Goal: Task Accomplishment & Management: Manage account settings

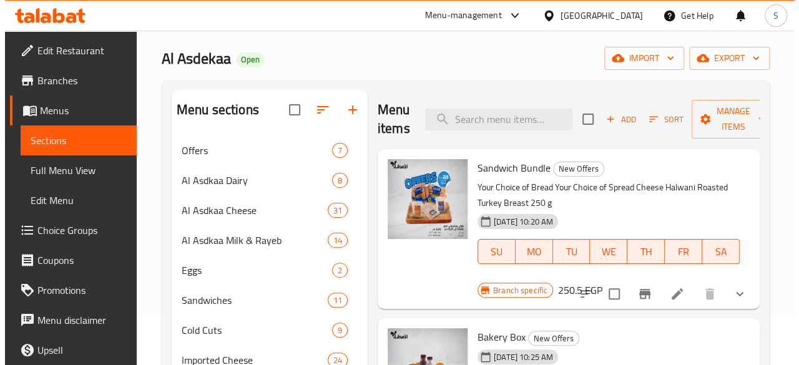
scroll to position [125, 0]
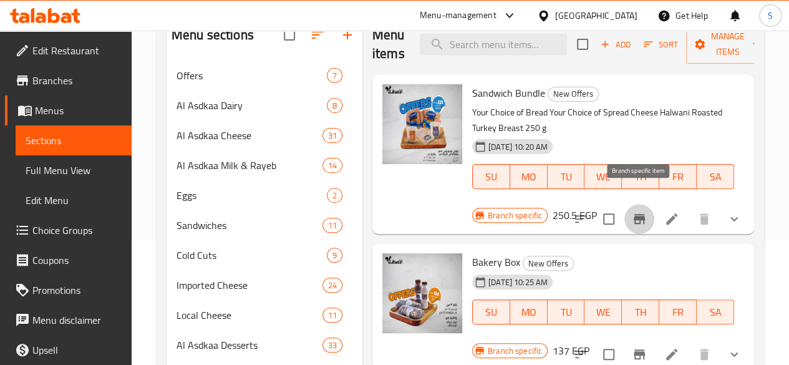
click at [644, 211] on icon "Branch-specific-item" at bounding box center [639, 218] width 15 height 15
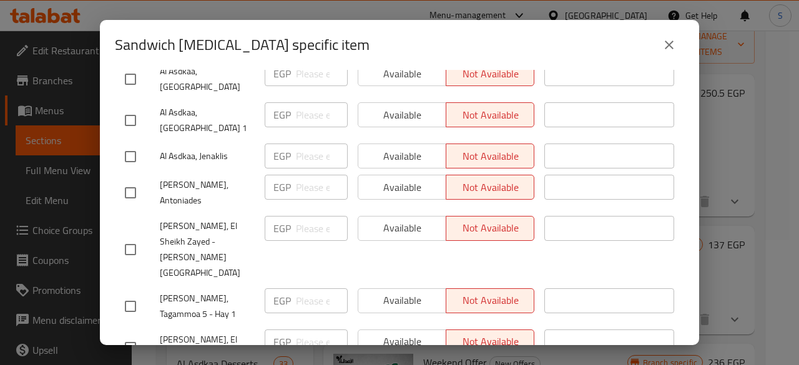
scroll to position [499, 0]
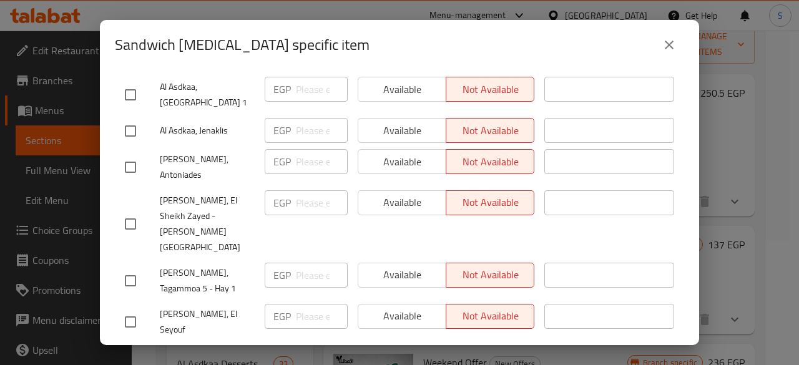
checkbox input "true"
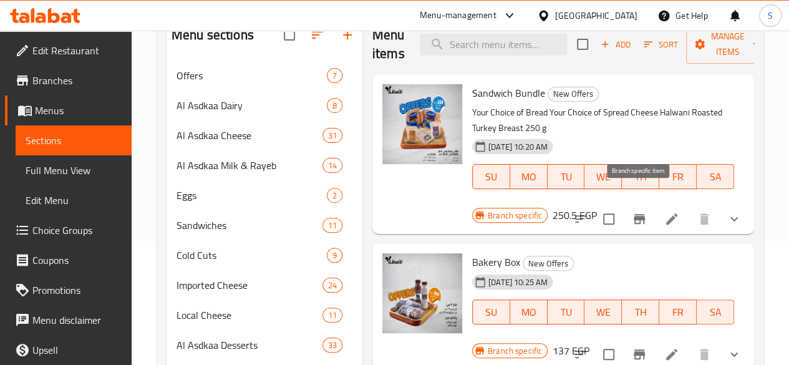
click at [633, 211] on icon "Branch-specific-item" at bounding box center [639, 218] width 15 height 15
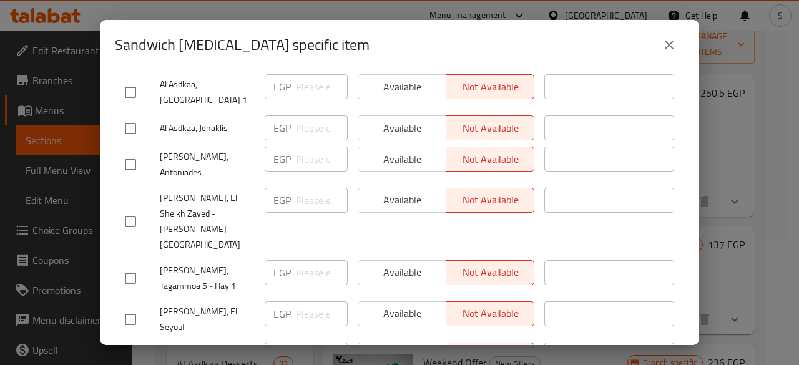
scroll to position [502, 0]
checkbox input "true"
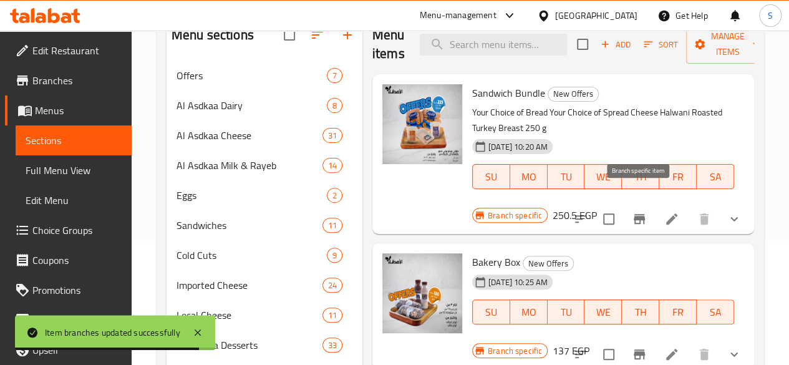
click at [638, 214] on icon "Branch-specific-item" at bounding box center [639, 219] width 11 height 10
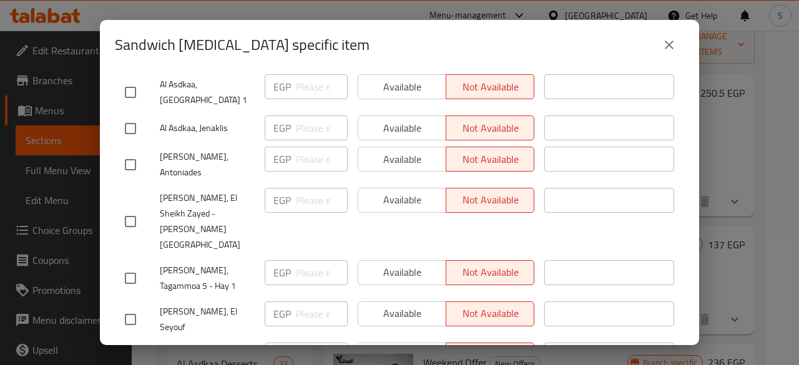
checkbox input "true"
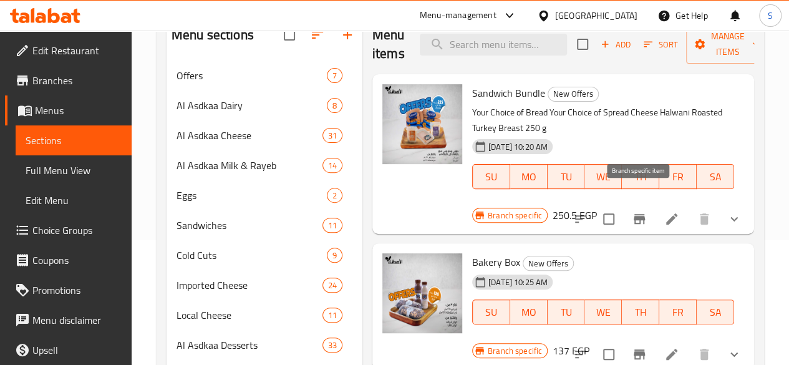
click at [650, 204] on button "Branch-specific-item" at bounding box center [640, 219] width 30 height 30
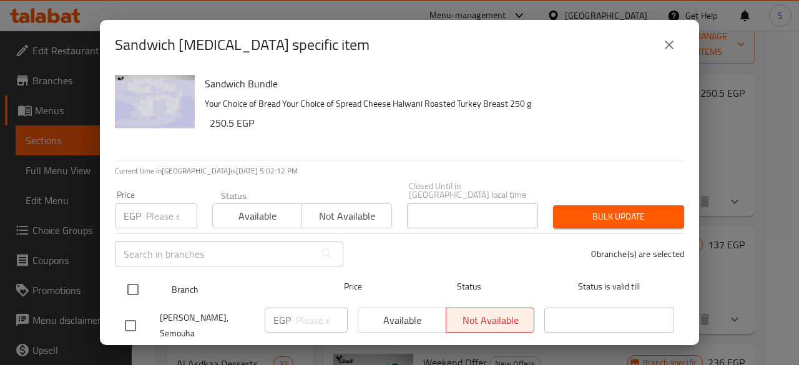
click at [137, 278] on input "checkbox" at bounding box center [133, 289] width 26 height 26
checkbox input "true"
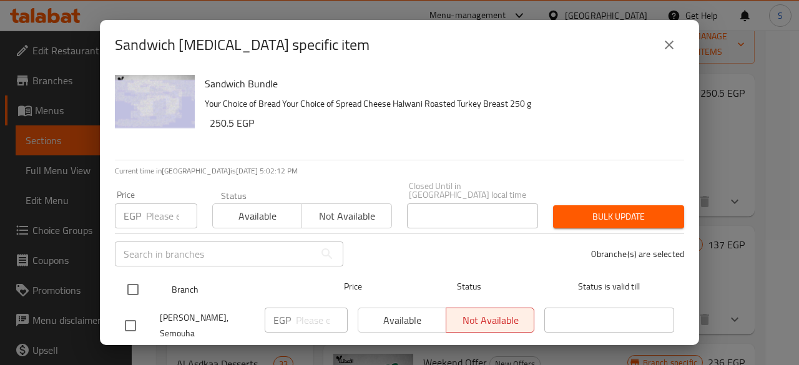
checkbox input "true"
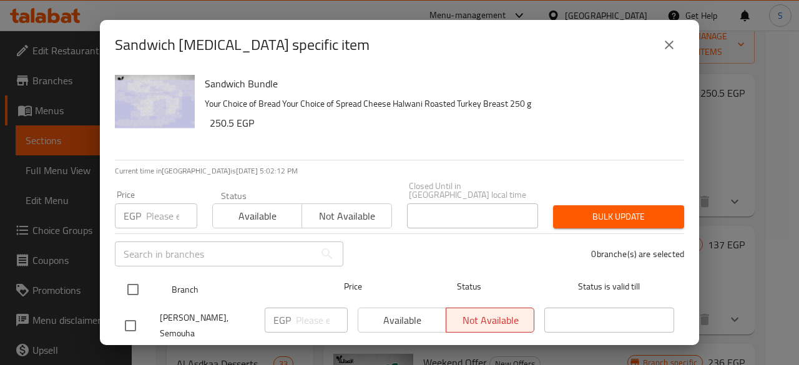
checkbox input "true"
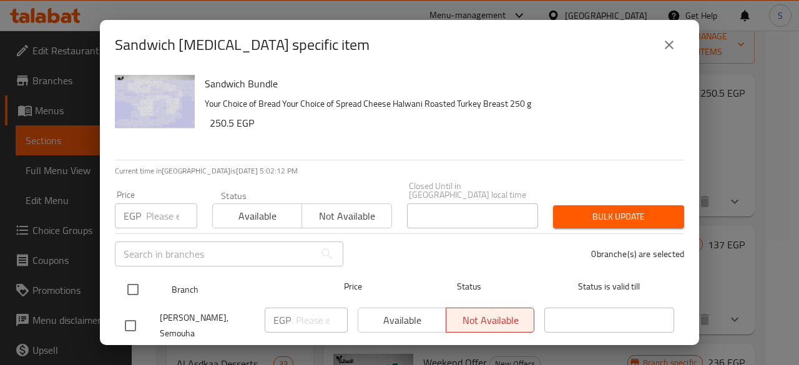
checkbox input "true"
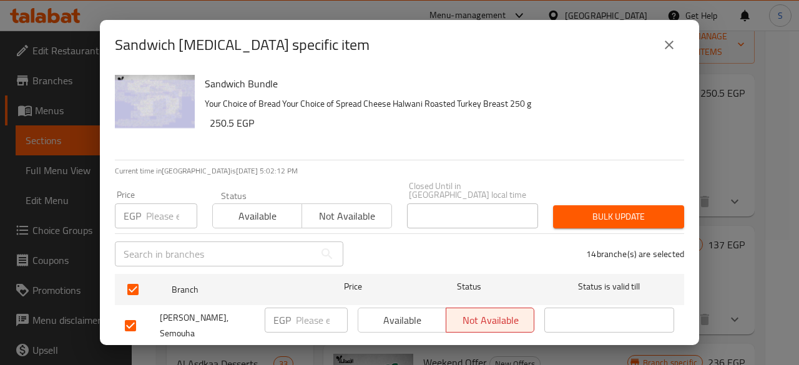
click at [261, 211] on span "Available" at bounding box center [257, 216] width 79 height 18
click at [632, 209] on span "Bulk update" at bounding box center [618, 217] width 111 height 16
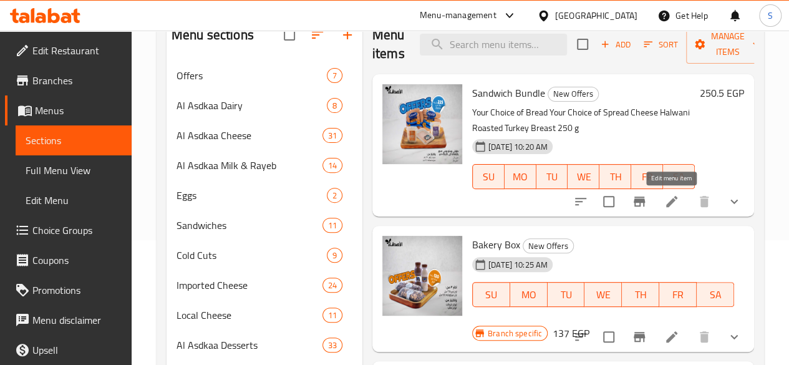
click at [671, 201] on icon at bounding box center [671, 201] width 11 height 11
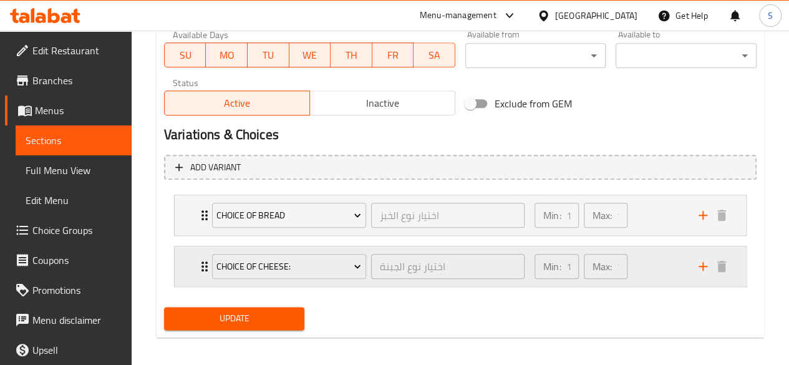
scroll to position [605, 0]
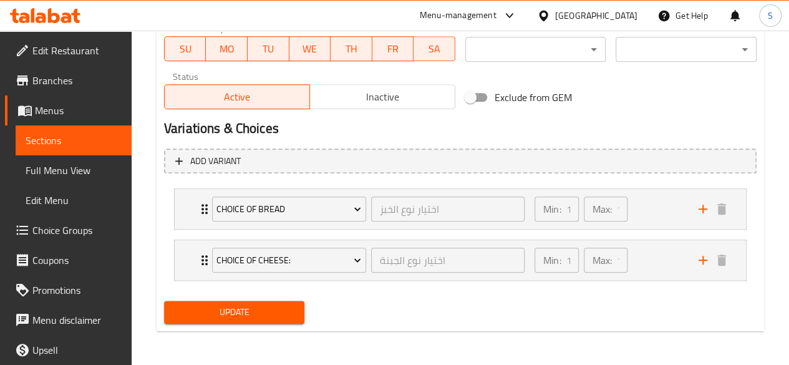
drag, startPoint x: 242, startPoint y: 311, endPoint x: 258, endPoint y: 321, distance: 18.9
click at [242, 311] on span "Update" at bounding box center [234, 312] width 121 height 16
click at [73, 139] on span "Sections" at bounding box center [74, 140] width 96 height 15
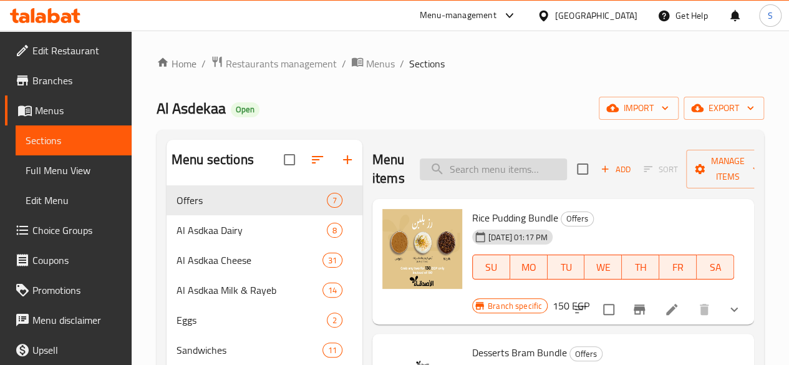
click at [453, 174] on input "search" at bounding box center [493, 169] width 147 height 22
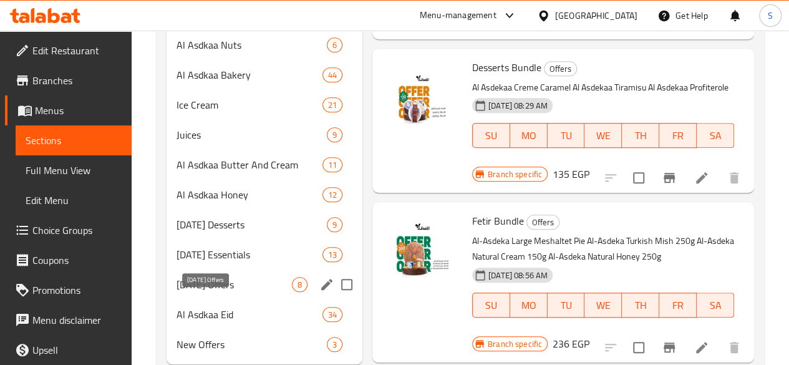
scroll to position [507, 0]
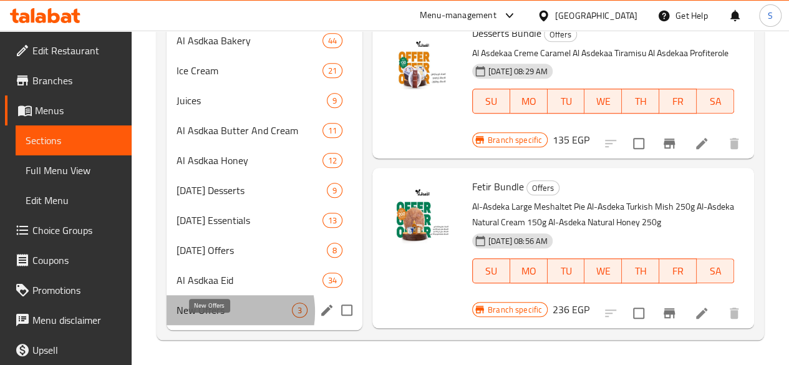
click at [216, 313] on span "New Offers" at bounding box center [234, 310] width 115 height 15
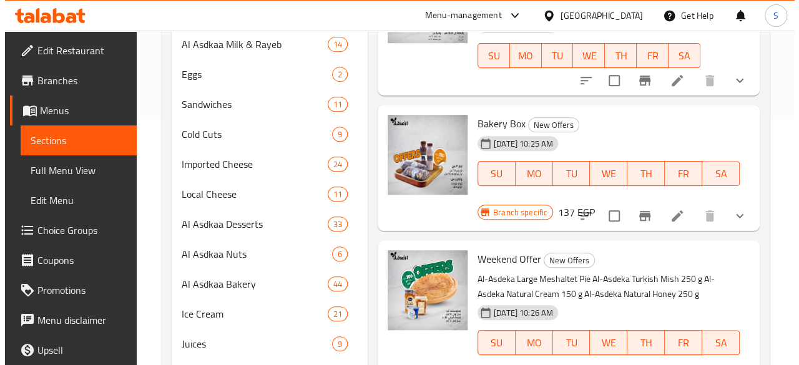
scroll to position [133, 0]
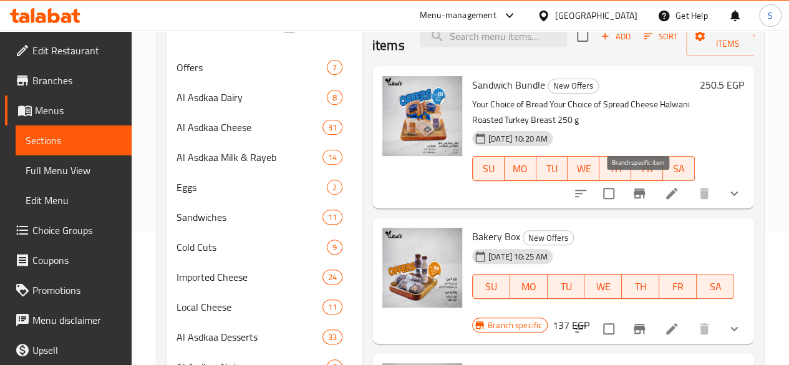
click at [636, 197] on icon "Branch-specific-item" at bounding box center [639, 193] width 15 height 15
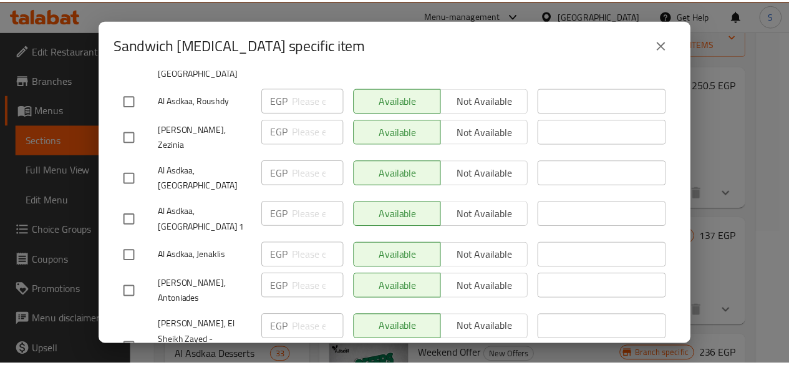
scroll to position [0, 0]
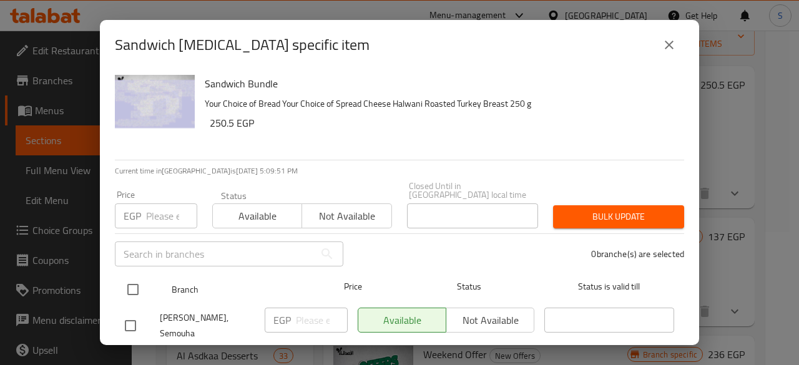
click at [132, 276] on input "checkbox" at bounding box center [133, 289] width 26 height 26
checkbox input "true"
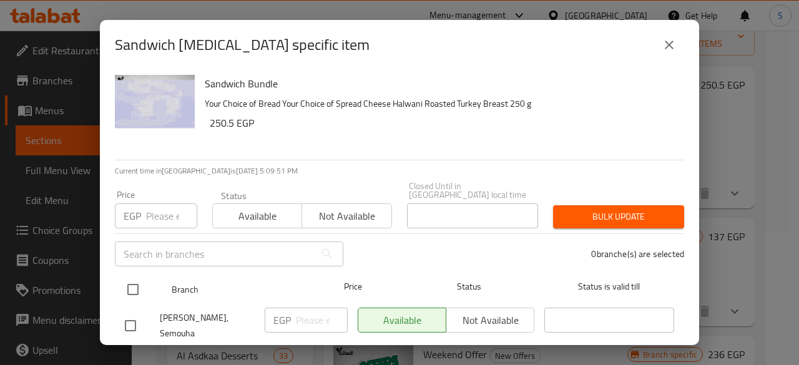
checkbox input "true"
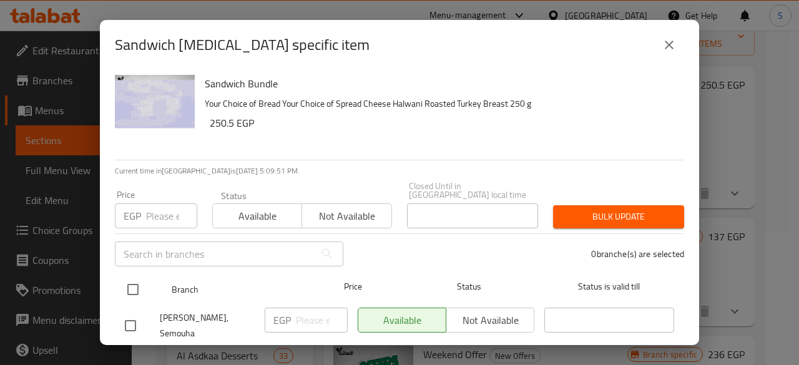
checkbox input "true"
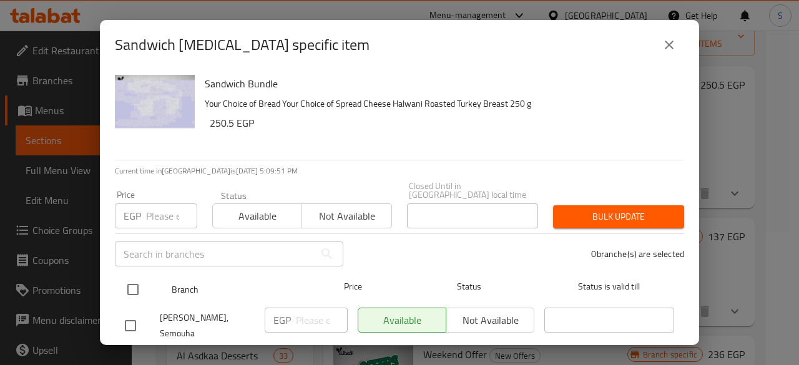
checkbox input "true"
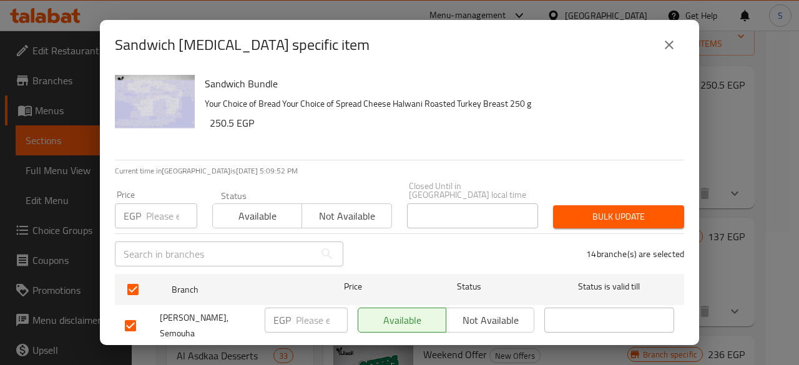
click at [356, 210] on span "Not available" at bounding box center [346, 216] width 79 height 18
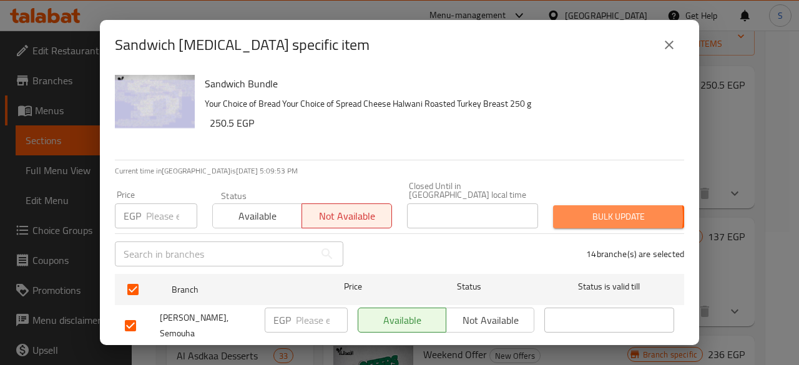
click at [580, 209] on span "Bulk update" at bounding box center [618, 217] width 111 height 16
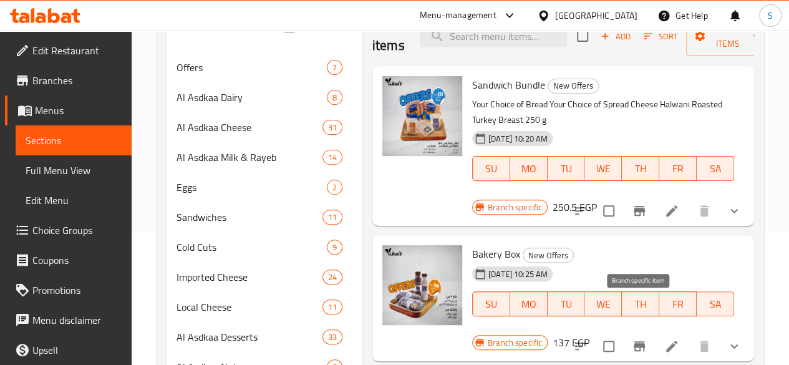
click at [635, 341] on icon "Branch-specific-item" at bounding box center [639, 346] width 11 height 10
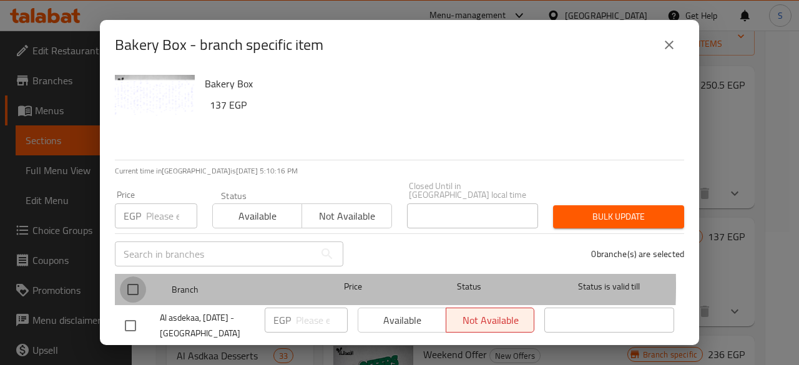
click at [134, 276] on input "checkbox" at bounding box center [133, 289] width 26 height 26
checkbox input "true"
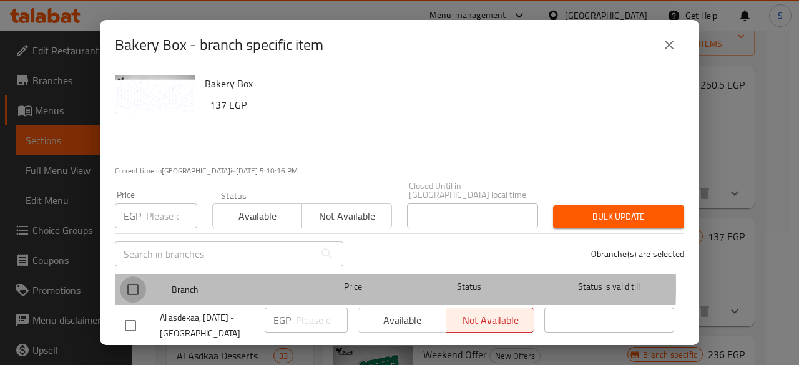
checkbox input "true"
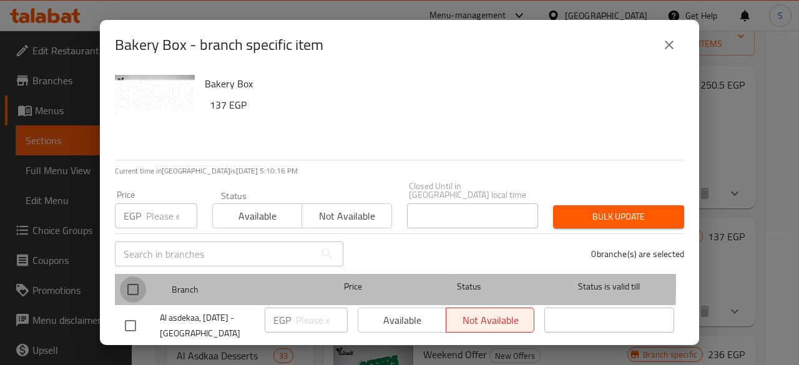
checkbox input "true"
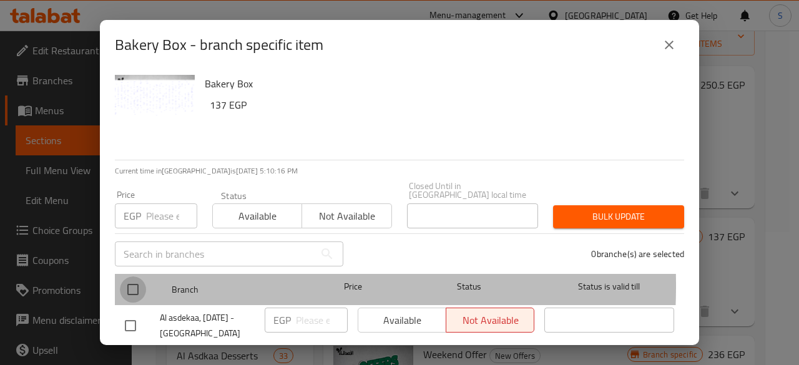
checkbox input "true"
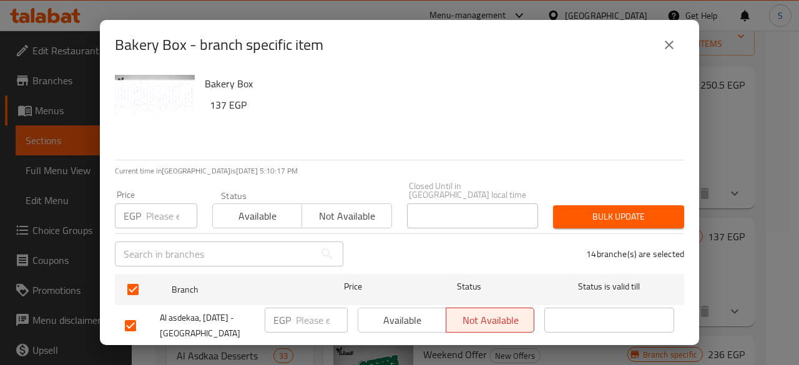
click at [271, 209] on span "Available" at bounding box center [257, 216] width 79 height 18
click at [593, 209] on span "Bulk update" at bounding box center [618, 217] width 111 height 16
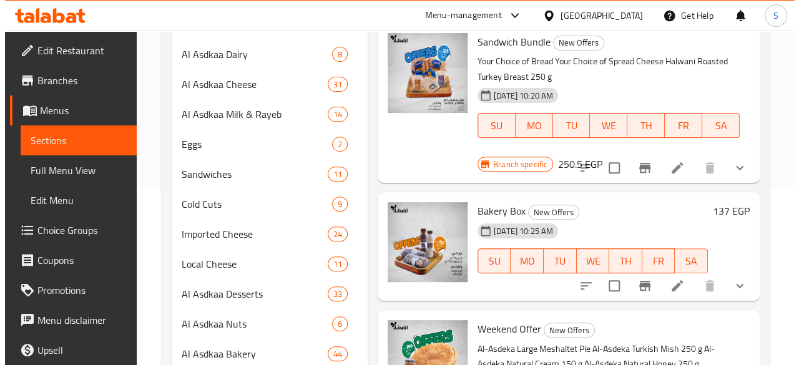
scroll to position [195, 0]
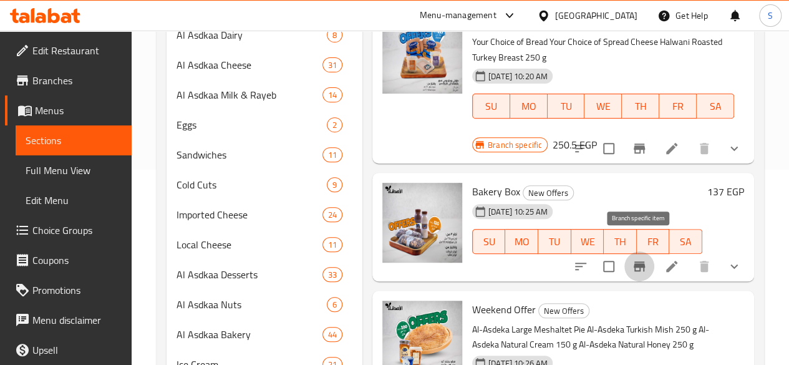
click at [632, 259] on icon "Branch-specific-item" at bounding box center [639, 266] width 15 height 15
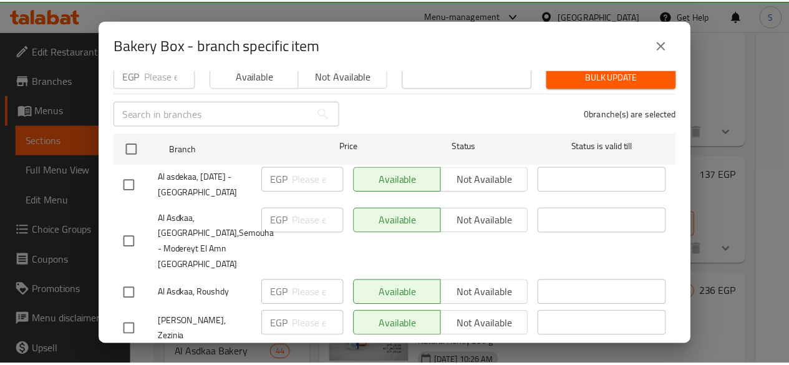
scroll to position [0, 0]
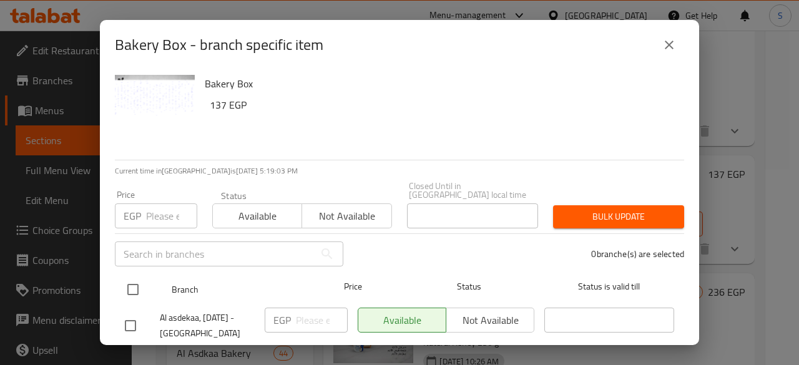
click at [133, 278] on input "checkbox" at bounding box center [133, 289] width 26 height 26
checkbox input "true"
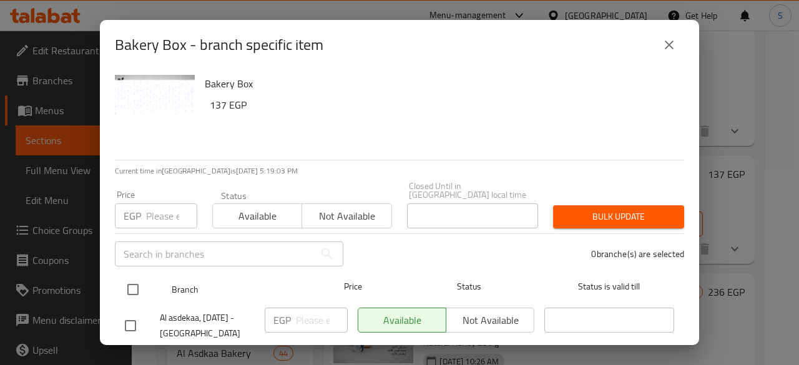
checkbox input "true"
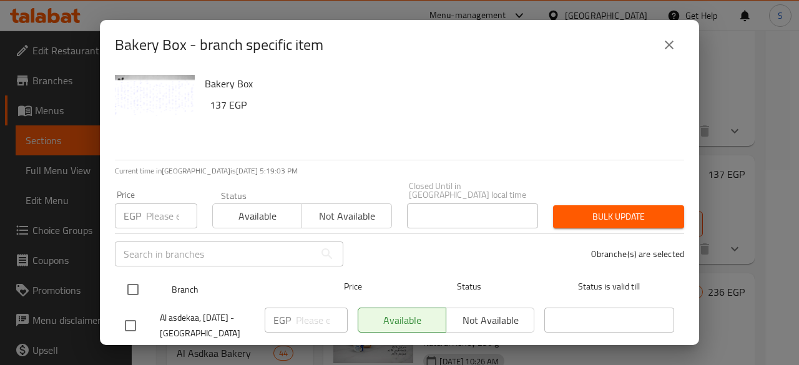
checkbox input "true"
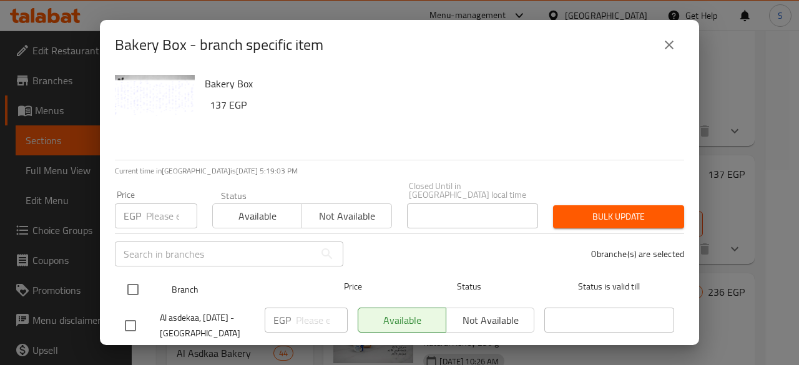
checkbox input "true"
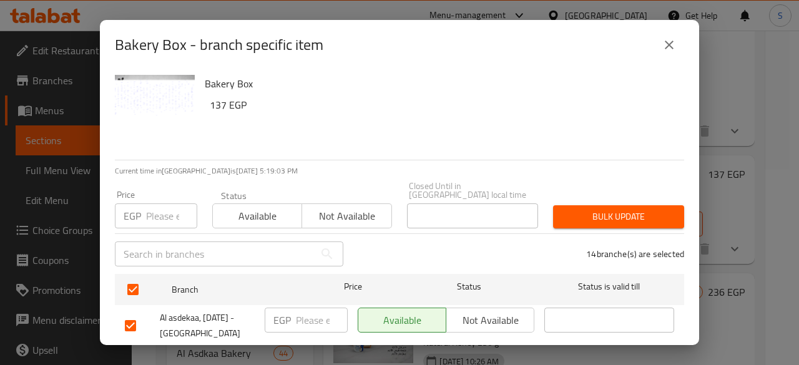
click at [339, 207] on span "Not available" at bounding box center [346, 216] width 79 height 18
click at [617, 209] on span "Bulk update" at bounding box center [618, 217] width 111 height 16
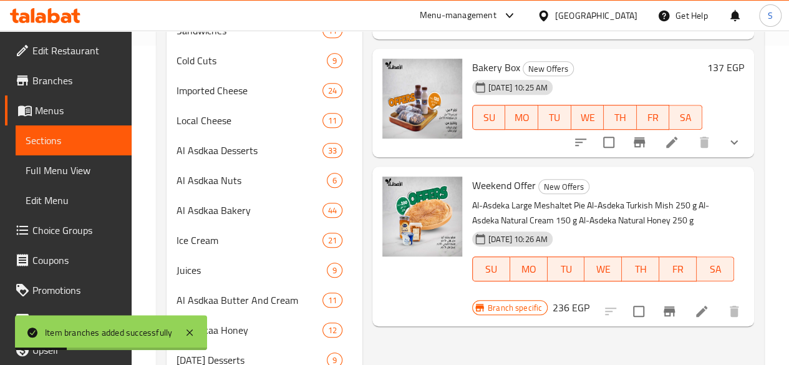
scroll to position [320, 0]
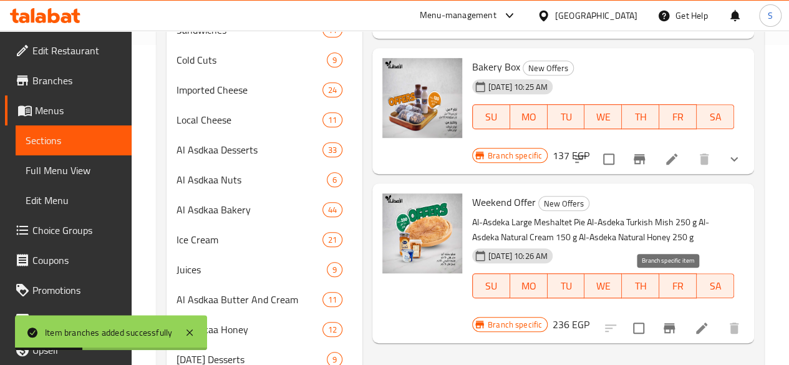
click at [664, 323] on icon "Branch-specific-item" at bounding box center [669, 328] width 11 height 10
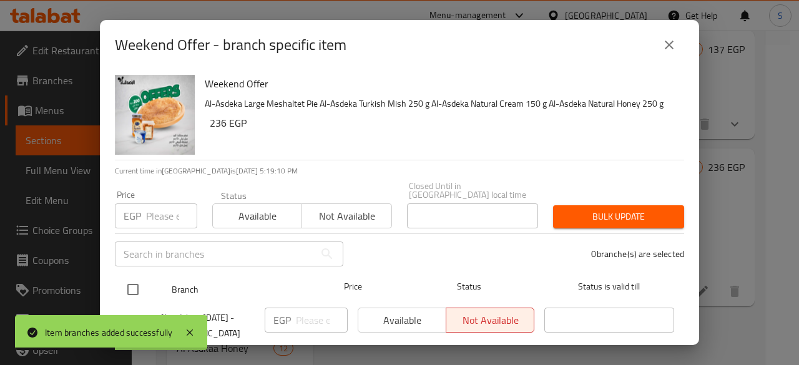
click at [139, 283] on input "checkbox" at bounding box center [133, 289] width 26 height 26
checkbox input "true"
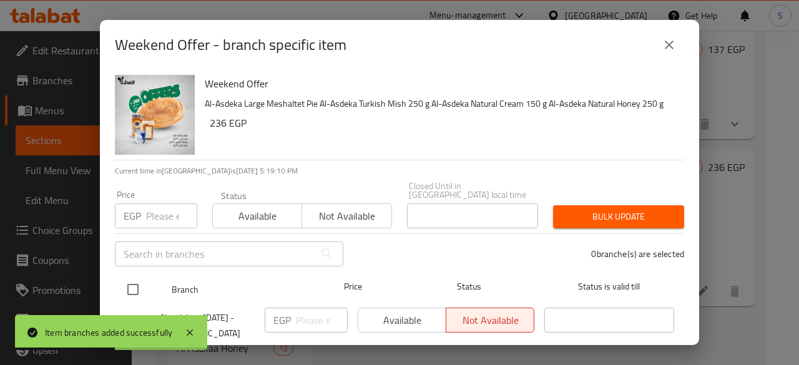
checkbox input "true"
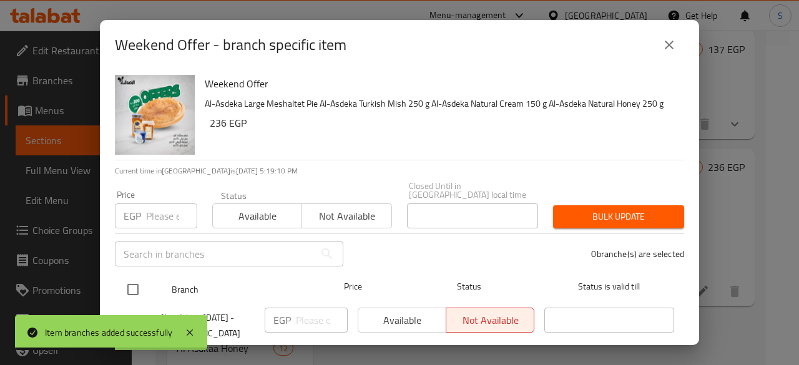
checkbox input "true"
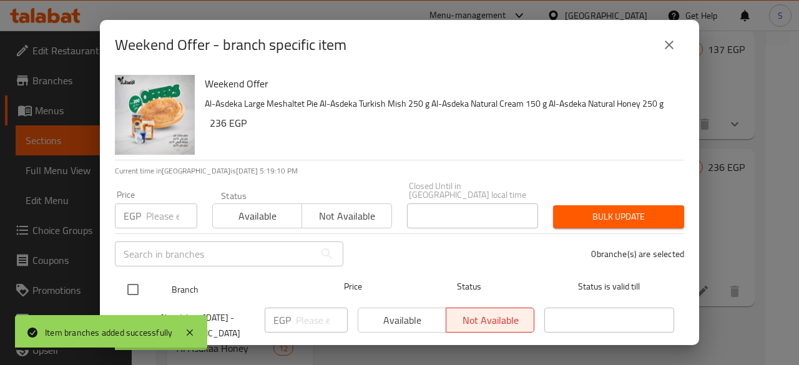
checkbox input "true"
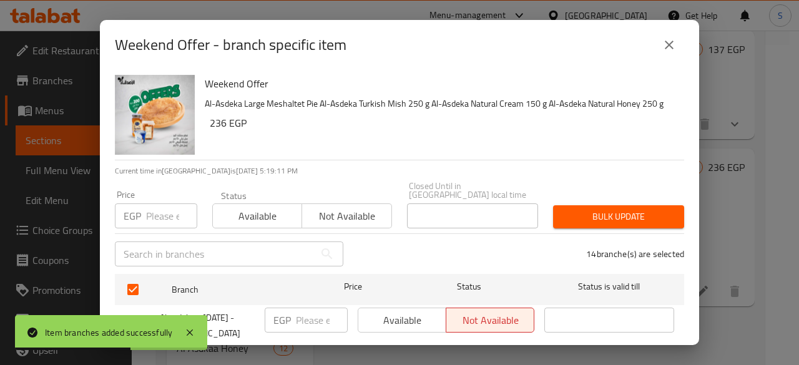
click at [276, 207] on span "Available" at bounding box center [257, 216] width 79 height 18
click at [647, 209] on span "Bulk update" at bounding box center [618, 217] width 111 height 16
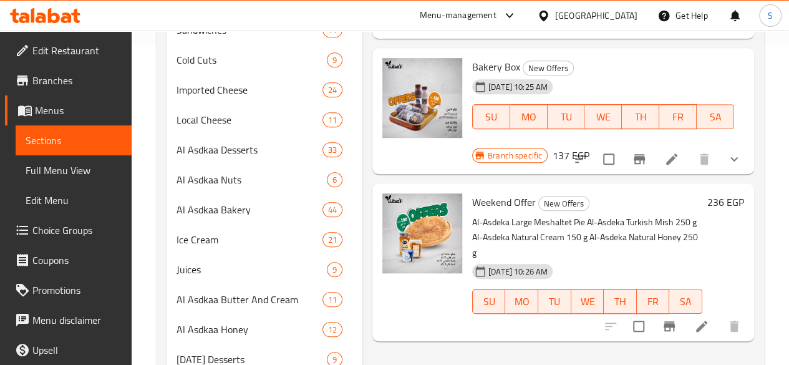
click at [550, 314] on div "Menu items Add Sort Manage items Sandwich Bundle New Offers Your Choice of Brea…" at bounding box center [558, 159] width 392 height 679
click at [665, 321] on icon "Branch-specific-item" at bounding box center [669, 326] width 11 height 10
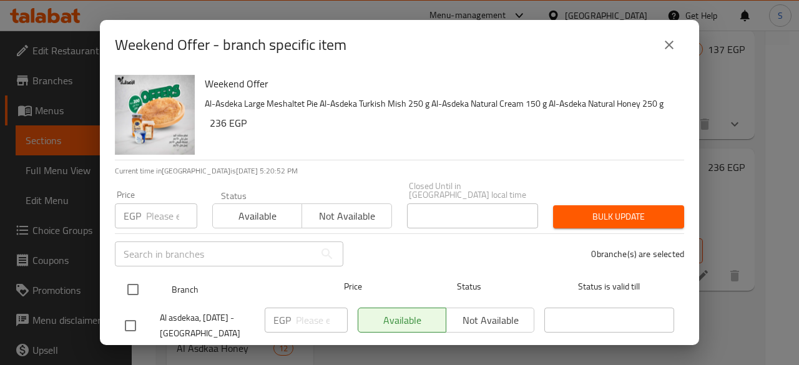
click at [134, 277] on input "checkbox" at bounding box center [133, 289] width 26 height 26
checkbox input "true"
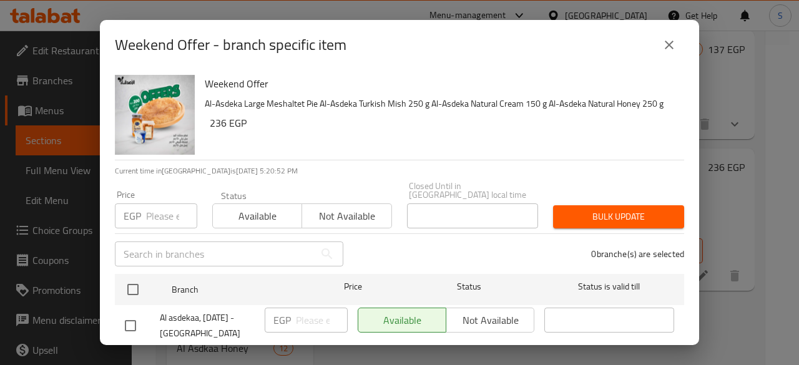
checkbox input "true"
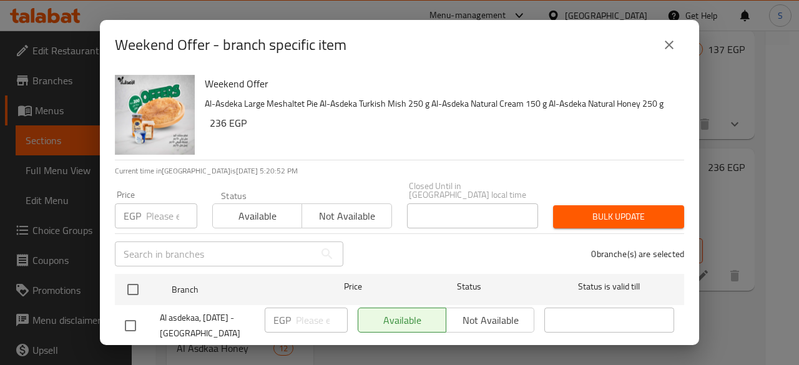
checkbox input "true"
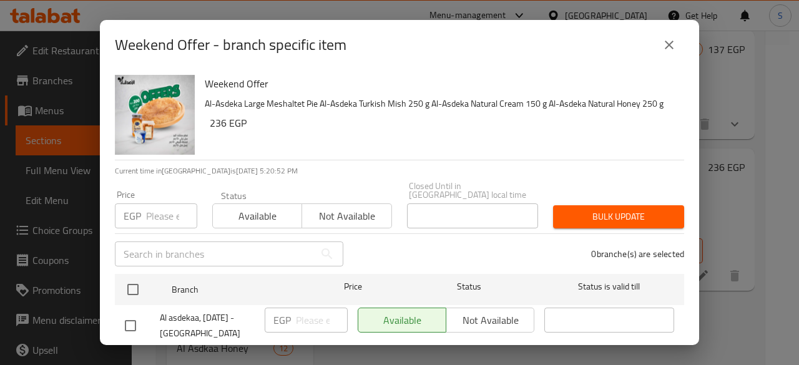
checkbox input "true"
click at [366, 207] on span "Not available" at bounding box center [346, 216] width 79 height 18
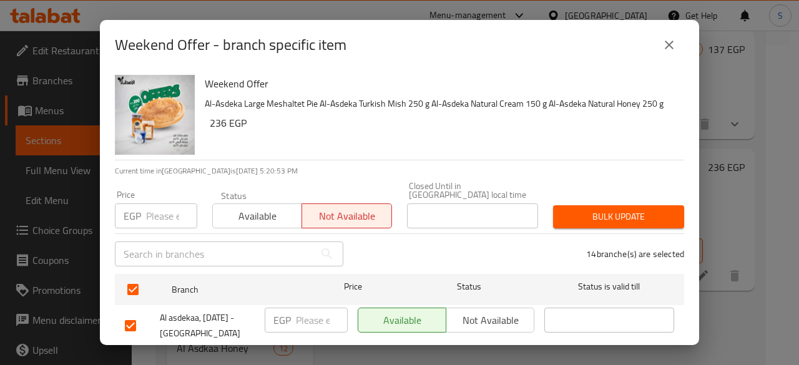
click at [604, 209] on span "Bulk update" at bounding box center [618, 217] width 111 height 16
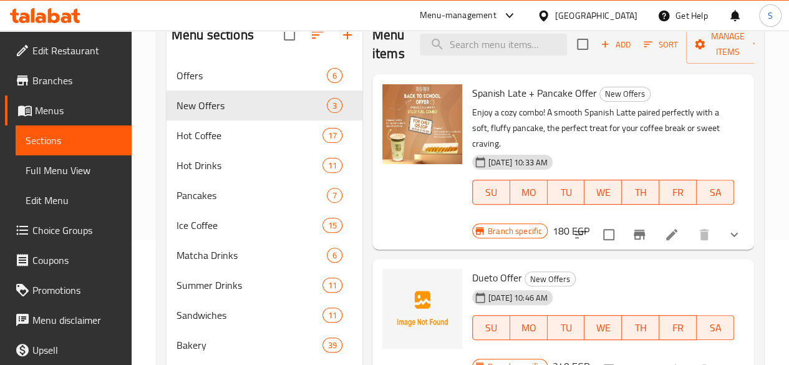
scroll to position [250, 0]
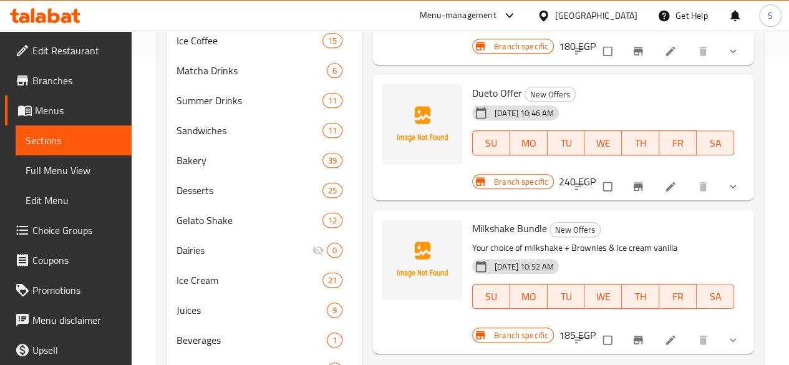
scroll to position [290, 0]
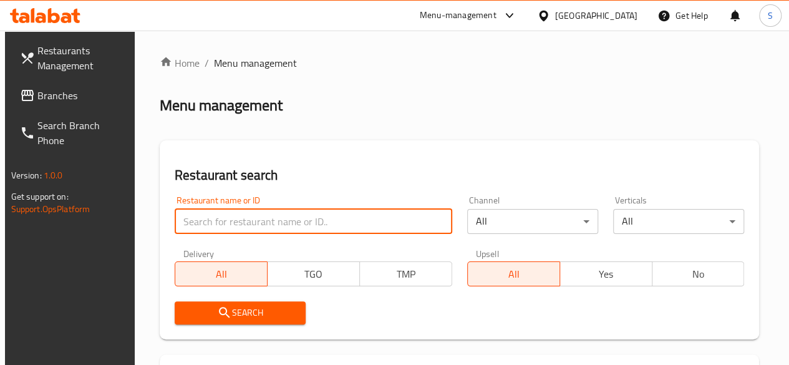
click at [263, 225] on input "search" at bounding box center [314, 221] width 278 height 25
type input "asdekaa"
click at [497, 16] on div "Menu-management" at bounding box center [458, 15] width 77 height 15
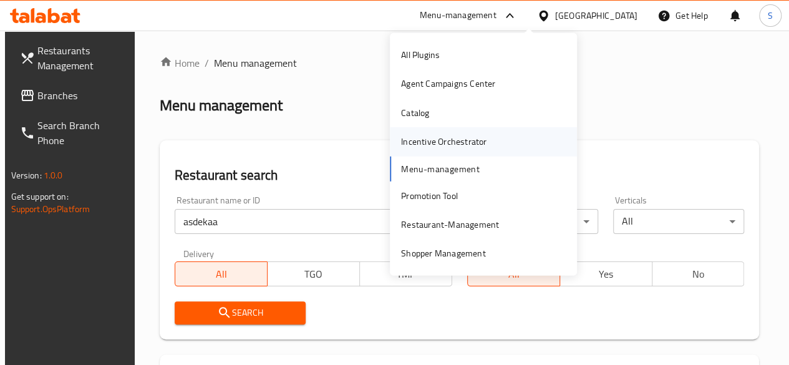
click at [475, 139] on div "Incentive Orchestrator" at bounding box center [443, 142] width 85 height 14
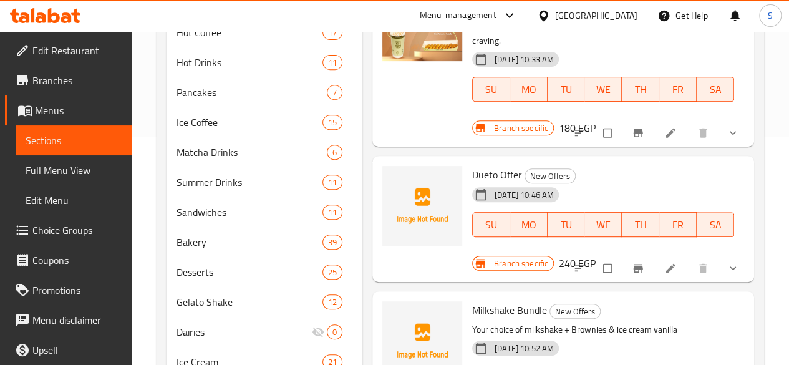
scroll to position [165, 0]
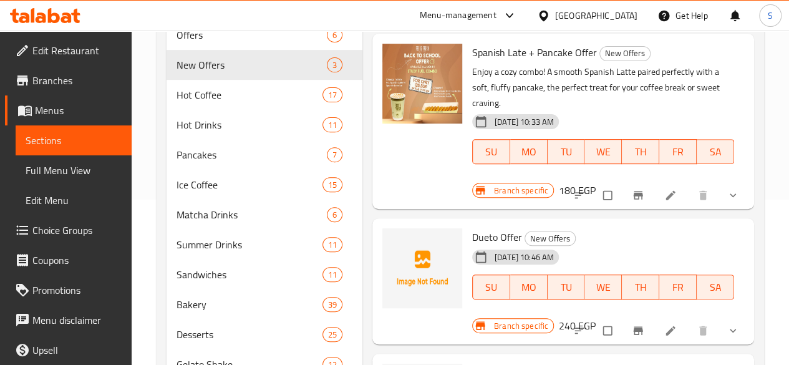
click at [732, 324] on icon "show more" at bounding box center [733, 330] width 12 height 12
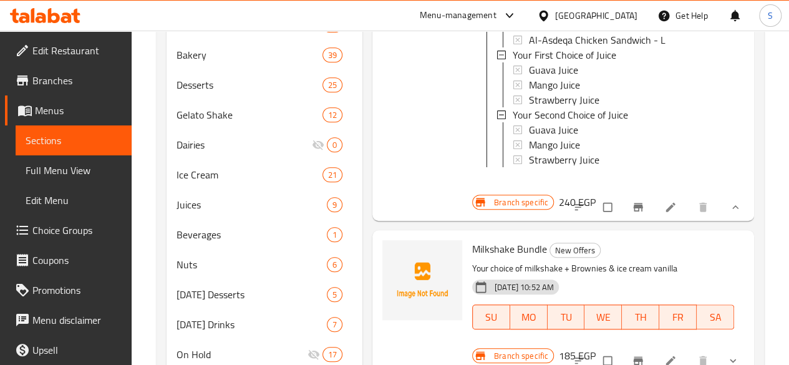
scroll to position [477, 0]
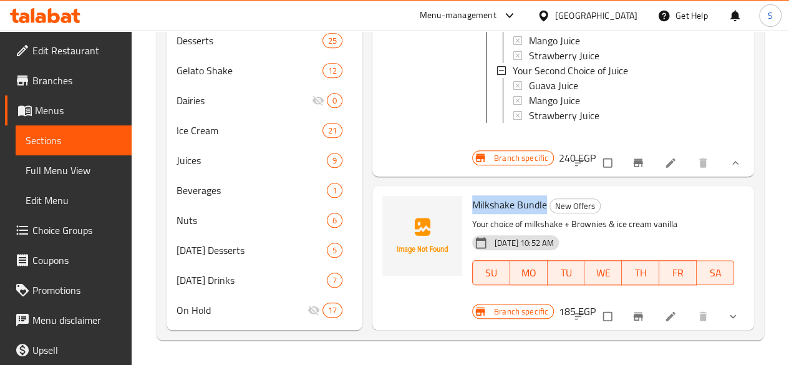
drag, startPoint x: 423, startPoint y: 205, endPoint x: 497, endPoint y: 208, distance: 73.7
click at [497, 208] on h6 "Milkshake Bundle New Offers" at bounding box center [603, 204] width 262 height 17
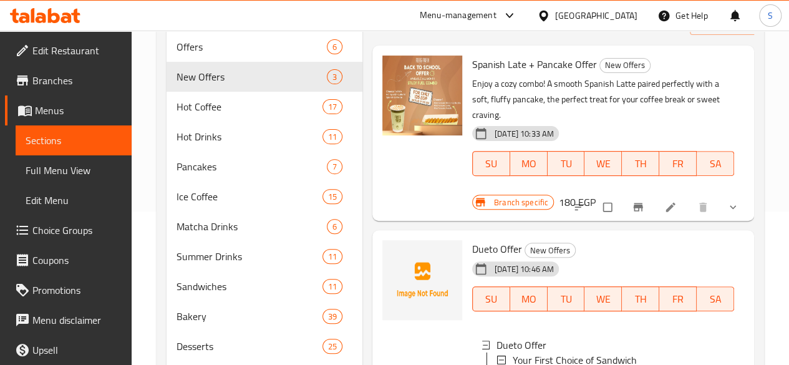
scroll to position [41, 0]
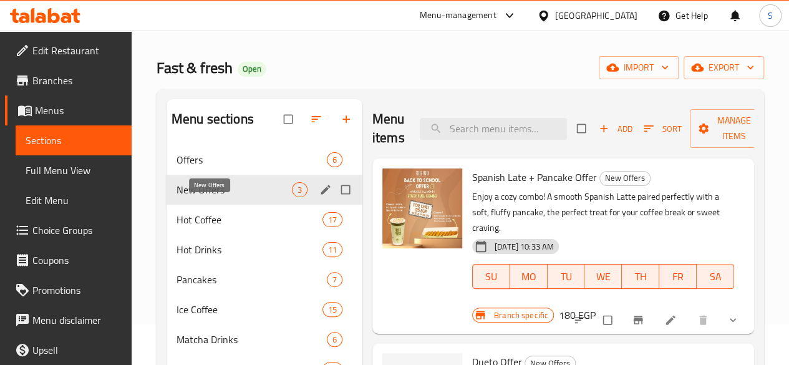
click at [200, 197] on span "New Offers" at bounding box center [234, 189] width 115 height 15
click at [201, 167] on span "Offers" at bounding box center [234, 159] width 115 height 15
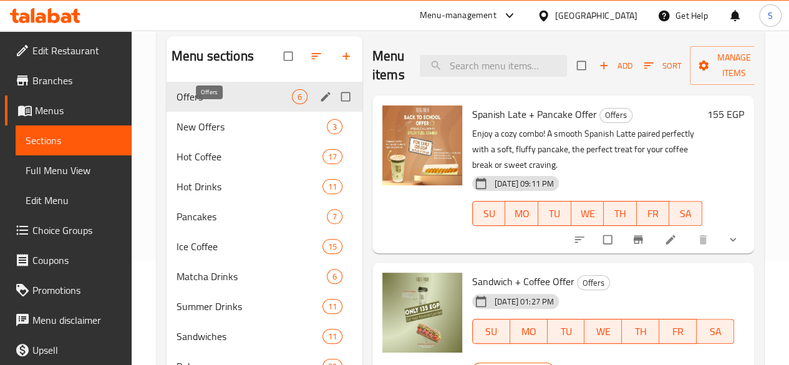
scroll to position [103, 0]
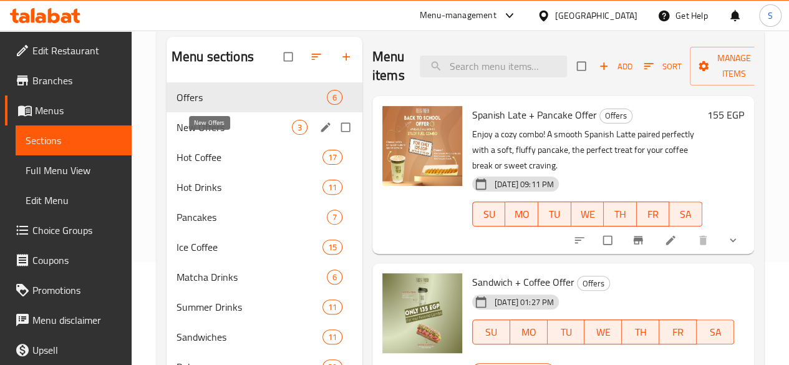
click at [221, 135] on span "New Offers" at bounding box center [234, 127] width 115 height 15
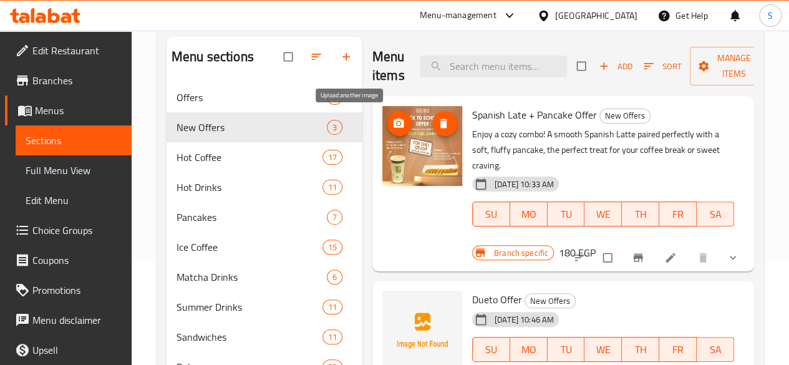
click at [394, 120] on icon "upload picture" at bounding box center [399, 123] width 11 height 9
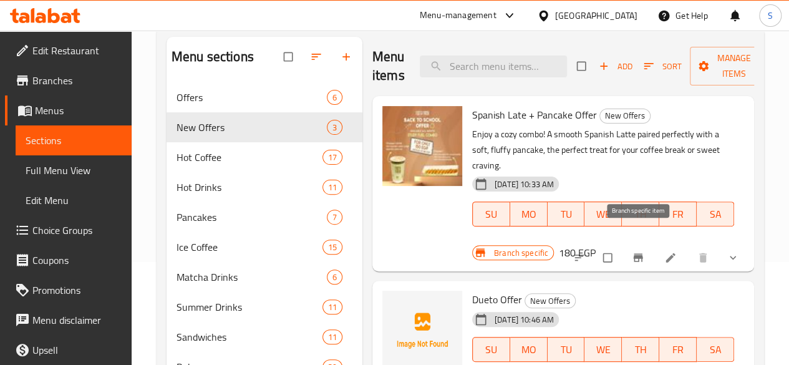
click at [640, 254] on icon "Branch-specific-item" at bounding box center [637, 258] width 9 height 8
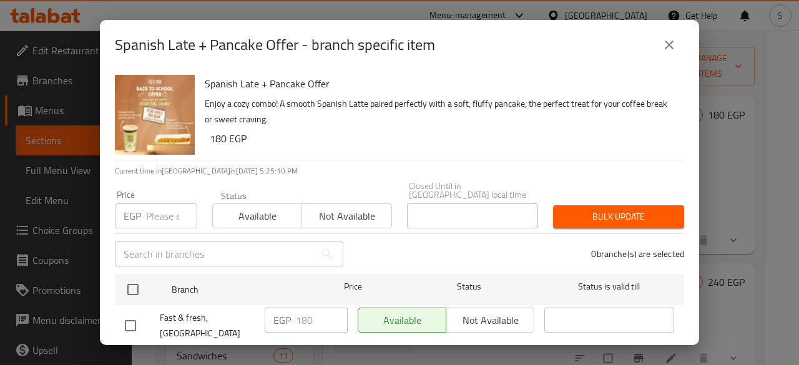
click at [664, 41] on icon "close" at bounding box center [668, 44] width 15 height 15
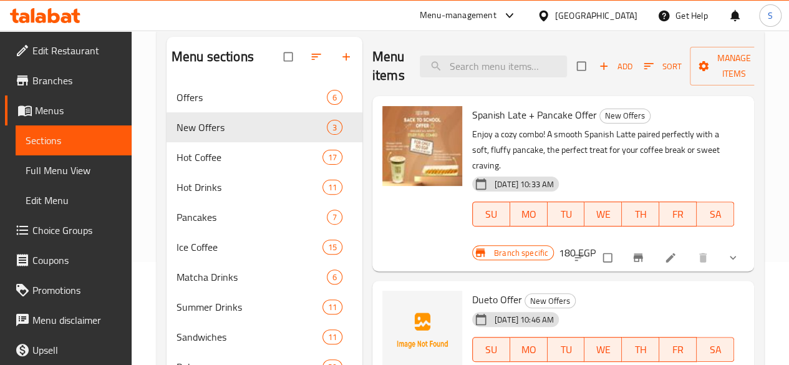
click at [668, 251] on icon at bounding box center [670, 257] width 12 height 12
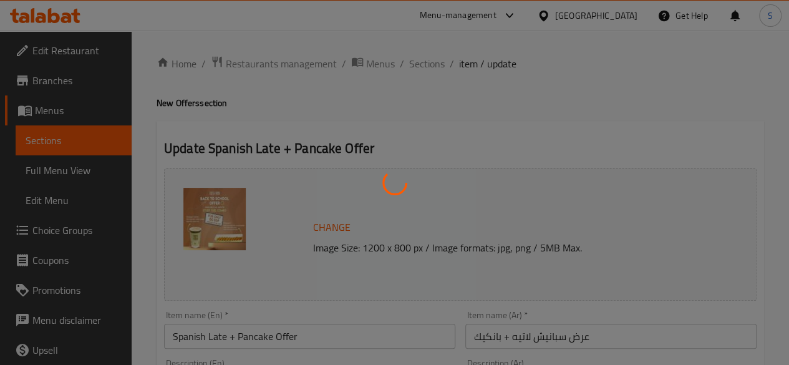
type input "اختيار البان كيك"
type input "1"
type input "اختيارك من لاتيه الإسباني"
type input "1"
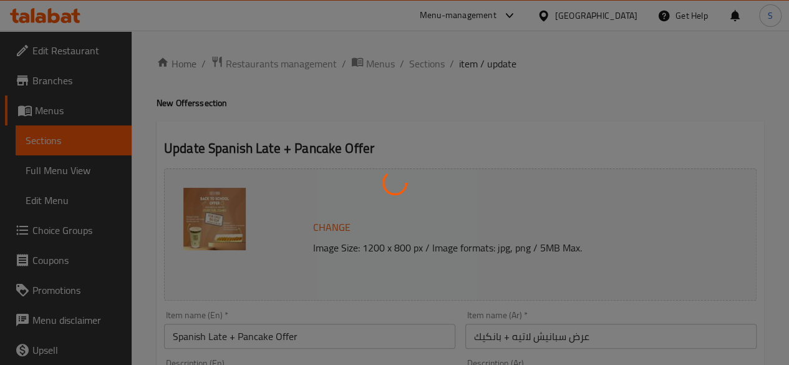
type input "1"
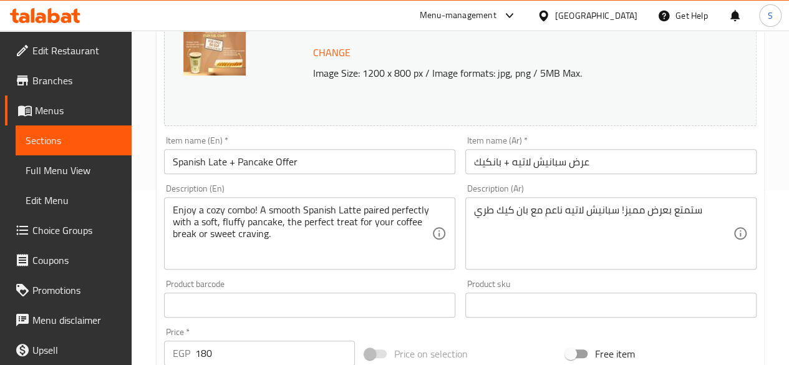
scroll to position [187, 0]
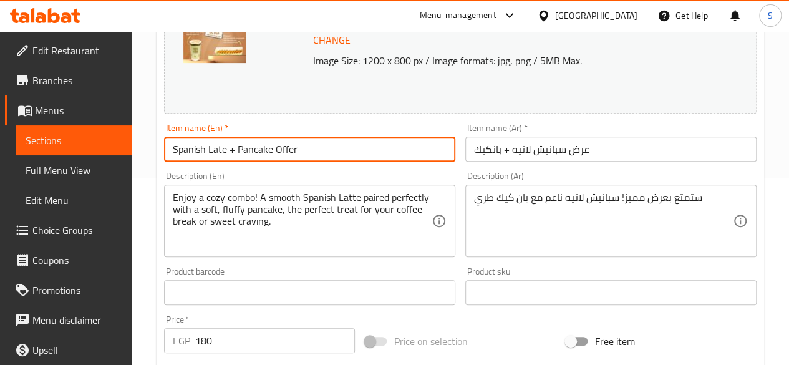
click at [225, 153] on input "Spanish Late + Pancake Offer" at bounding box center [309, 149] width 291 height 25
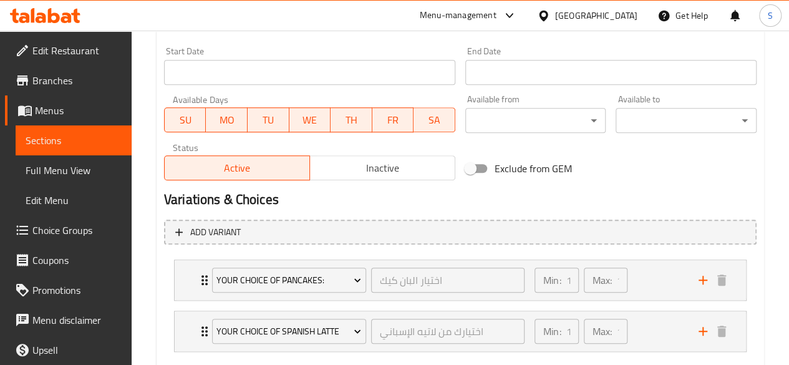
scroll to position [605, 0]
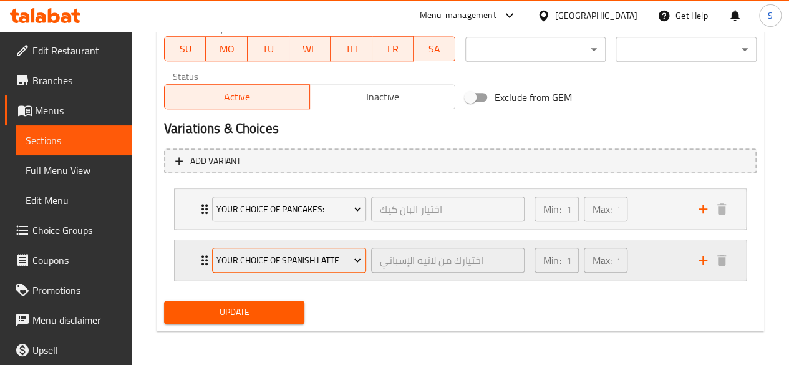
click at [306, 260] on span "Your Choice of Spanish Latte" at bounding box center [288, 261] width 145 height 16
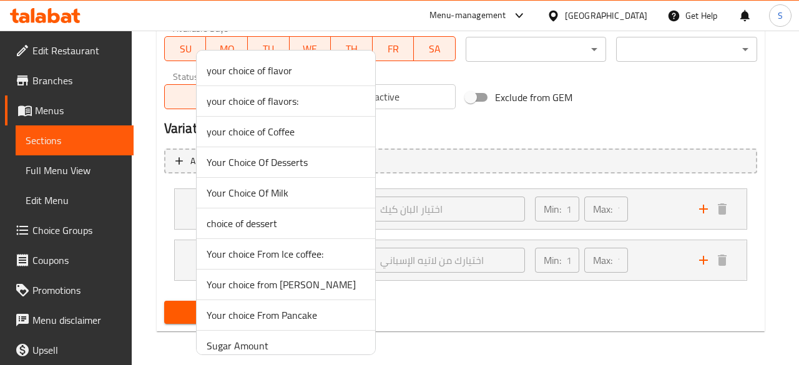
click at [404, 264] on div at bounding box center [399, 182] width 799 height 365
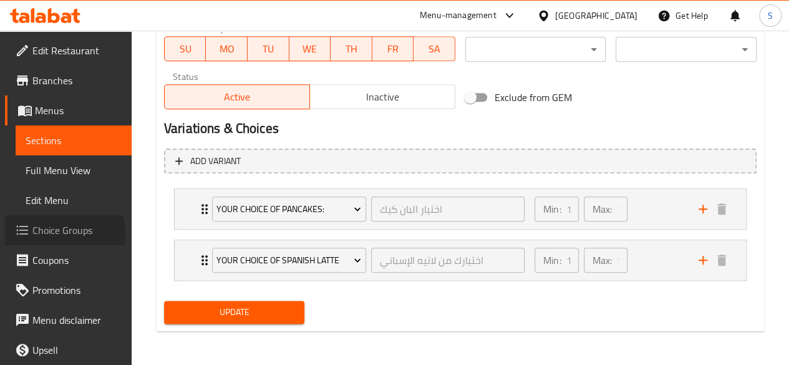
drag, startPoint x: 71, startPoint y: 232, endPoint x: 57, endPoint y: 233, distance: 13.7
click at [57, 233] on span "Choice Groups" at bounding box center [76, 230] width 89 height 15
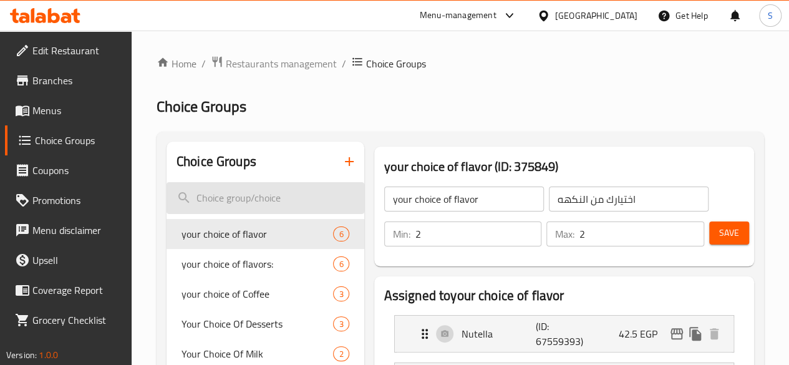
click at [221, 205] on input "search" at bounding box center [266, 198] width 198 height 32
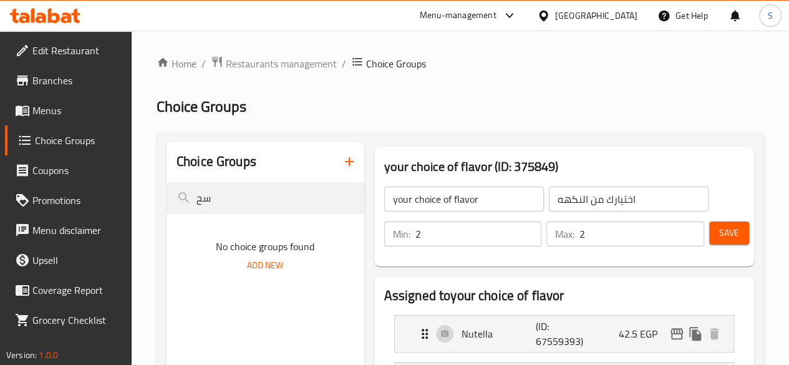
type input "س"
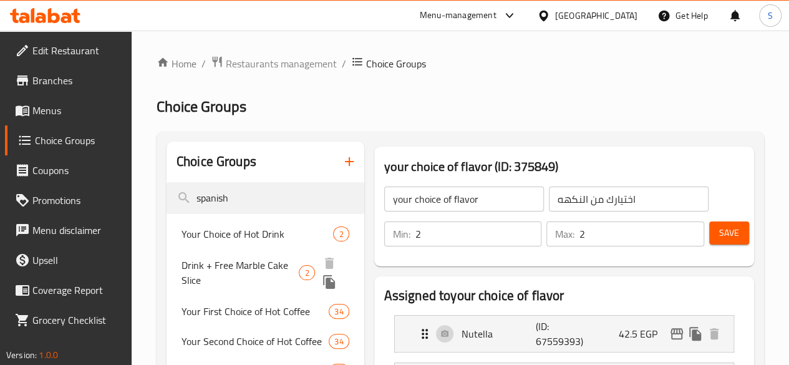
scroll to position [62, 0]
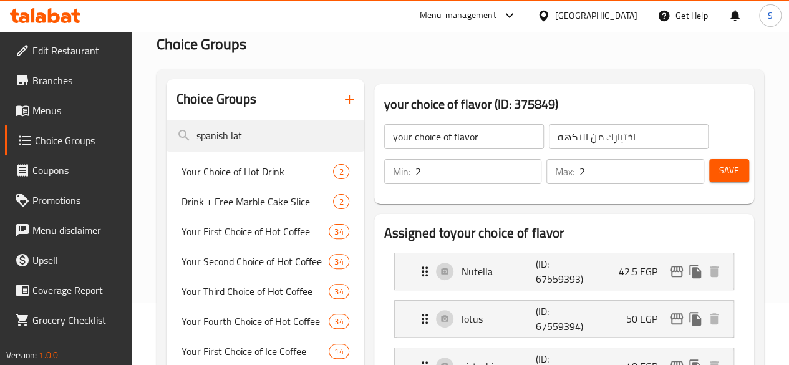
type input "spanish lat"
click at [54, 112] on span "Menus" at bounding box center [76, 110] width 89 height 15
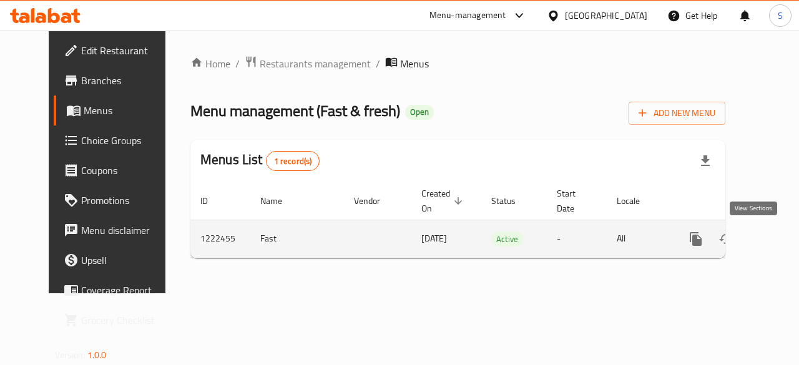
click at [780, 237] on icon "enhanced table" at bounding box center [785, 238] width 11 height 11
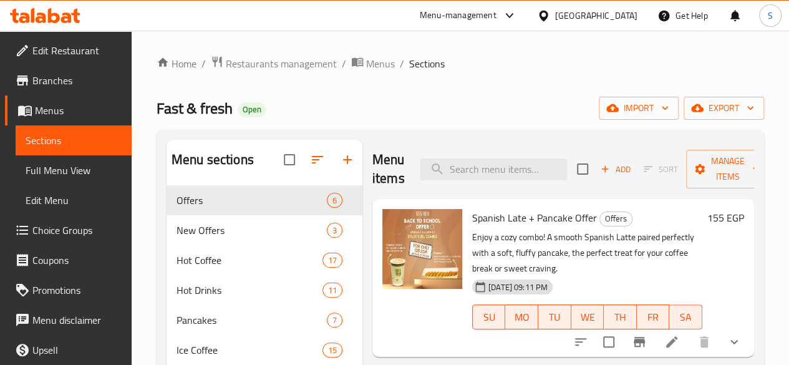
click at [80, 229] on span "Choice Groups" at bounding box center [76, 230] width 89 height 15
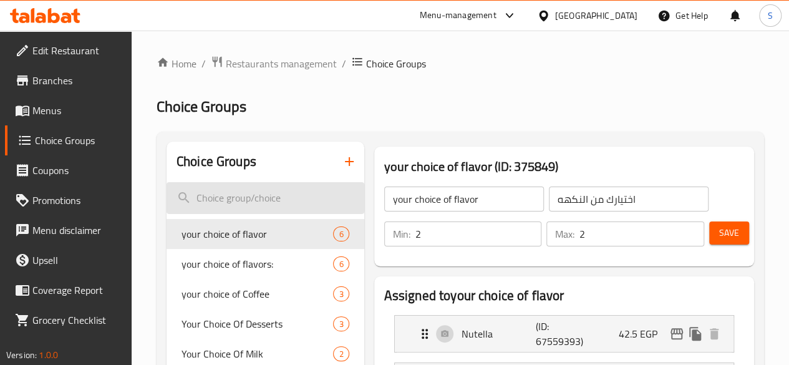
click at [238, 203] on input "search" at bounding box center [266, 198] width 198 height 32
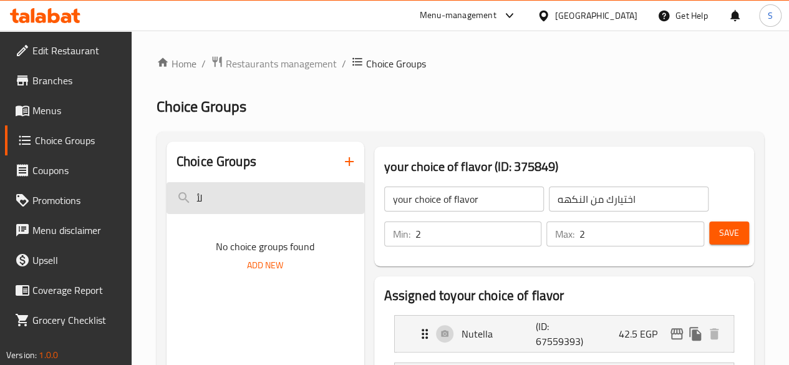
type input "ل"
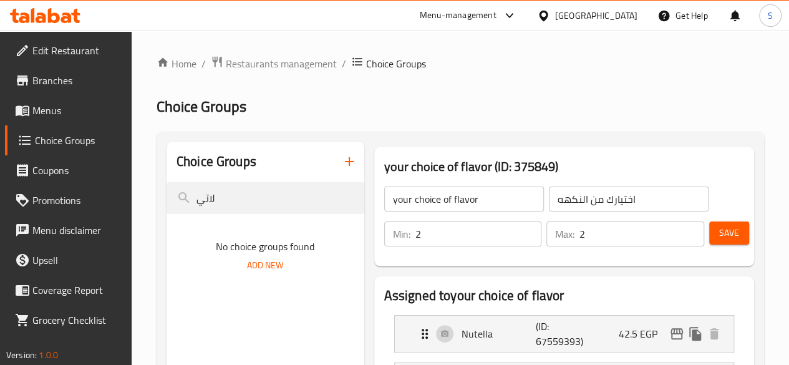
drag, startPoint x: 238, startPoint y: 203, endPoint x: 163, endPoint y: 202, distance: 74.9
drag, startPoint x: 248, startPoint y: 203, endPoint x: 160, endPoint y: 204, distance: 88.6
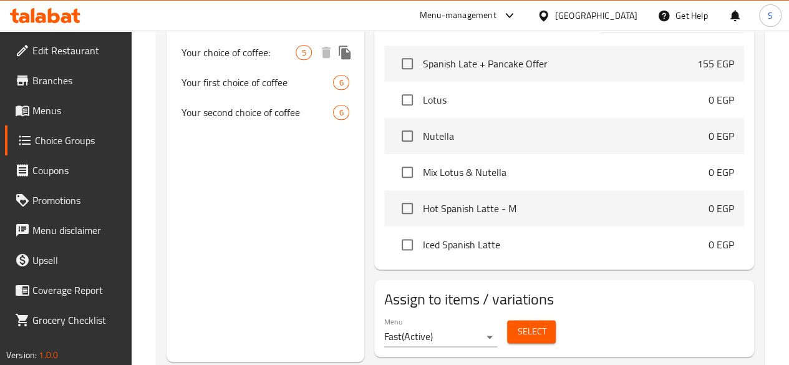
scroll to position [643, 0]
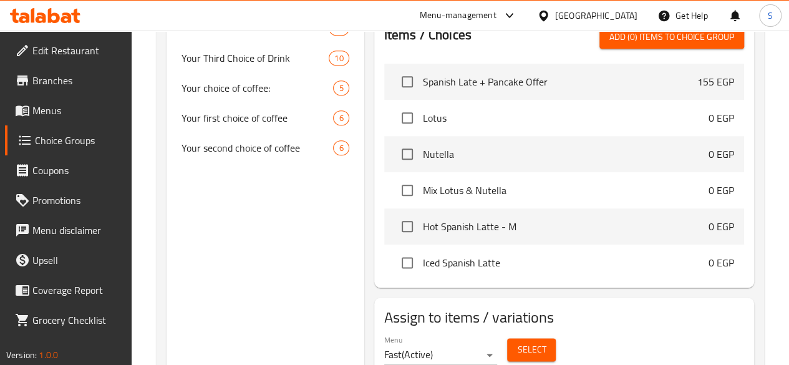
type input "spanish"
type input "Your Choice of Spanish Latte"
type input "اختيارك من لاتيه الإسباني"
type input "1"
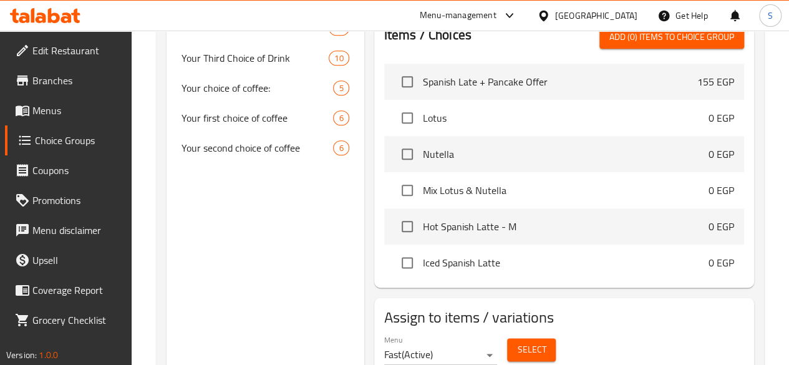
type input "1"
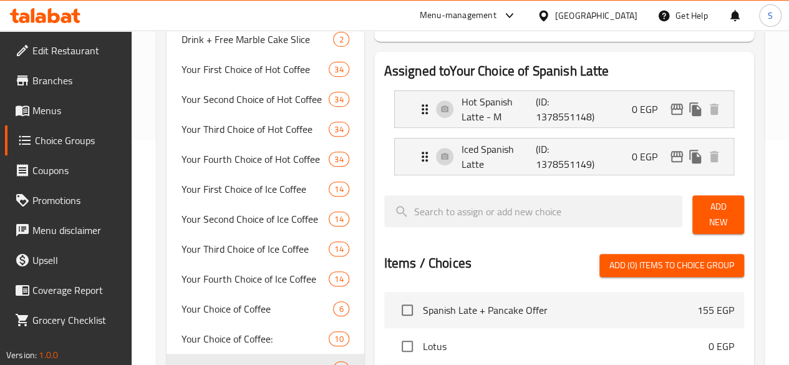
scroll to position [206, 0]
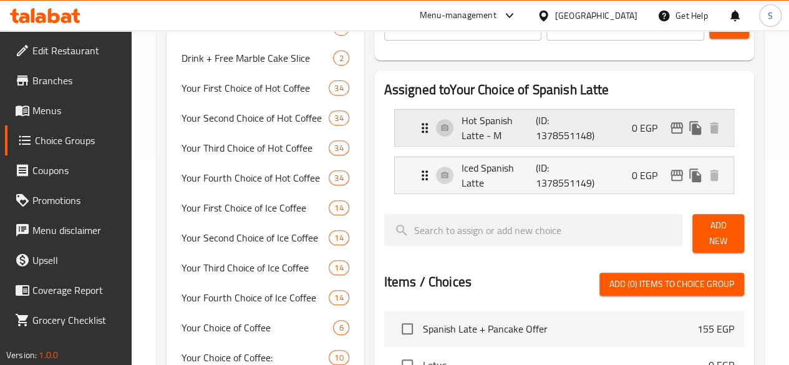
click at [475, 132] on p "Hot Spanish Latte - M" at bounding box center [499, 128] width 75 height 30
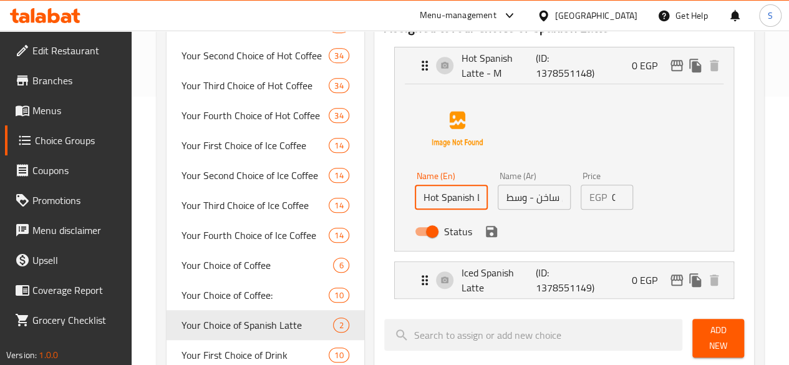
scroll to position [0, 22]
drag, startPoint x: 427, startPoint y: 200, endPoint x: 462, endPoint y: 200, distance: 34.9
click at [462, 200] on div "Name (En) Hot Spanish Latte - M Name (En) Name (Ar) لاتيه إسباني ساخن - وسط Nam…" at bounding box center [535, 208] width 250 height 82
click at [432, 200] on input "Hot Spanish Latte - M" at bounding box center [451, 197] width 73 height 25
drag, startPoint x: 435, startPoint y: 199, endPoint x: 445, endPoint y: 199, distance: 10.0
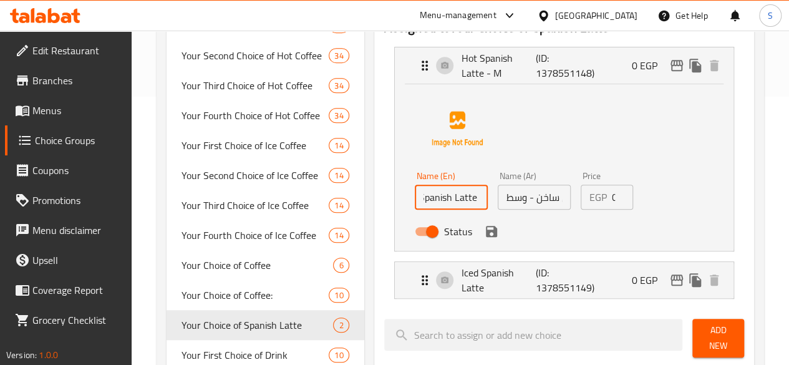
click at [445, 199] on input "Hot Spanish Latte - M" at bounding box center [451, 197] width 73 height 25
type input "Hot Spanish Latte - L"
click at [498, 195] on input "لاتيه إسباني ساخن - وسط" at bounding box center [534, 197] width 73 height 25
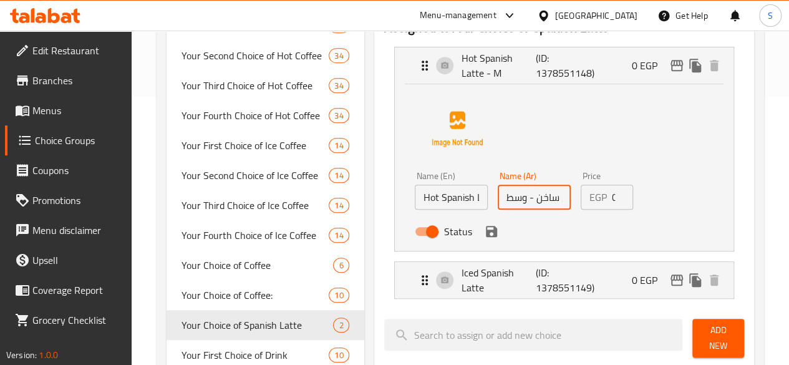
drag, startPoint x: 492, startPoint y: 197, endPoint x: 467, endPoint y: 199, distance: 25.6
click at [498, 199] on input "لاتيه إسباني ساخن - وسط" at bounding box center [534, 197] width 73 height 25
drag, startPoint x: 480, startPoint y: 198, endPoint x: 449, endPoint y: 199, distance: 31.2
click at [449, 199] on div "Name (En) Hot Spanish Latte - L Name (En) Name (Ar) لاتيه إسباني ساخن - كبير Na…" at bounding box center [535, 208] width 250 height 82
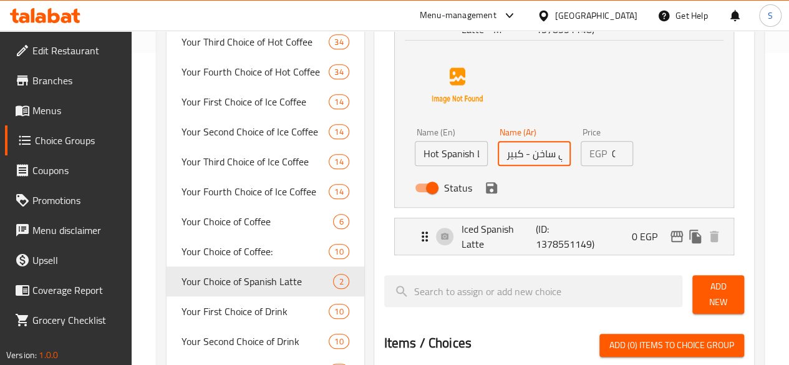
scroll to position [331, 0]
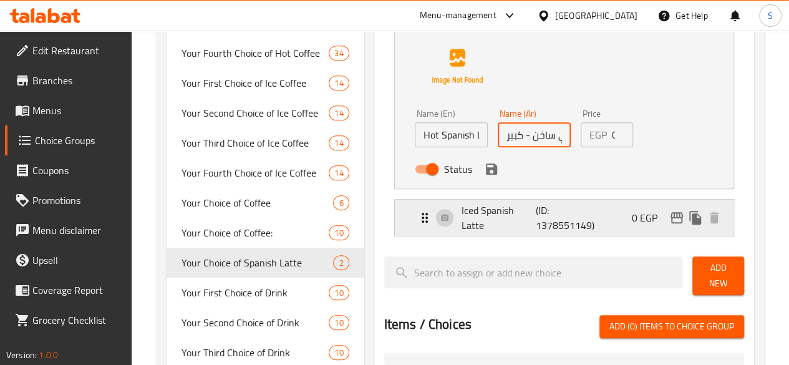
click at [469, 222] on p "Iced Spanish Latte" at bounding box center [499, 218] width 75 height 30
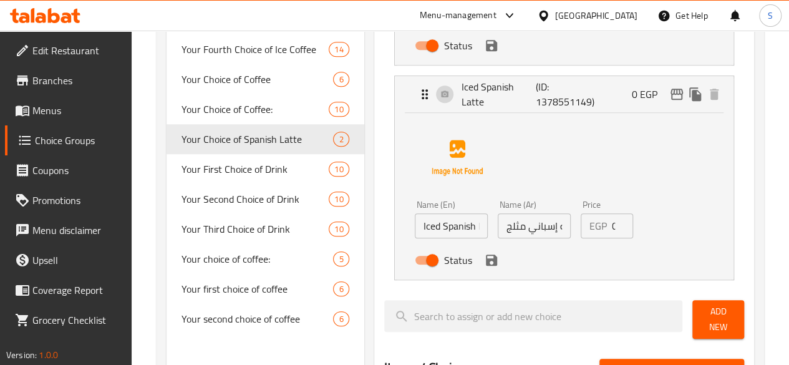
scroll to position [455, 0]
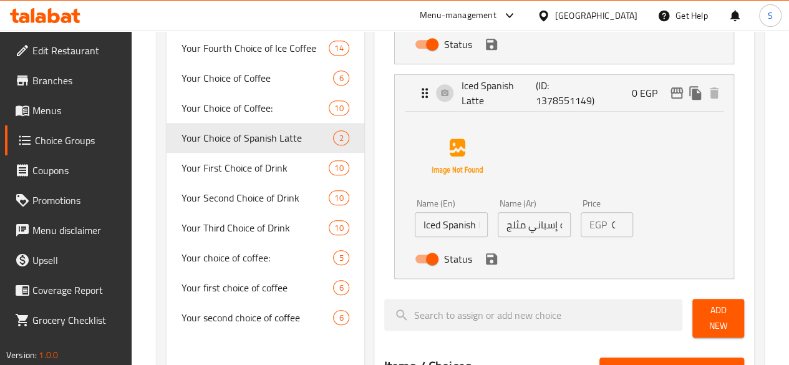
type input "لاتيه إسباني ساخن - كبير"
click at [415, 223] on input "Iced Spanish Latte" at bounding box center [451, 224] width 73 height 25
click at [429, 226] on input "Iced Spanish Latte" at bounding box center [451, 224] width 73 height 25
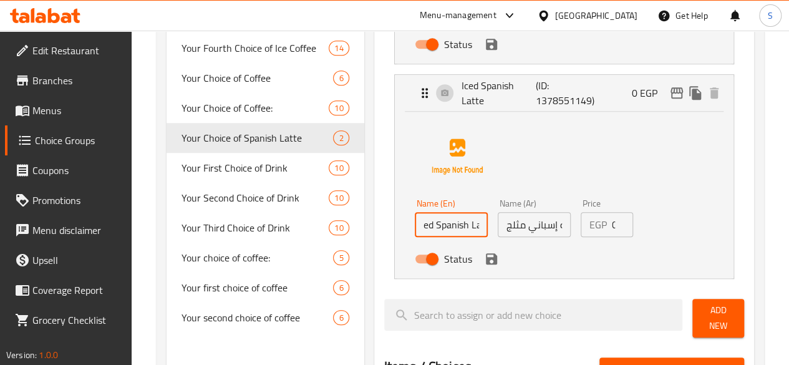
drag, startPoint x: 419, startPoint y: 226, endPoint x: 469, endPoint y: 228, distance: 49.9
click at [469, 228] on div "Name (En) Iced Spanish Latte Name (En) Name (Ar) لاتيه إسباني مثلج Name (Ar) Pr…" at bounding box center [535, 235] width 250 height 82
click at [429, 223] on input "Iced Spanish Latte" at bounding box center [451, 224] width 73 height 25
drag, startPoint x: 414, startPoint y: 226, endPoint x: 351, endPoint y: 228, distance: 63.0
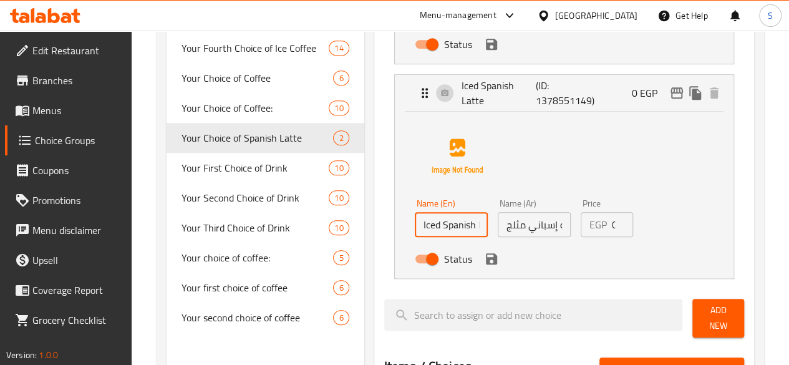
click at [384, 225] on li "Iced Spanish Latte (ID: 1378551149) 0 EGP Name (En) Iced Spanish Latte Name (En…" at bounding box center [564, 176] width 360 height 215
drag, startPoint x: 409, startPoint y: 225, endPoint x: 464, endPoint y: 229, distance: 55.0
click at [464, 229] on div "Name (En) Iced Spanish Latte Name (En) Name (Ar) لاتيه إسباني مثلج Name (Ar) Pr…" at bounding box center [535, 235] width 250 height 82
drag, startPoint x: 440, startPoint y: 230, endPoint x: 469, endPoint y: 231, distance: 28.1
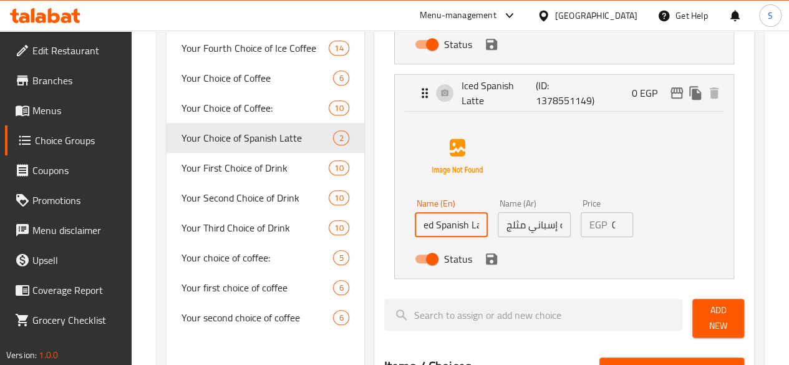
click at [469, 231] on div "Name (En) Iced Spanish Latte Name (En) Name (Ar) لاتيه إسباني مثلج Name (Ar) Pr…" at bounding box center [535, 235] width 250 height 82
click at [509, 228] on input "لاتيه إسباني مثلج" at bounding box center [534, 224] width 73 height 25
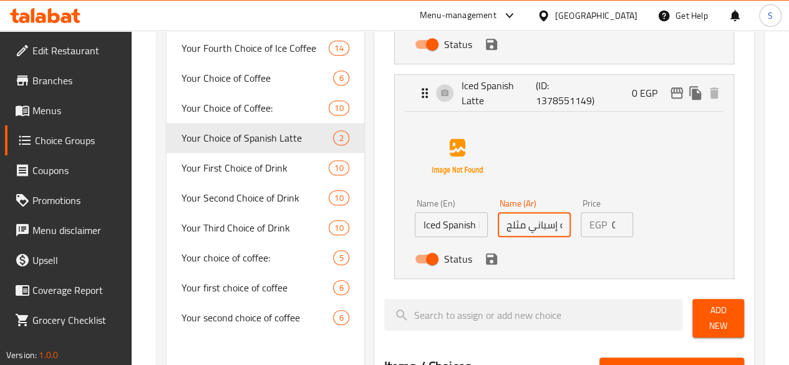
click at [512, 227] on input "لاتيه إسباني مثلج" at bounding box center [534, 224] width 73 height 25
drag, startPoint x: 512, startPoint y: 228, endPoint x: 582, endPoint y: 236, distance: 70.4
click at [582, 236] on div "Name (En) Iced Spanish Latte Name (En) Name (Ar) لاتيه إسباني مثلج Name (Ar) Pr…" at bounding box center [535, 235] width 250 height 82
click at [518, 225] on input "لاتيه إسباني مثلج" at bounding box center [534, 224] width 73 height 25
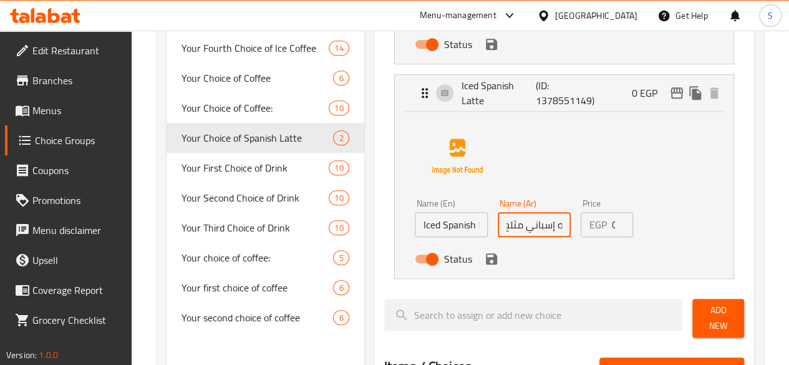
scroll to position [0, 0]
drag, startPoint x: 523, startPoint y: 226, endPoint x: 459, endPoint y: 220, distance: 63.9
click at [493, 220] on div "Name (Ar) لاتيه إسباني مثلج Name (Ar)" at bounding box center [534, 218] width 83 height 48
click at [486, 263] on icon "save" at bounding box center [491, 258] width 11 height 11
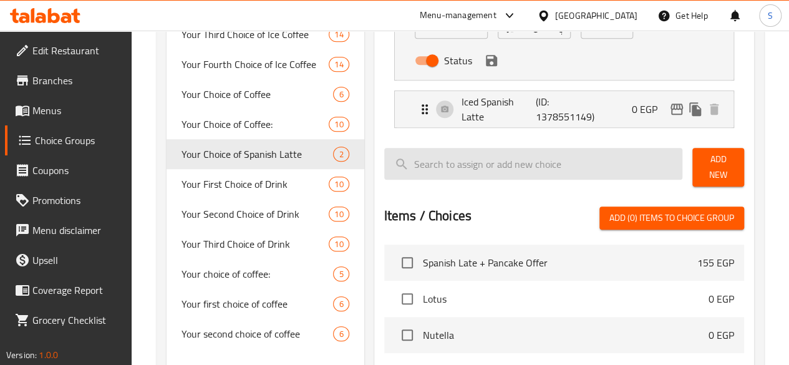
scroll to position [393, 0]
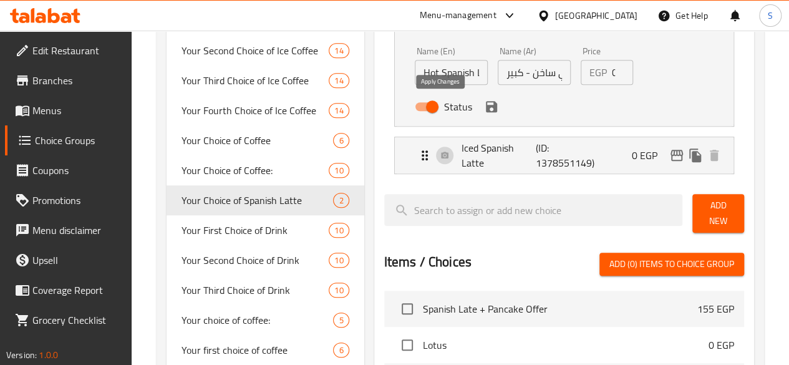
click at [486, 107] on icon "save" at bounding box center [491, 106] width 11 height 11
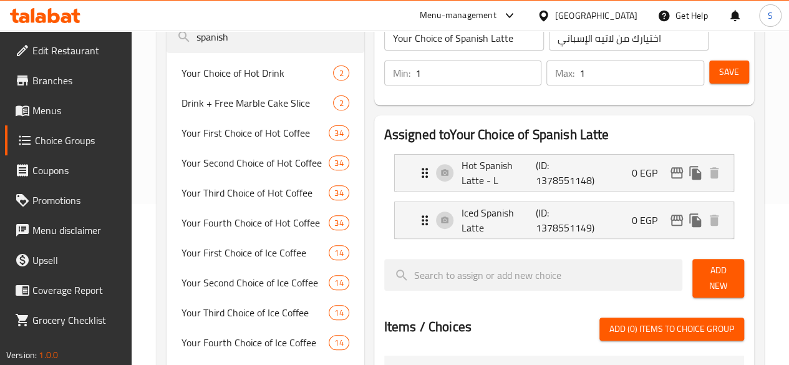
scroll to position [143, 0]
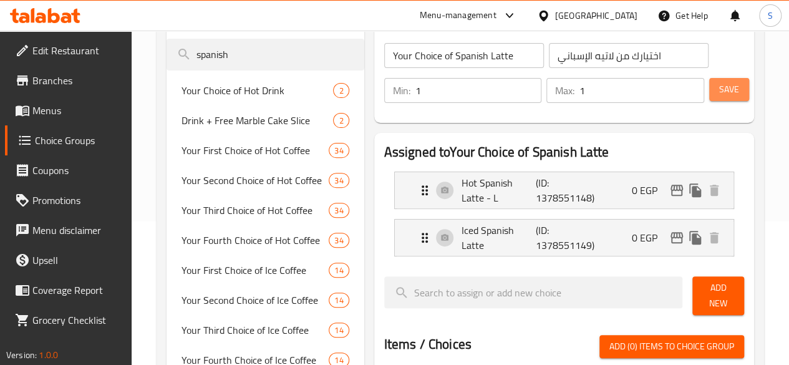
click at [723, 85] on span "Save" at bounding box center [729, 90] width 20 height 16
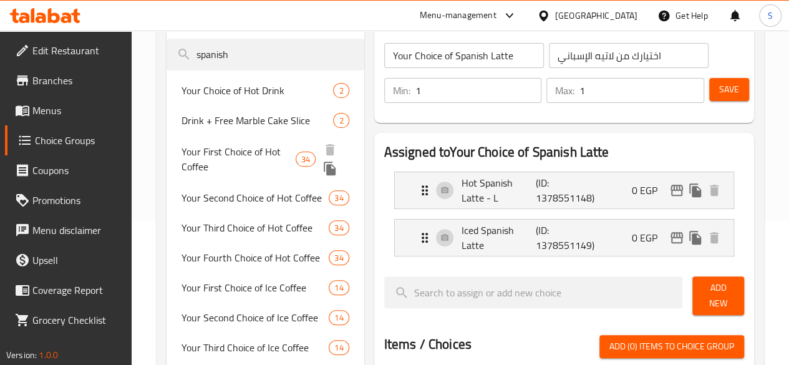
scroll to position [0, 0]
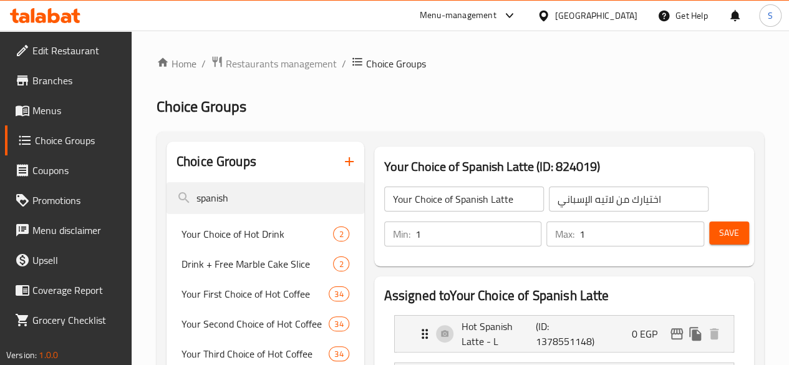
click at [57, 114] on span "Menus" at bounding box center [76, 110] width 89 height 15
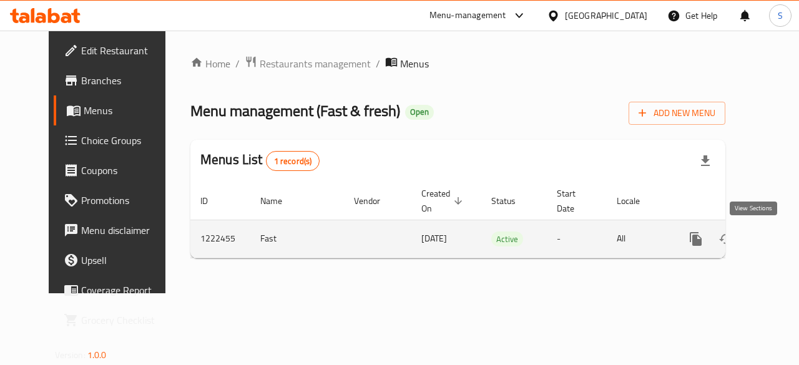
click at [778, 236] on icon "enhanced table" at bounding box center [785, 238] width 15 height 15
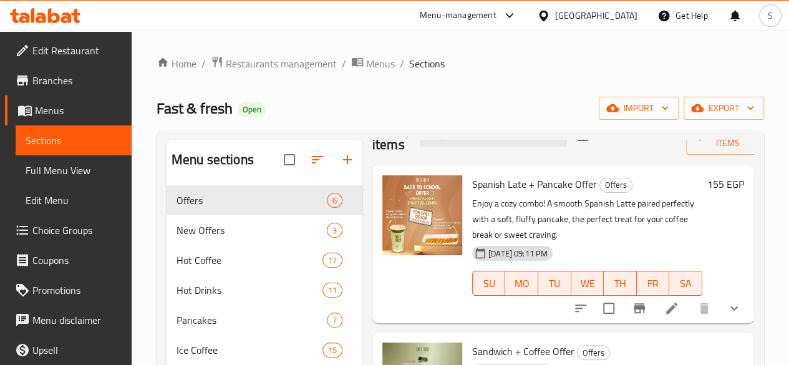
scroll to position [62, 0]
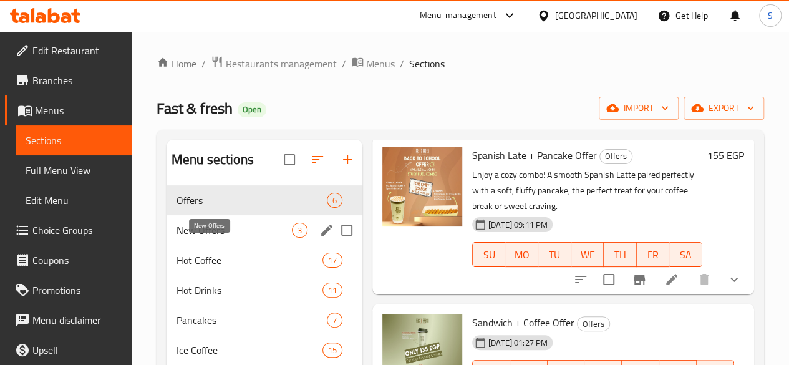
click at [207, 238] on span "New Offers" at bounding box center [234, 230] width 115 height 15
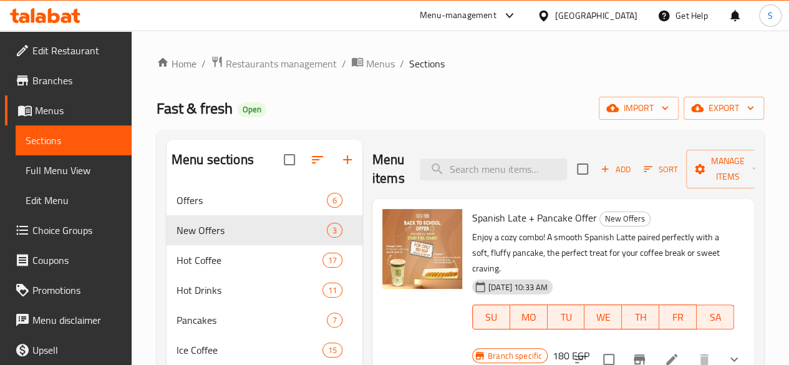
scroll to position [62, 0]
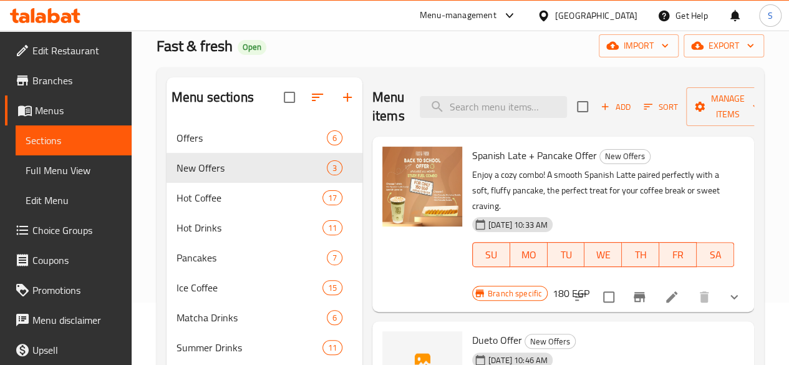
click at [722, 282] on button "show more" at bounding box center [734, 297] width 30 height 30
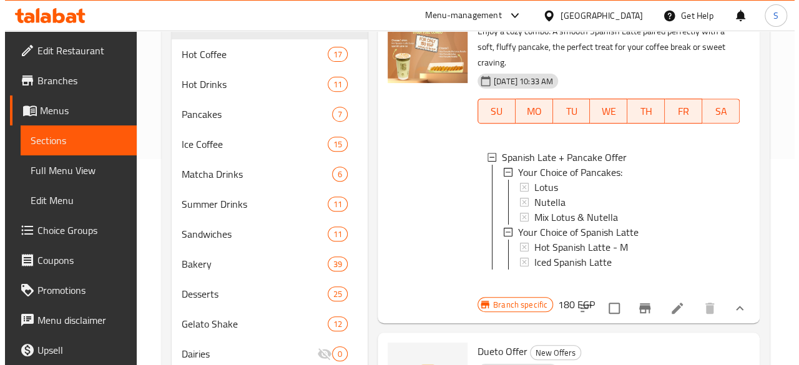
scroll to position [187, 0]
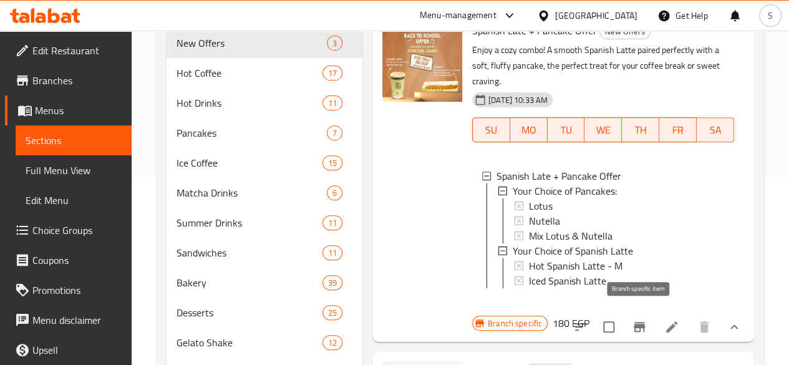
click at [640, 319] on icon "Branch-specific-item" at bounding box center [639, 326] width 15 height 15
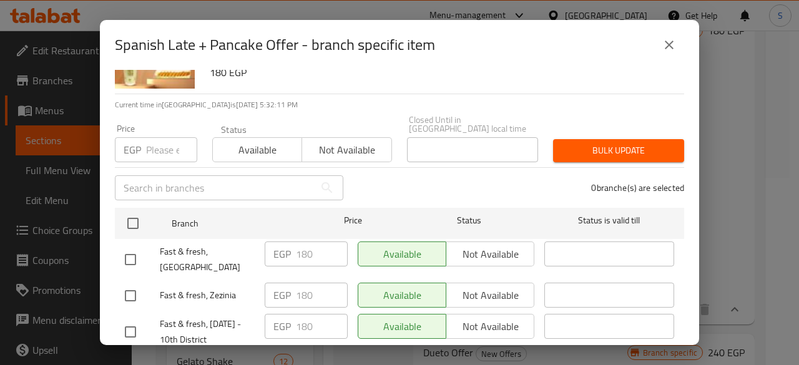
scroll to position [0, 0]
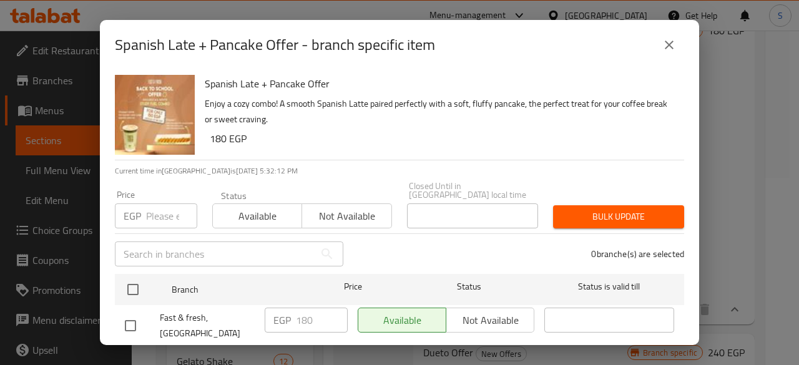
click at [673, 42] on icon "close" at bounding box center [668, 44] width 15 height 15
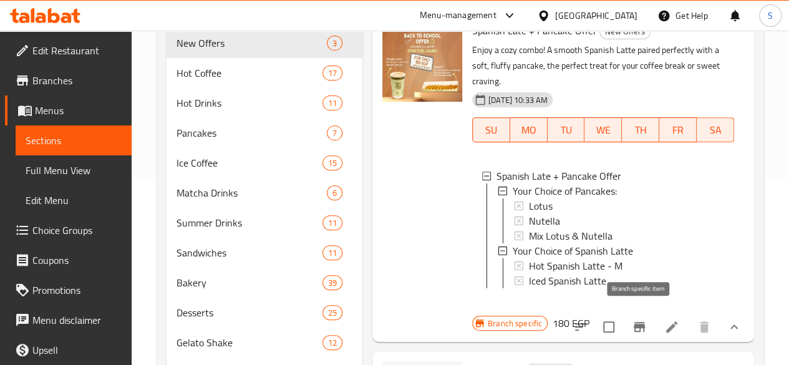
click at [632, 326] on icon "Branch-specific-item" at bounding box center [639, 326] width 15 height 15
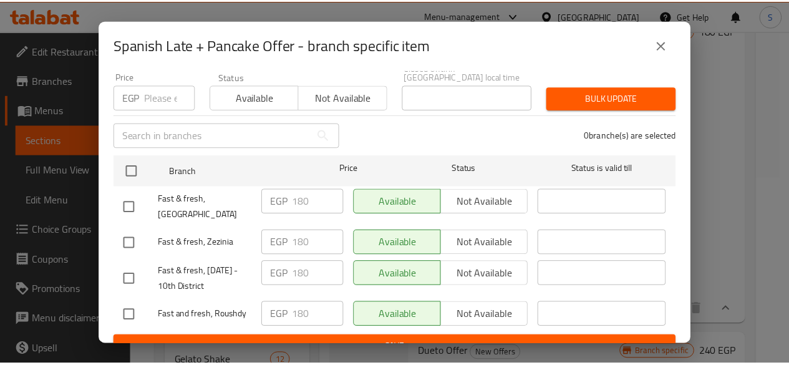
scroll to position [119, 0]
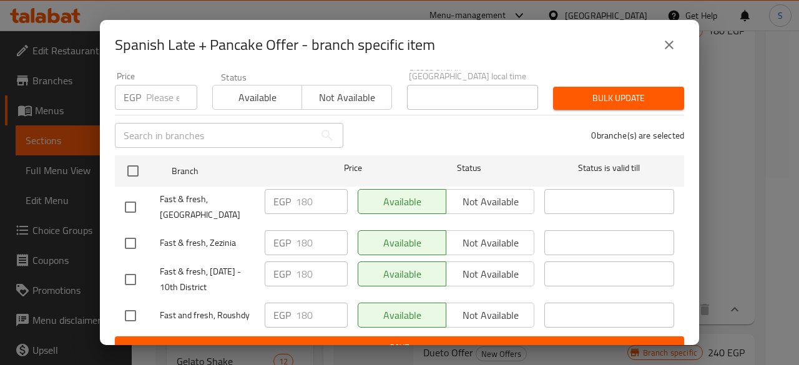
click at [671, 42] on icon "close" at bounding box center [668, 45] width 9 height 9
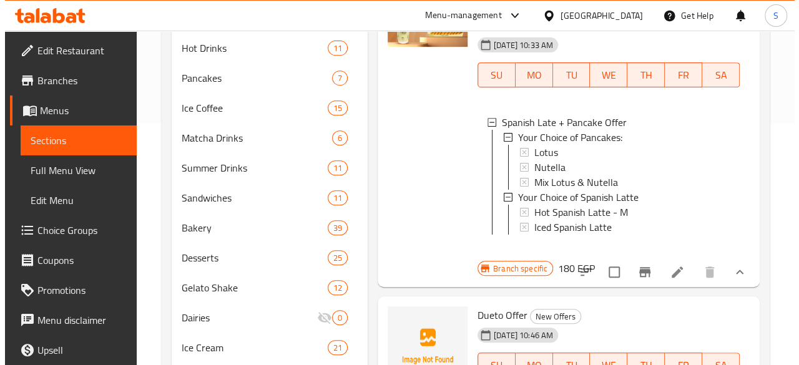
scroll to position [250, 0]
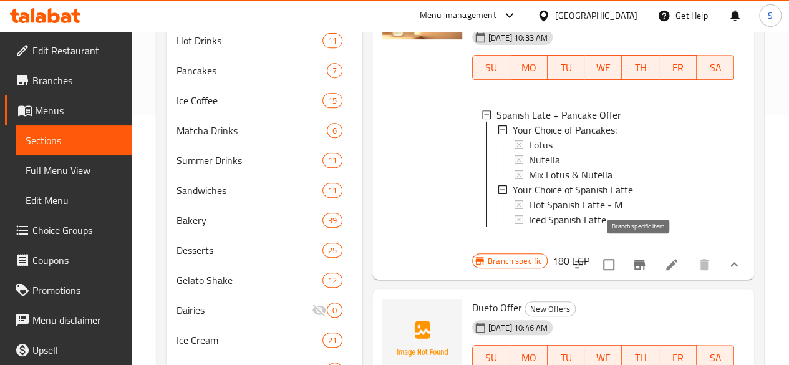
click at [641, 258] on icon "Branch-specific-item" at bounding box center [639, 264] width 15 height 15
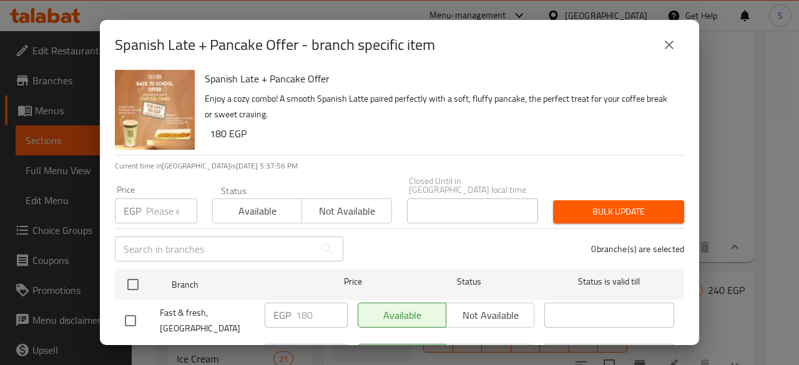
scroll to position [0, 0]
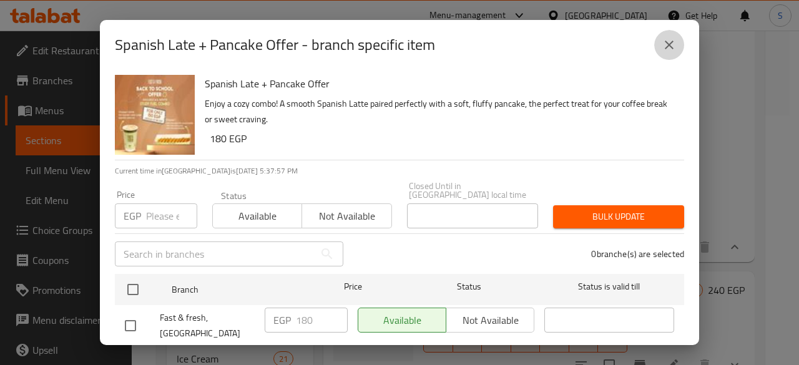
click at [666, 43] on icon "close" at bounding box center [668, 44] width 15 height 15
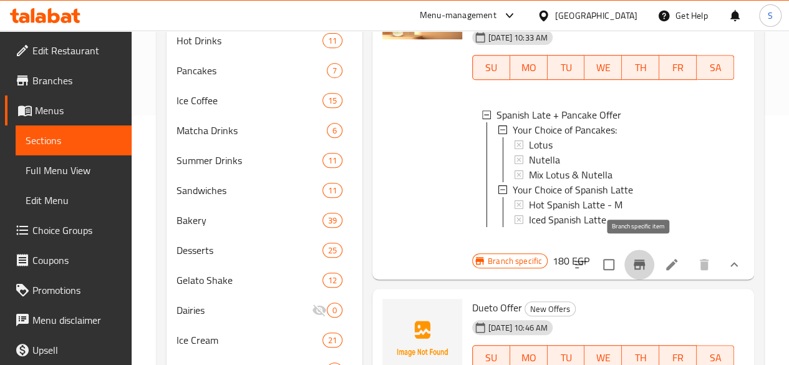
click at [641, 268] on button "Branch-specific-item" at bounding box center [640, 265] width 30 height 30
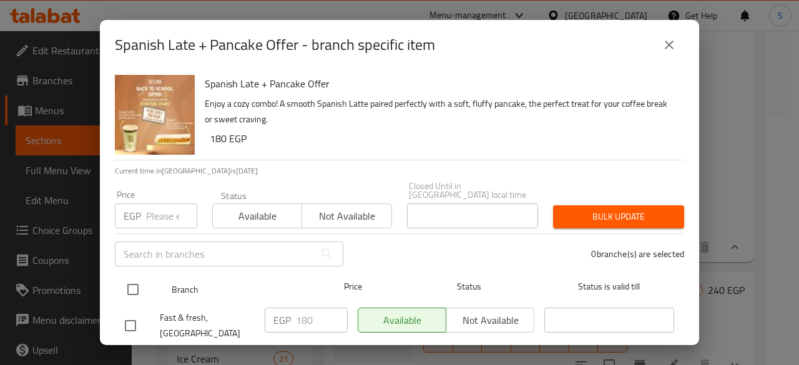
click at [132, 276] on input "checkbox" at bounding box center [133, 289] width 26 height 26
checkbox input "true"
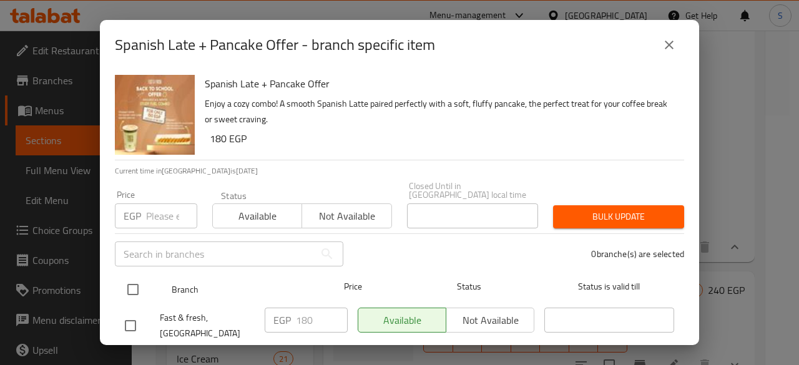
checkbox input "true"
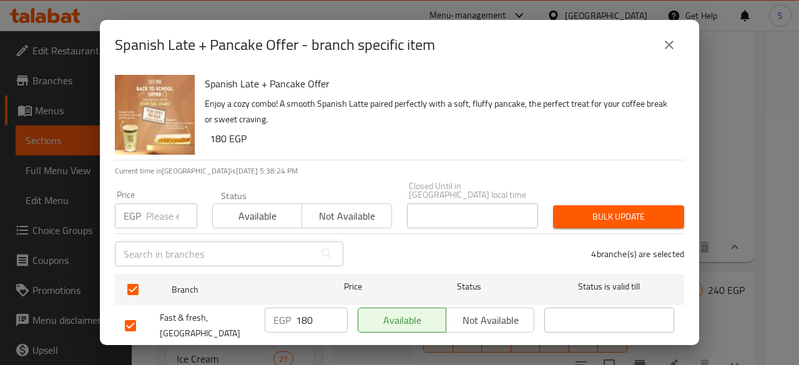
click at [338, 203] on button "Not available" at bounding box center [346, 215] width 90 height 25
click at [632, 211] on span "Bulk update" at bounding box center [618, 217] width 111 height 16
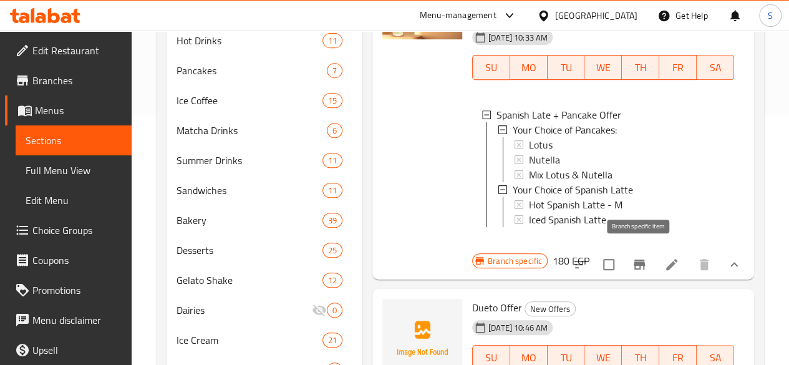
click at [635, 260] on icon "Branch-specific-item" at bounding box center [639, 265] width 11 height 10
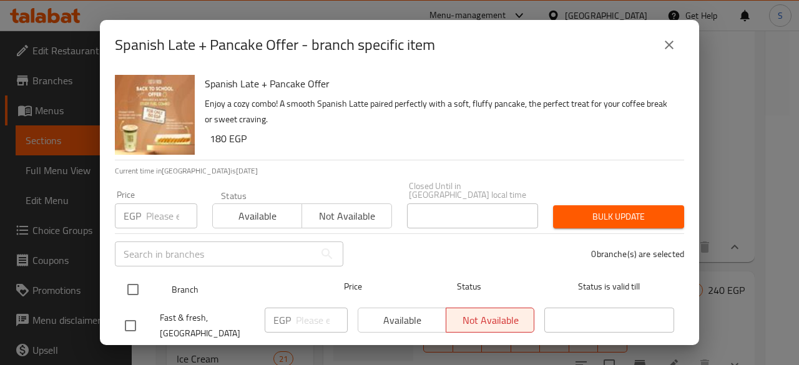
click at [136, 281] on input "checkbox" at bounding box center [133, 289] width 26 height 26
checkbox input "true"
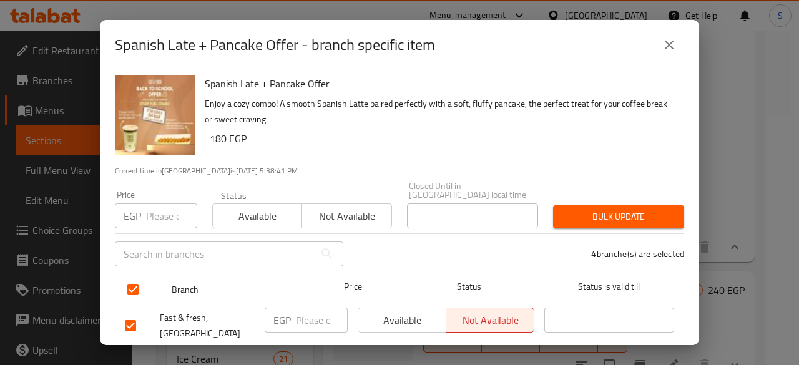
checkbox input "true"
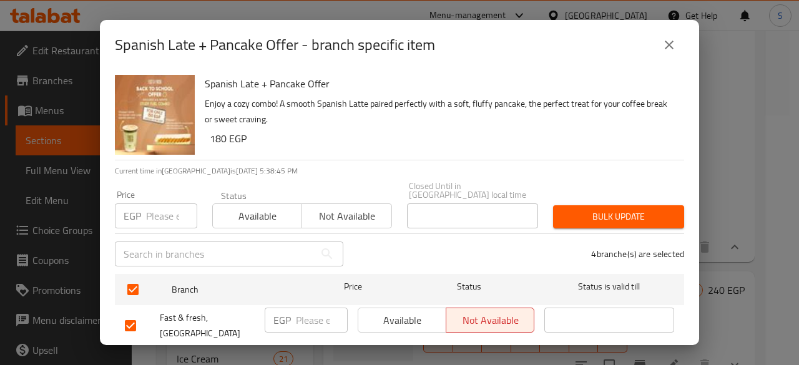
click at [253, 208] on span "Available" at bounding box center [257, 216] width 79 height 18
click at [608, 209] on span "Bulk update" at bounding box center [618, 217] width 111 height 16
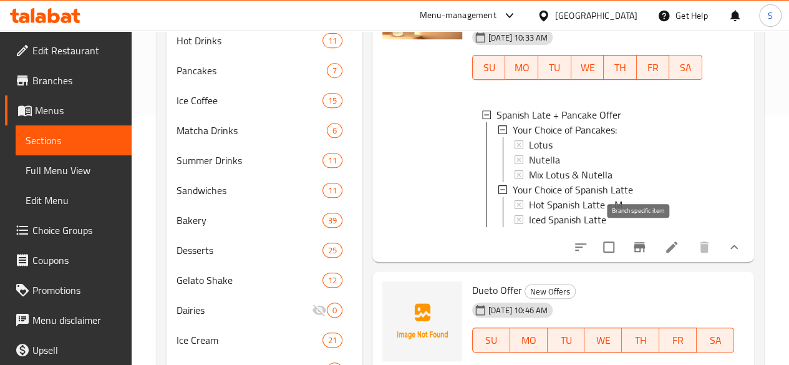
click at [643, 242] on icon "Branch-specific-item" at bounding box center [639, 247] width 11 height 10
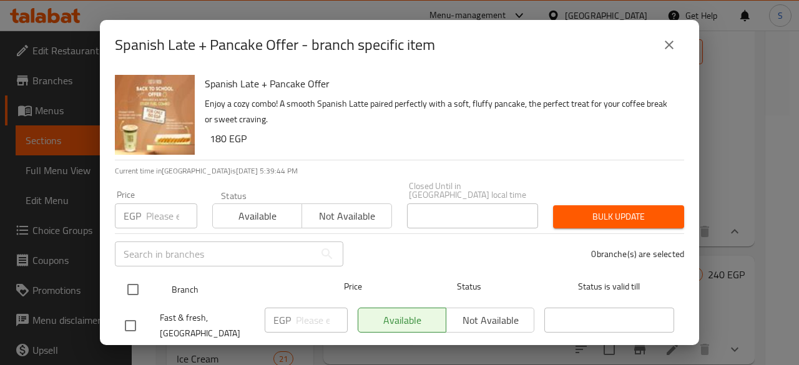
click at [135, 281] on input "checkbox" at bounding box center [133, 289] width 26 height 26
checkbox input "true"
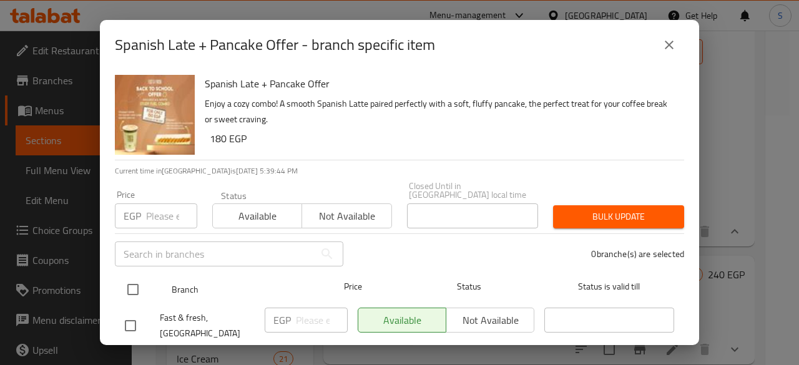
checkbox input "true"
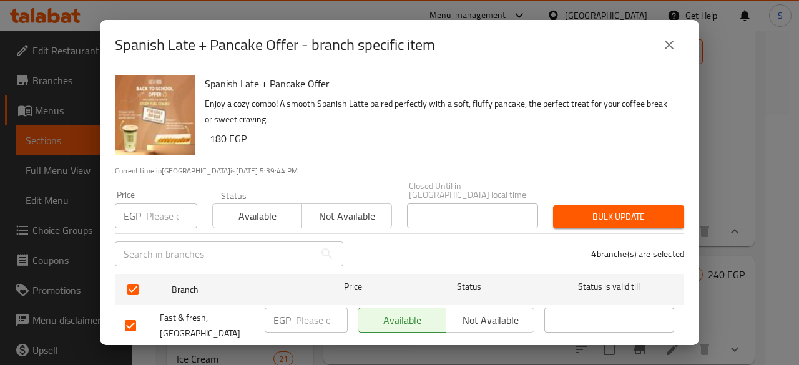
click at [374, 207] on span "Not available" at bounding box center [346, 216] width 79 height 18
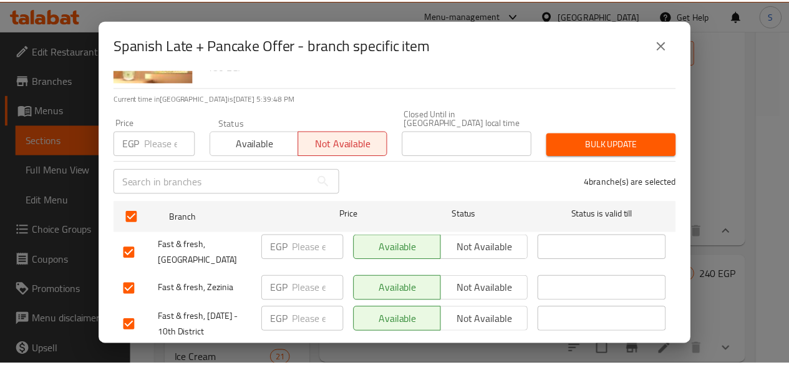
scroll to position [56, 0]
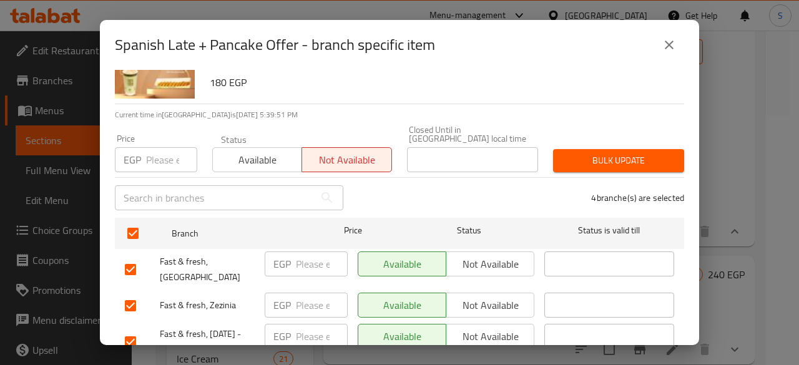
click at [611, 155] on span "Bulk update" at bounding box center [618, 161] width 111 height 16
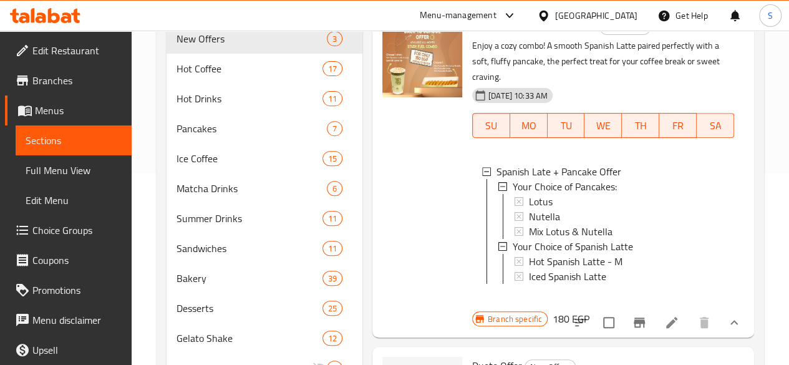
scroll to position [187, 0]
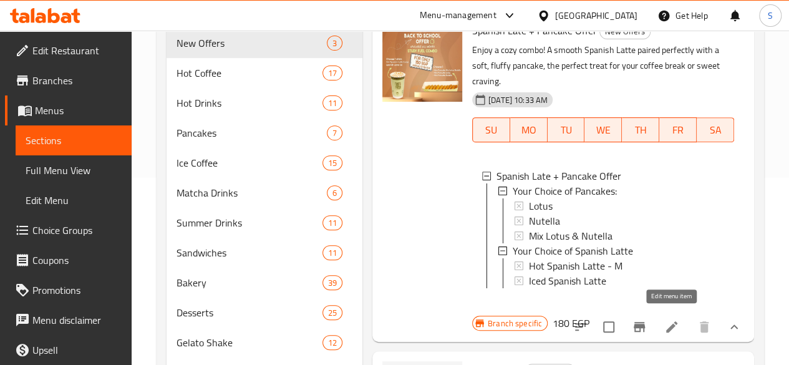
click at [670, 323] on icon at bounding box center [671, 326] width 15 height 15
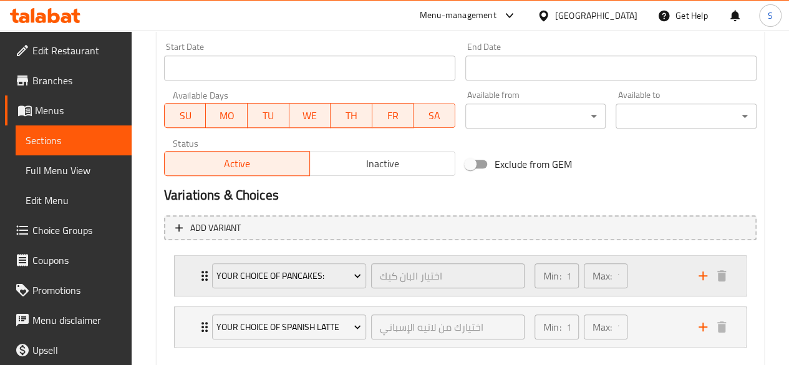
scroll to position [561, 0]
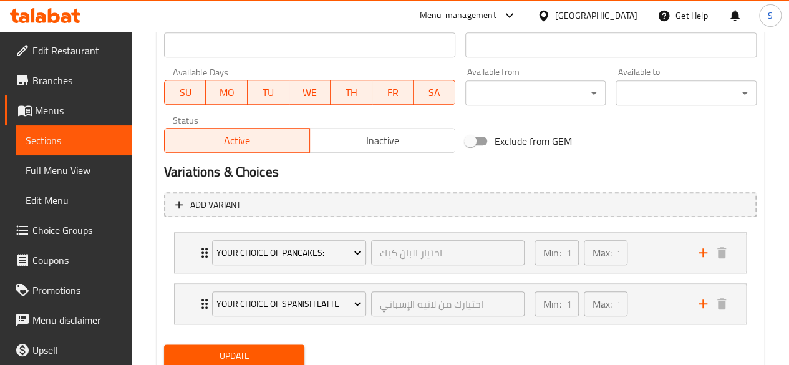
click at [366, 143] on span "Inactive" at bounding box center [382, 141] width 135 height 18
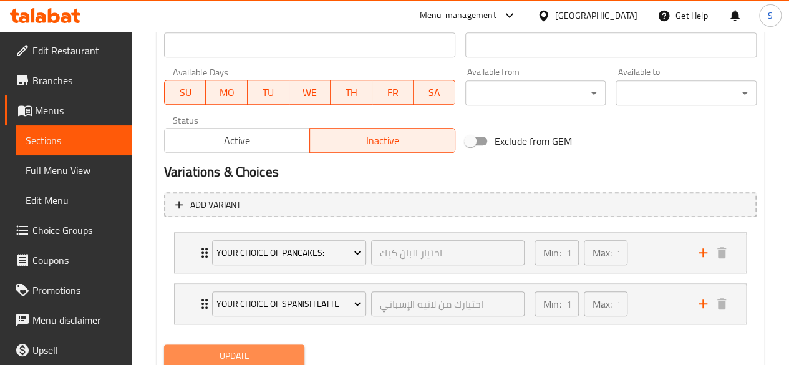
click at [242, 356] on span "Update" at bounding box center [234, 356] width 121 height 16
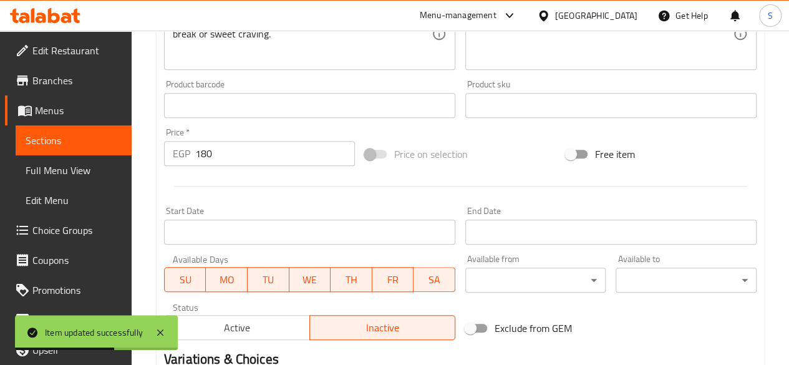
scroll to position [605, 0]
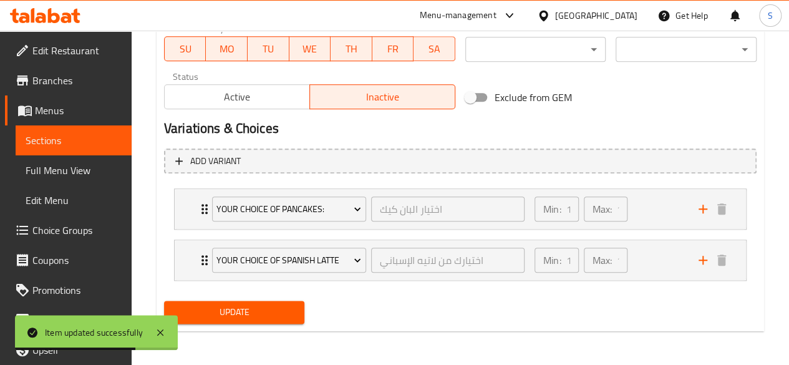
click at [222, 105] on span "Active" at bounding box center [237, 97] width 135 height 18
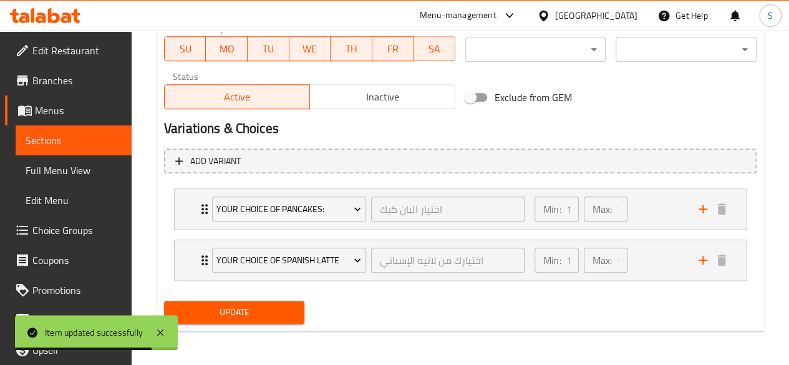
click at [240, 307] on span "Update" at bounding box center [234, 312] width 121 height 16
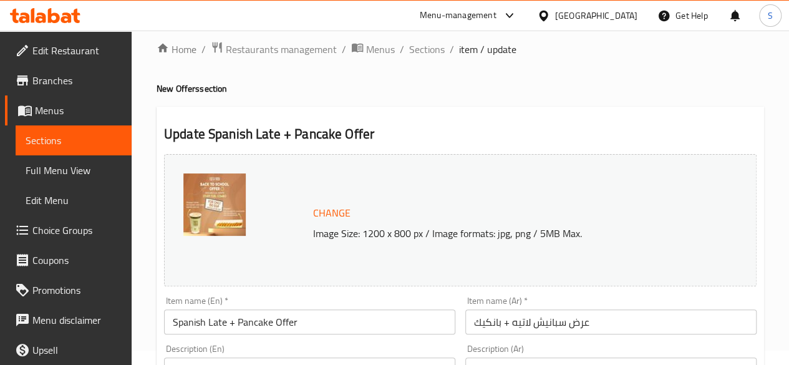
scroll to position [0, 0]
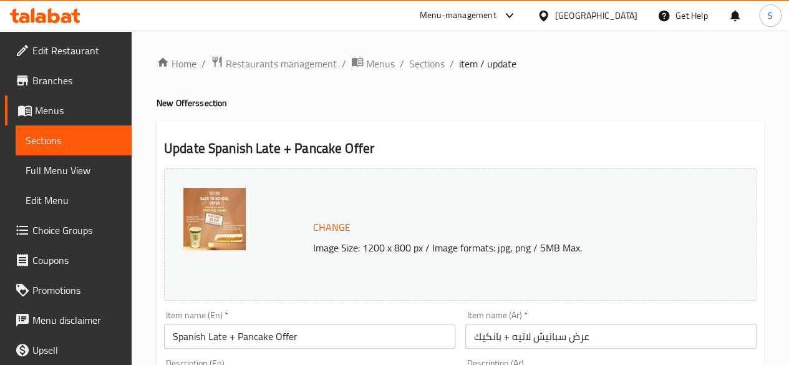
drag, startPoint x: 81, startPoint y: 143, endPoint x: 97, endPoint y: 143, distance: 16.2
click at [81, 143] on span "Sections" at bounding box center [74, 140] width 96 height 15
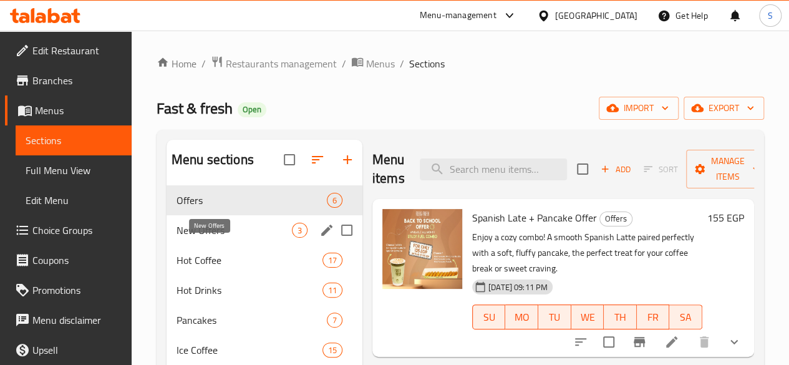
click at [188, 238] on span "New Offers" at bounding box center [234, 230] width 115 height 15
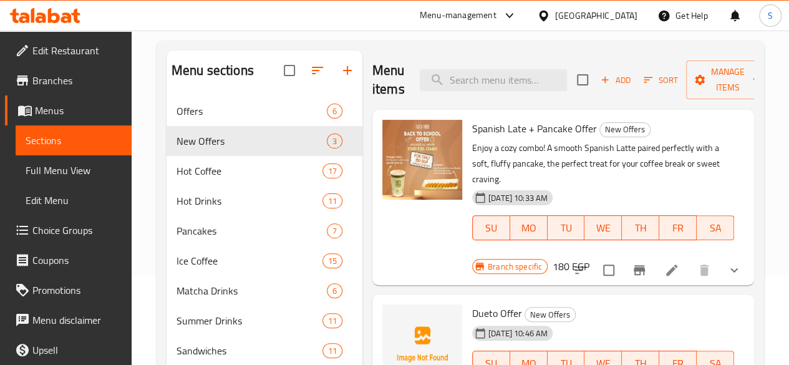
scroll to position [125, 0]
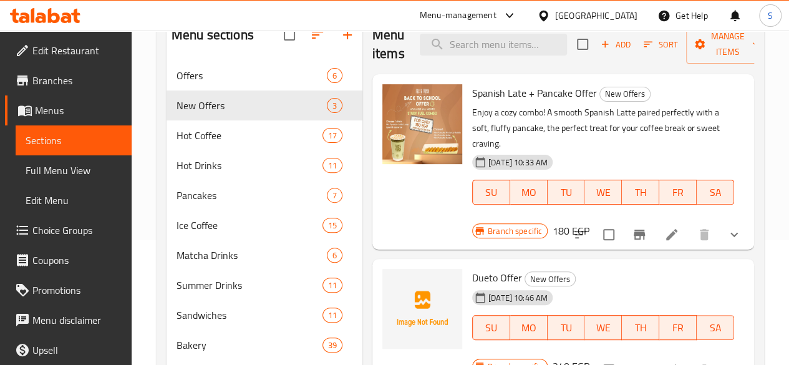
click at [636, 230] on icon "Branch-specific-item" at bounding box center [639, 235] width 11 height 10
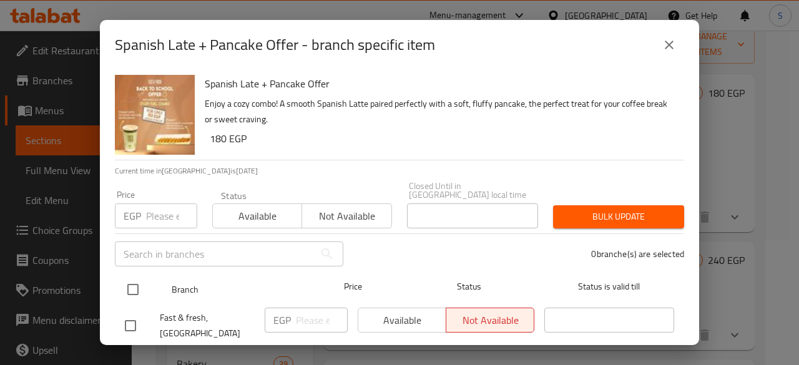
click at [137, 286] on input "checkbox" at bounding box center [133, 289] width 26 height 26
checkbox input "true"
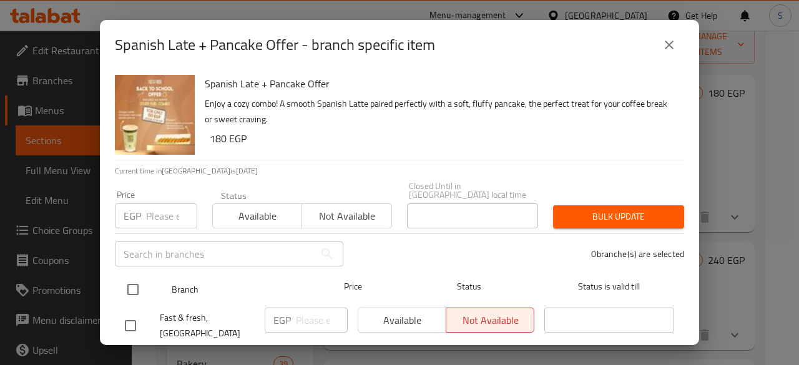
checkbox input "true"
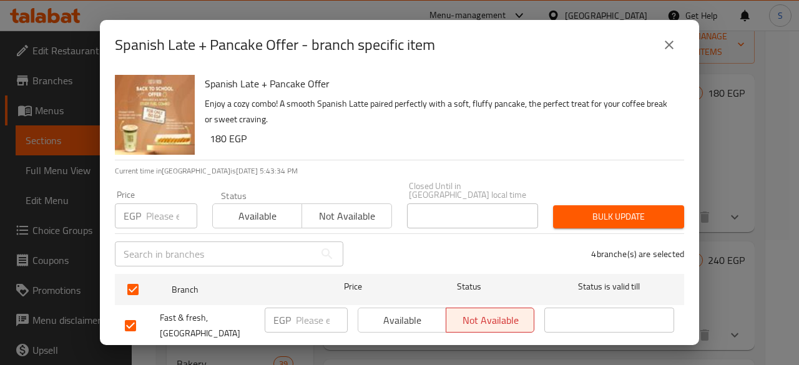
click at [328, 212] on span "Not available" at bounding box center [346, 216] width 79 height 18
drag, startPoint x: 277, startPoint y: 204, endPoint x: 371, endPoint y: 204, distance: 93.6
click at [278, 207] on span "Available" at bounding box center [257, 216] width 79 height 18
click at [580, 209] on span "Bulk update" at bounding box center [618, 217] width 111 height 16
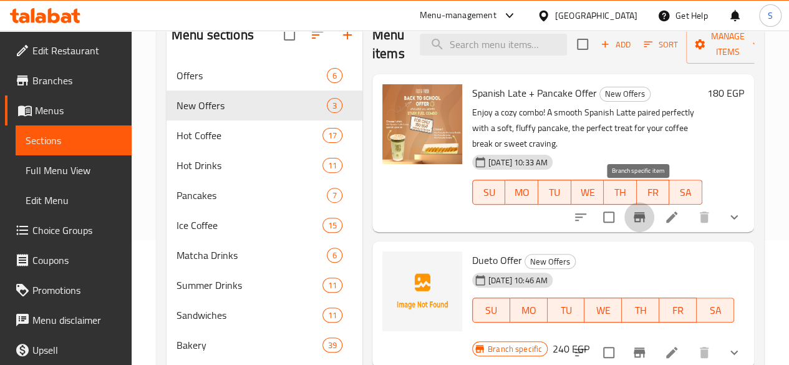
click at [643, 210] on icon "Branch-specific-item" at bounding box center [639, 217] width 15 height 15
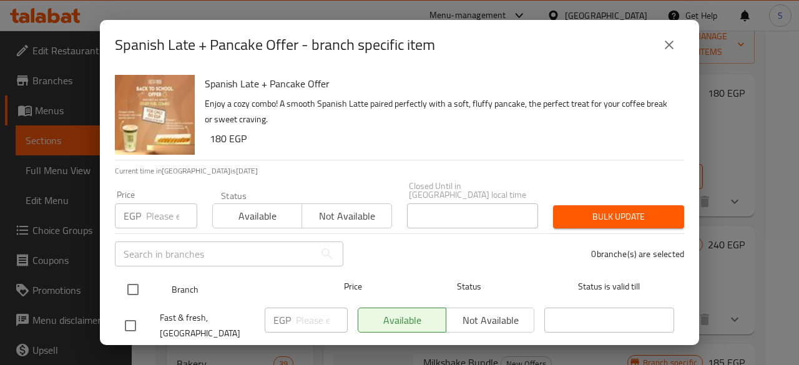
click at [130, 280] on input "checkbox" at bounding box center [133, 289] width 26 height 26
checkbox input "true"
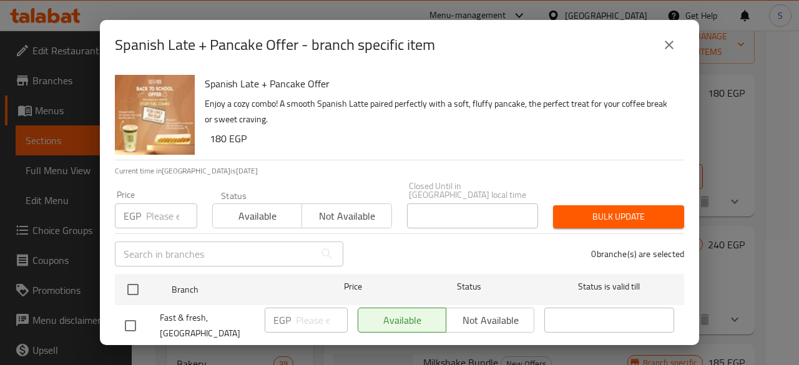
checkbox input "true"
click at [341, 211] on span "Not available" at bounding box center [346, 216] width 79 height 18
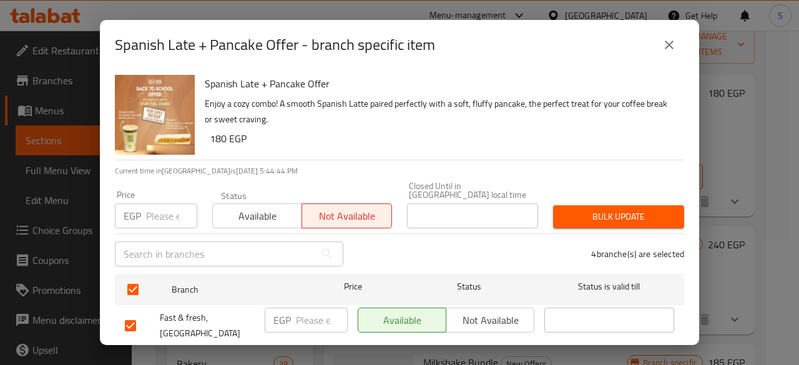
click at [619, 209] on span "Bulk update" at bounding box center [618, 217] width 111 height 16
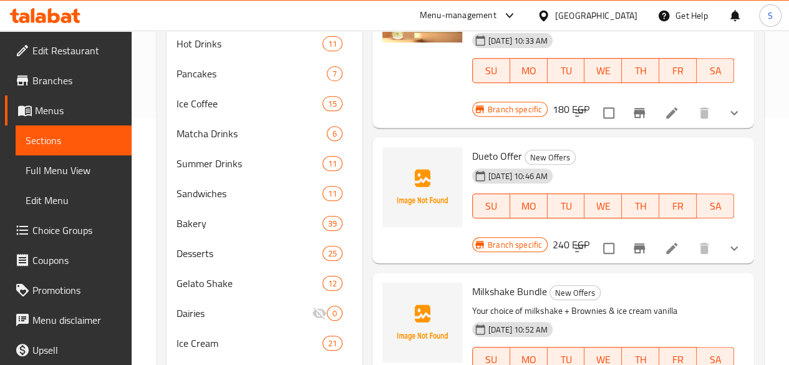
scroll to position [250, 0]
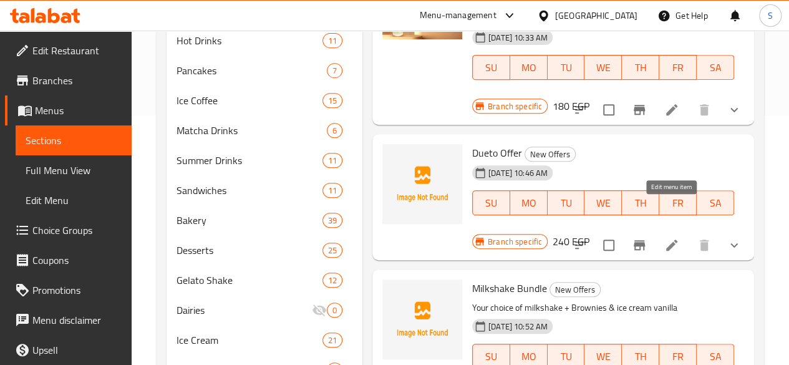
click at [671, 240] on icon at bounding box center [671, 245] width 11 height 11
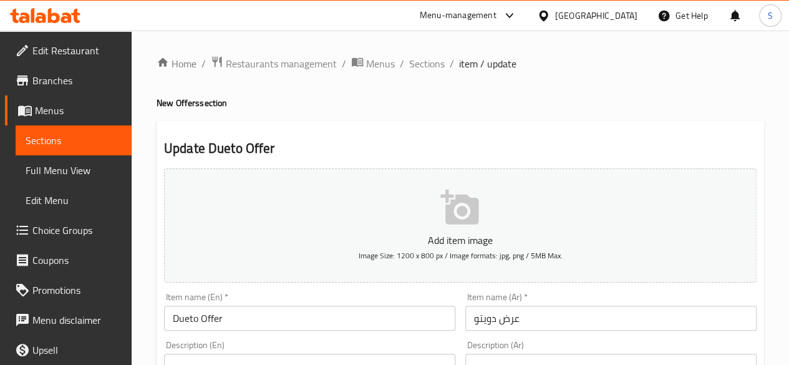
drag, startPoint x: 420, startPoint y: 69, endPoint x: 425, endPoint y: 74, distance: 7.5
click at [420, 69] on span "Sections" at bounding box center [427, 63] width 36 height 15
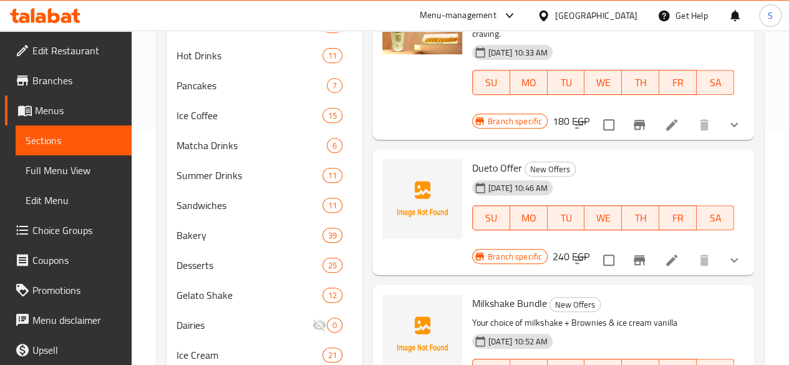
scroll to position [312, 0]
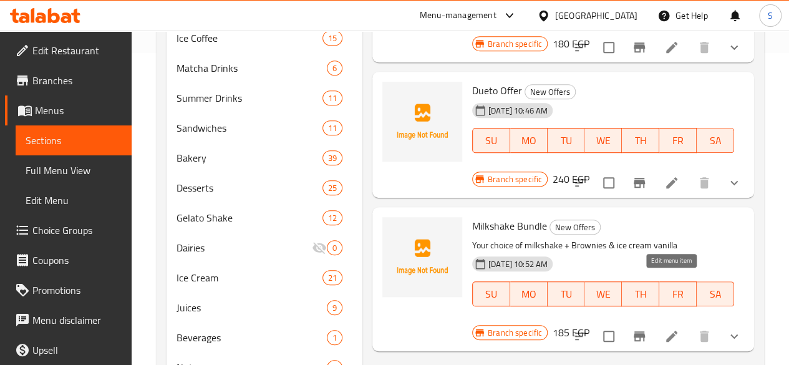
click at [675, 331] on icon at bounding box center [671, 336] width 11 height 11
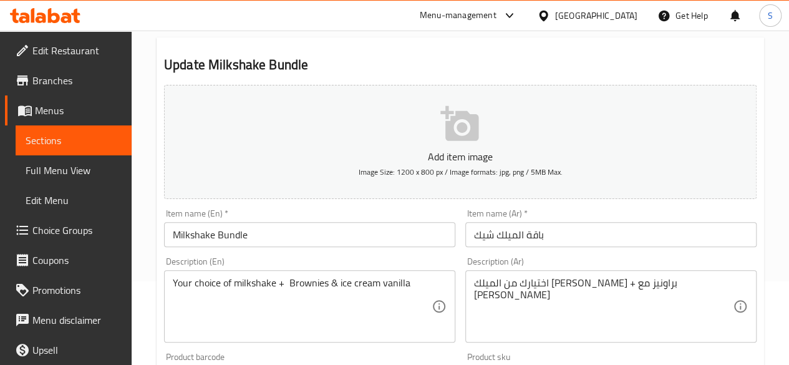
scroll to position [187, 0]
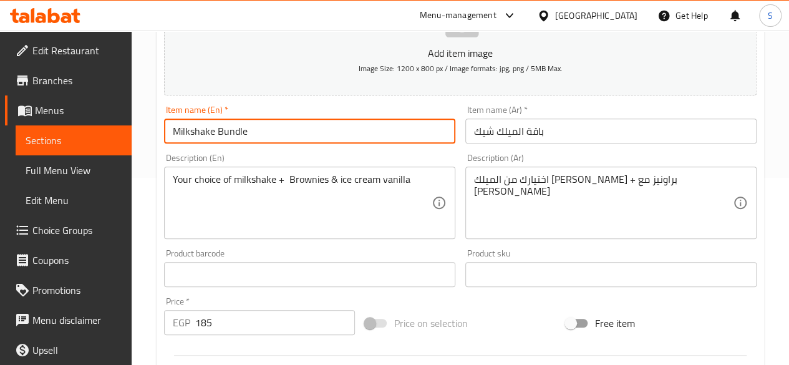
drag, startPoint x: 272, startPoint y: 130, endPoint x: 66, endPoint y: 128, distance: 206.5
click at [67, 129] on div "Edit Restaurant Branches Menus Sections Full Menu View Edit Menu Choice Groups …" at bounding box center [394, 279] width 789 height 872
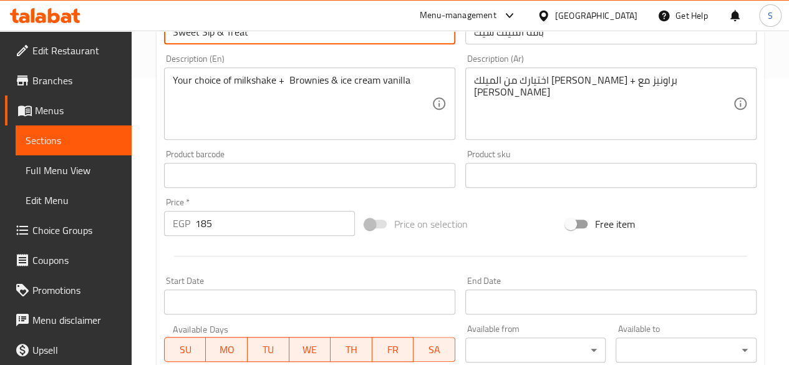
scroll to position [224, 0]
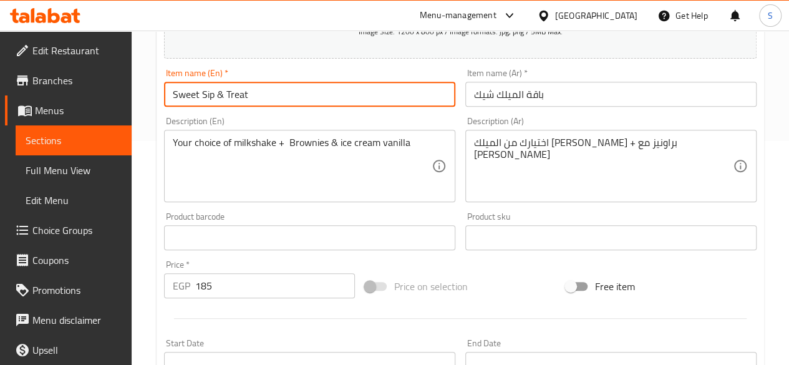
type input "Sweet Sip & Treat"
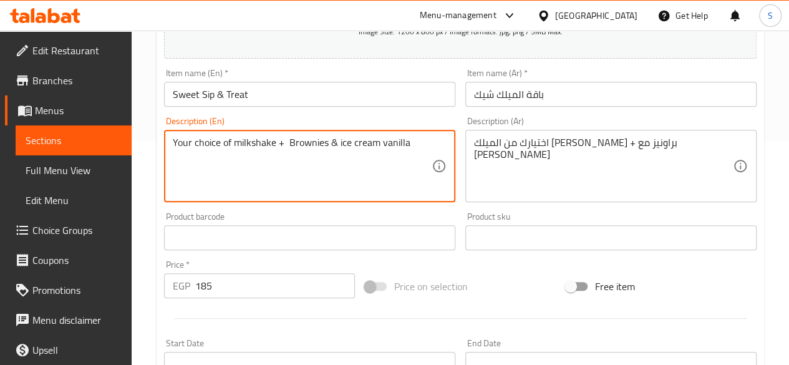
click at [412, 143] on textarea "Your choice of milkshake + Brownies & ice cream vanilla" at bounding box center [302, 166] width 259 height 59
click at [380, 140] on textarea "Your choice of milkshake + Brownies & ice cream vanilla" at bounding box center [302, 166] width 259 height 59
click at [354, 141] on textarea "Your choice of milkshake + Brownies & ice cream Vanilla" at bounding box center [302, 166] width 259 height 59
click at [341, 143] on textarea "Your choice of milkshake + Brownies & ice Cream Vanilla" at bounding box center [302, 166] width 259 height 59
click at [239, 144] on textarea "Your choice of milkshake + Brownies & Ice Cream Vanilla" at bounding box center [302, 166] width 259 height 59
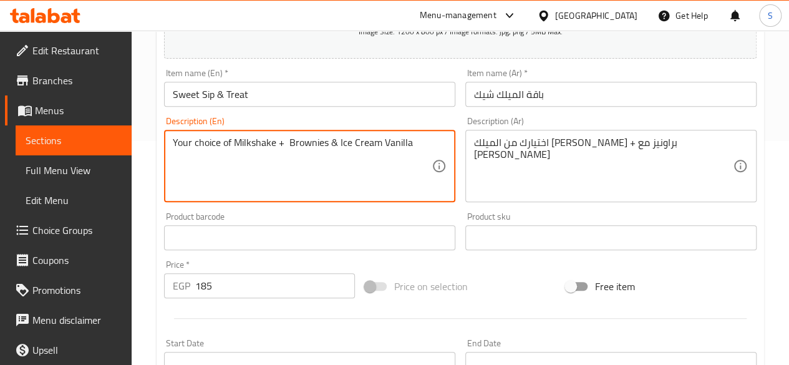
click at [226, 144] on textarea "Your choice of Milkshake + Brownies & Ice Cream Vanilla" at bounding box center [302, 166] width 259 height 59
click at [196, 140] on textarea "Your choice Of Milkshake + Brownies & Ice Cream Vanilla" at bounding box center [302, 166] width 259 height 59
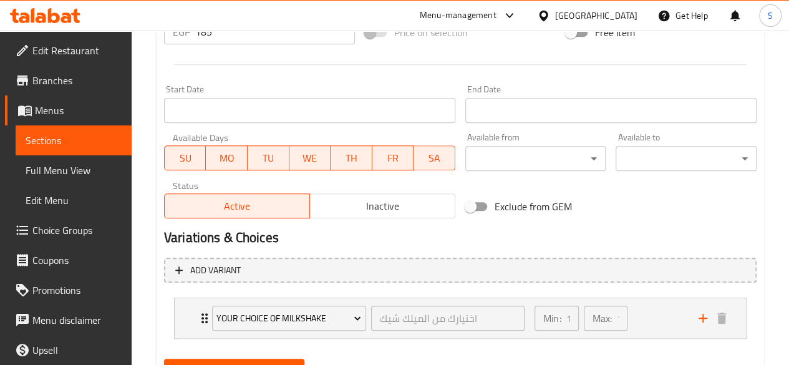
scroll to position [536, 0]
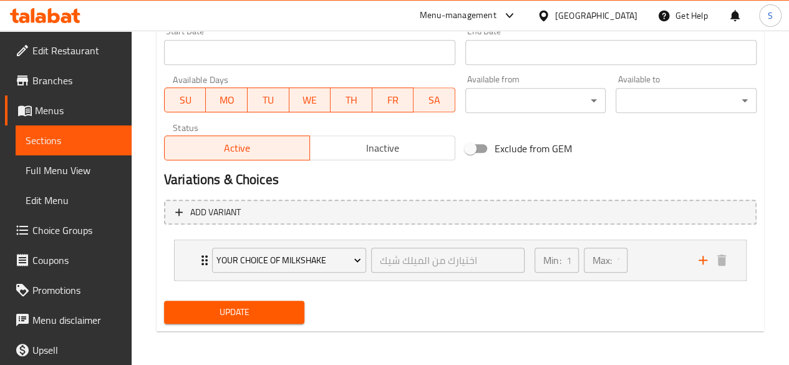
type textarea "Your Choice Of Milkshake + Brownies & Ice Cream Vanilla"
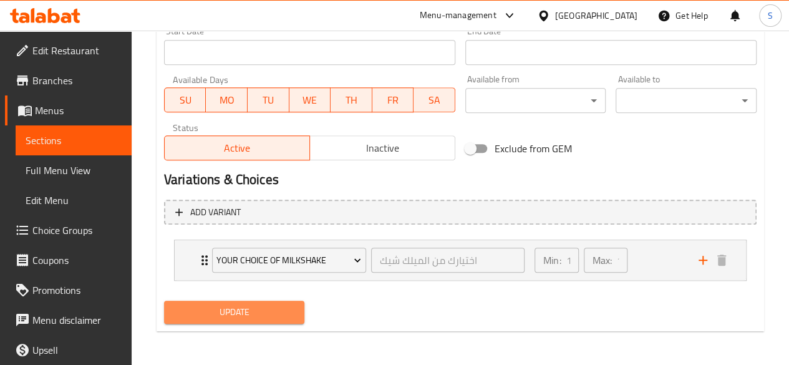
click at [246, 304] on span "Update" at bounding box center [234, 312] width 121 height 16
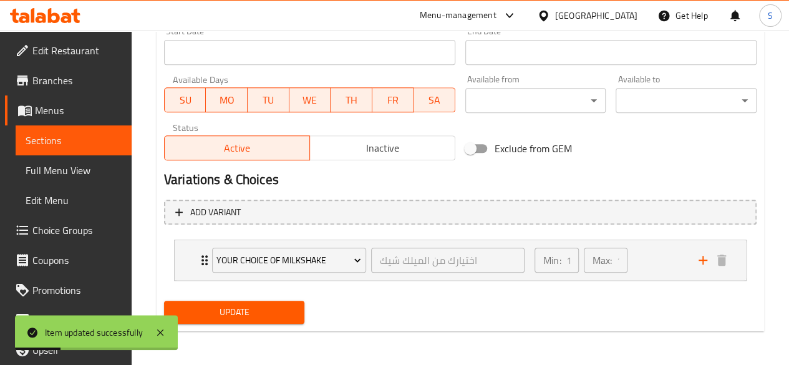
click at [92, 141] on span "Sections" at bounding box center [74, 140] width 96 height 15
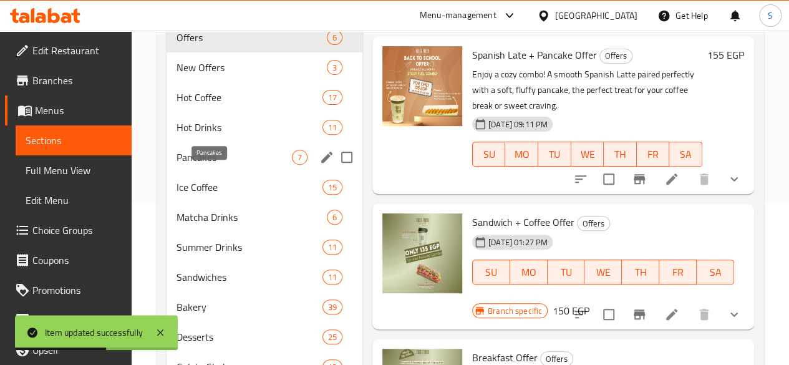
scroll to position [103, 0]
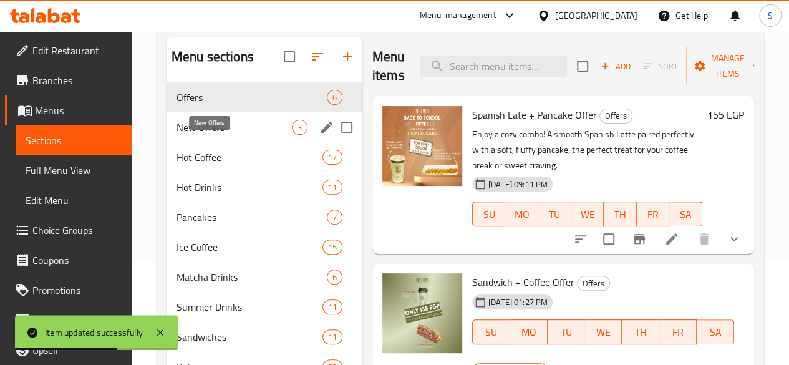
click at [210, 135] on span "New Offers" at bounding box center [234, 127] width 115 height 15
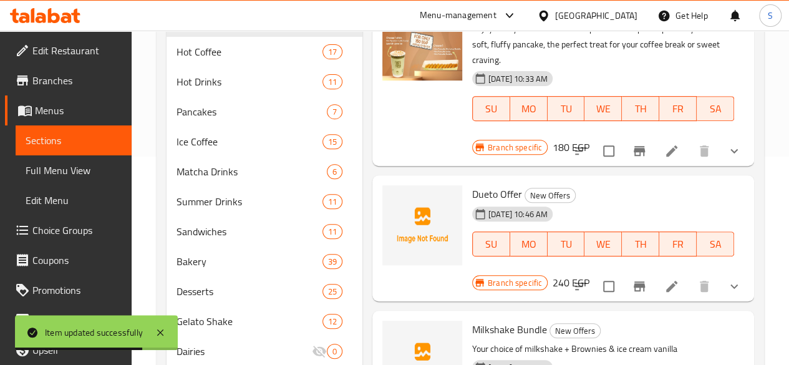
scroll to position [228, 0]
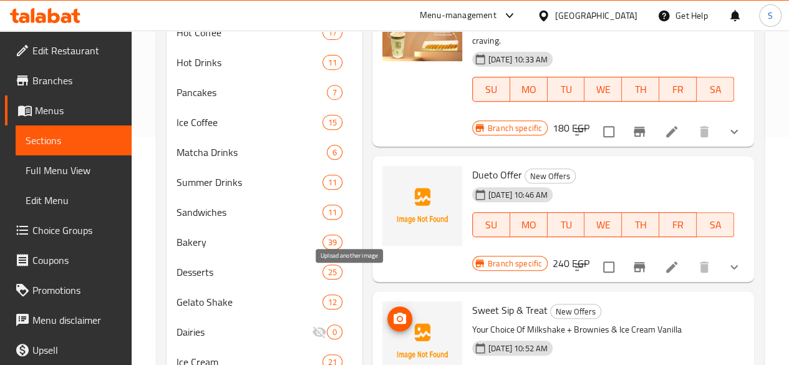
click at [394, 313] on icon "upload picture" at bounding box center [400, 318] width 12 height 11
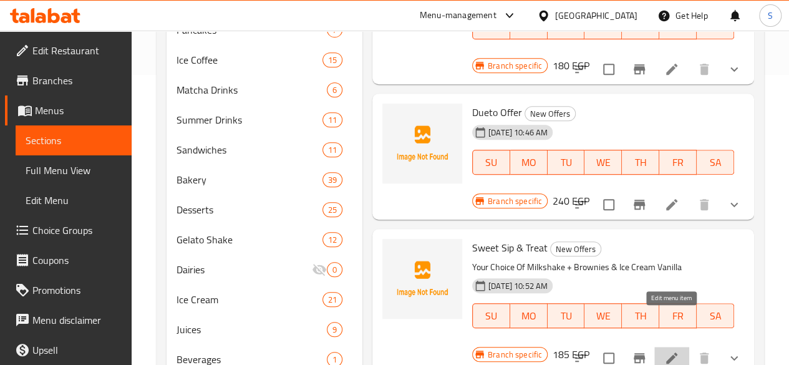
click at [669, 351] on icon at bounding box center [671, 358] width 15 height 15
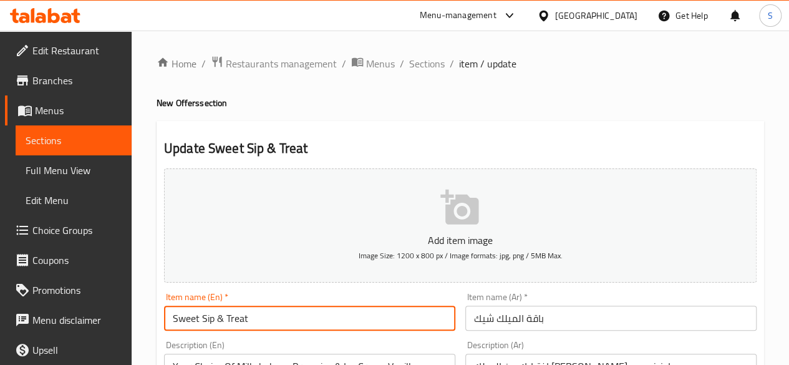
drag, startPoint x: 248, startPoint y: 318, endPoint x: 110, endPoint y: 315, distance: 137.9
type input "Weekend Offer"
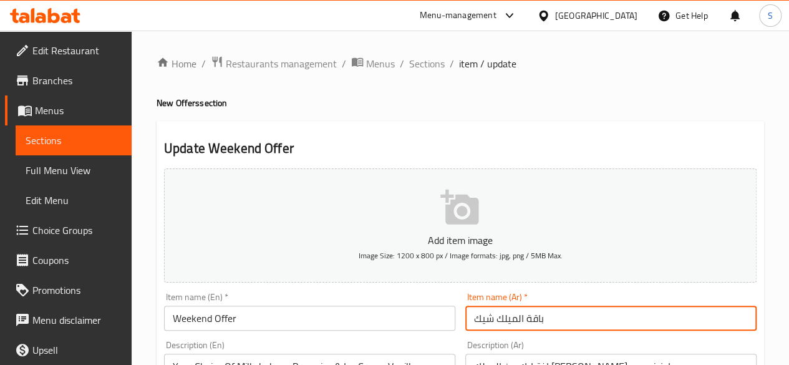
drag, startPoint x: 557, startPoint y: 313, endPoint x: 439, endPoint y: 315, distance: 118.6
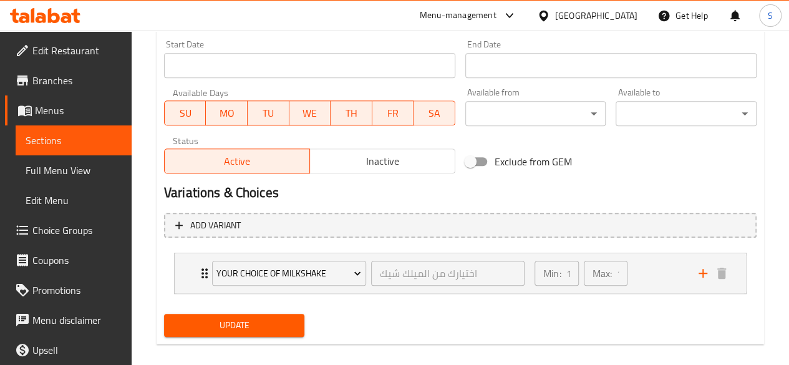
scroll to position [536, 0]
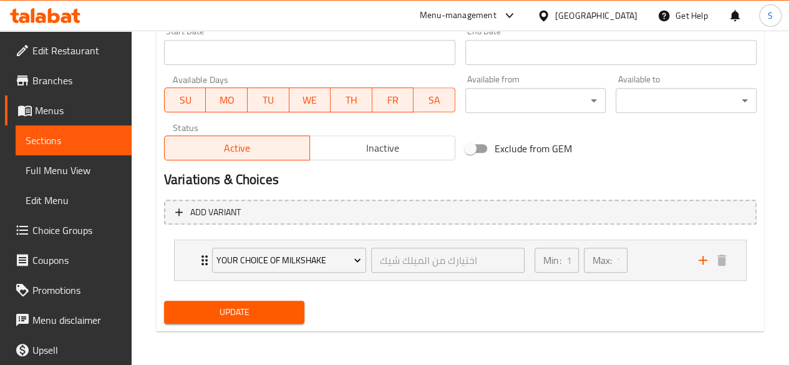
type input "عرض الويك اند"
click at [256, 316] on span "Update" at bounding box center [234, 312] width 121 height 16
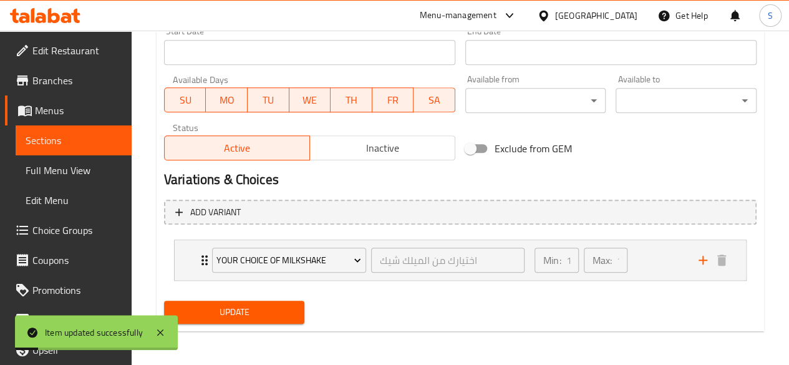
click at [45, 147] on span "Sections" at bounding box center [74, 140] width 96 height 15
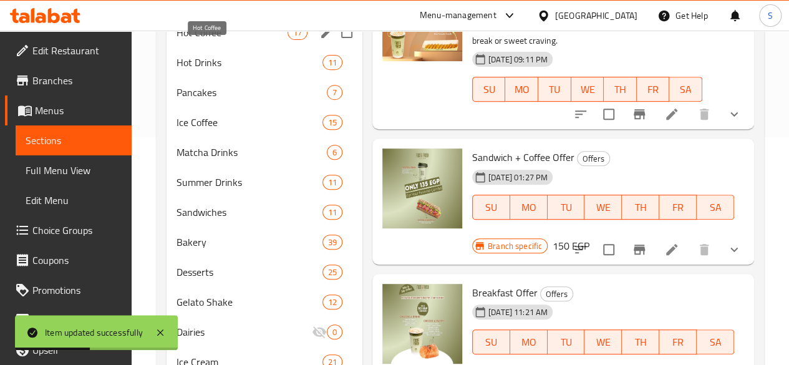
scroll to position [165, 0]
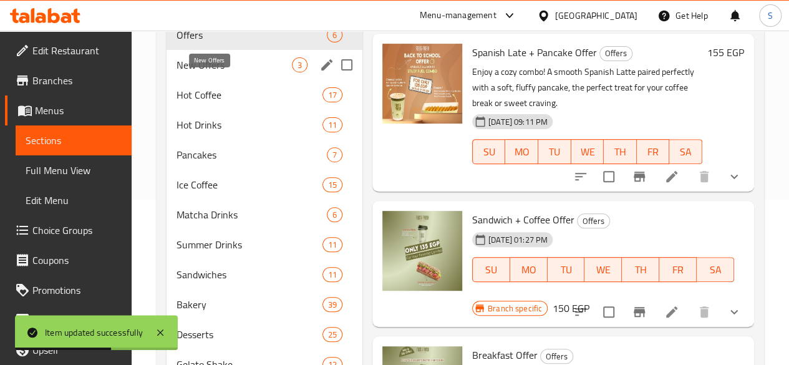
click at [210, 72] on span "New Offers" at bounding box center [234, 64] width 115 height 15
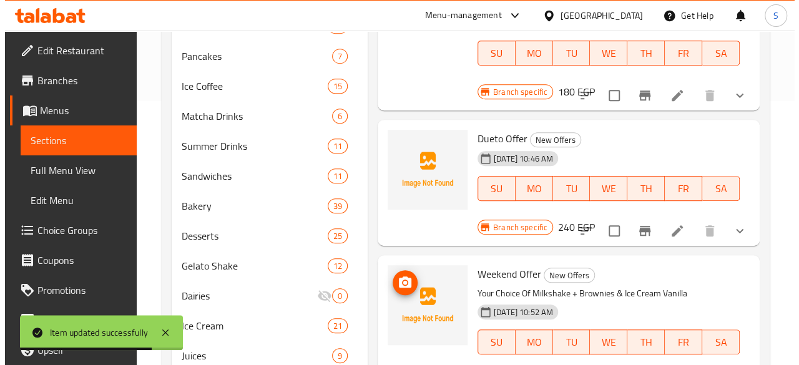
scroll to position [290, 0]
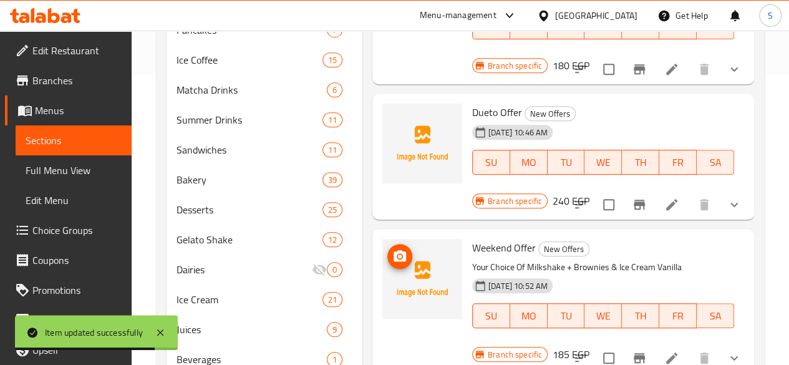
click at [398, 255] on circle "upload picture" at bounding box center [400, 257] width 4 height 4
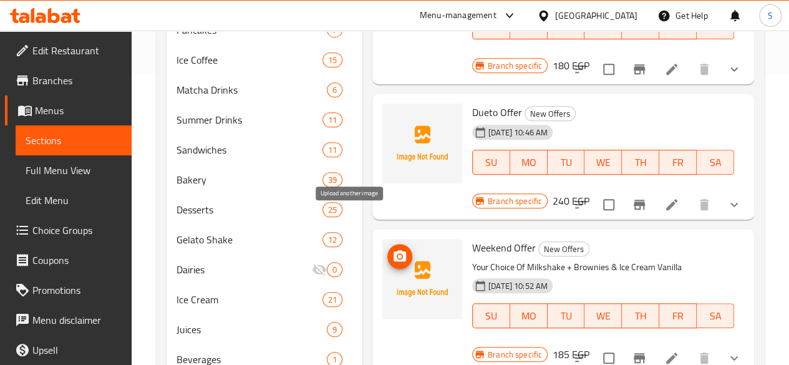
click at [398, 255] on circle "upload picture" at bounding box center [400, 257] width 4 height 4
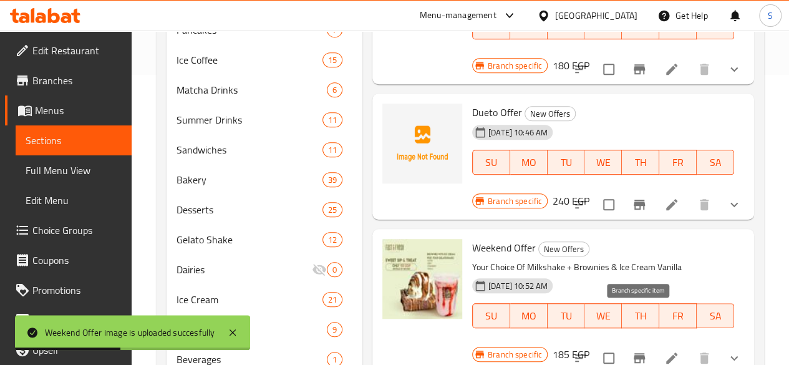
click at [639, 353] on icon "Branch-specific-item" at bounding box center [639, 358] width 11 height 10
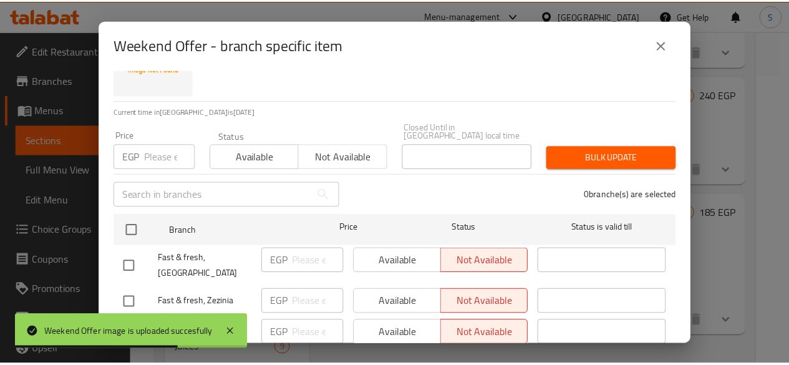
scroll to position [119, 0]
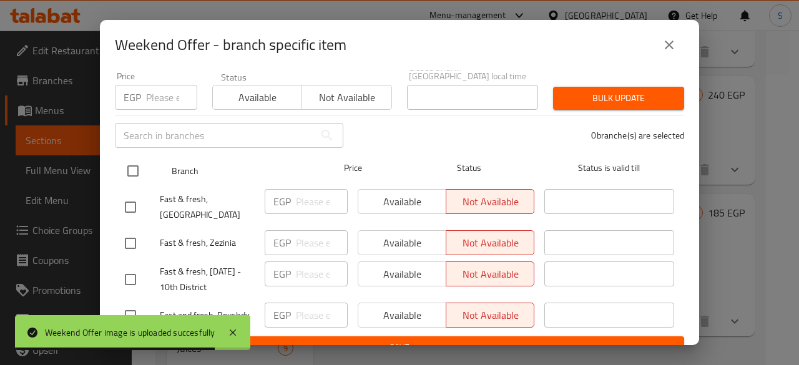
click at [136, 159] on input "checkbox" at bounding box center [133, 171] width 26 height 26
checkbox input "true"
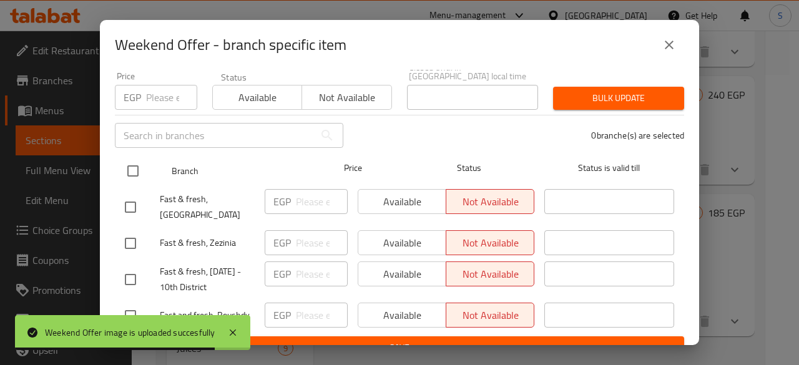
checkbox input "true"
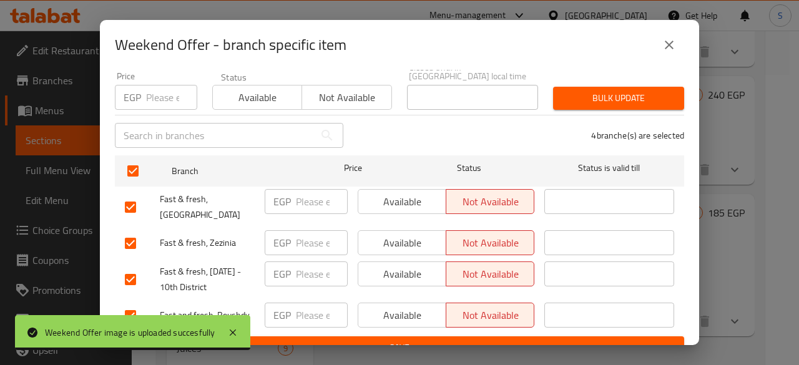
drag, startPoint x: 266, startPoint y: 89, endPoint x: 340, endPoint y: 104, distance: 75.7
click at [266, 89] on span "Available" at bounding box center [257, 98] width 79 height 18
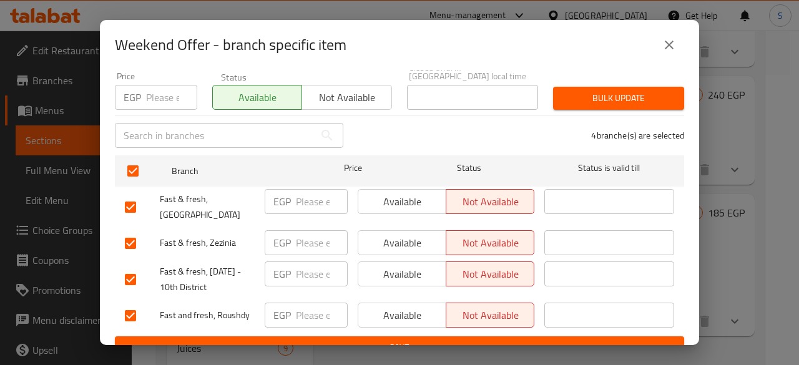
click at [619, 92] on span "Bulk update" at bounding box center [618, 98] width 111 height 16
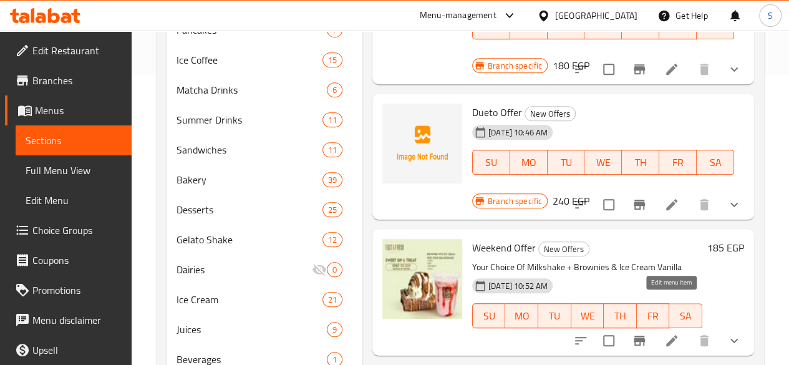
click at [668, 335] on icon at bounding box center [671, 340] width 11 height 11
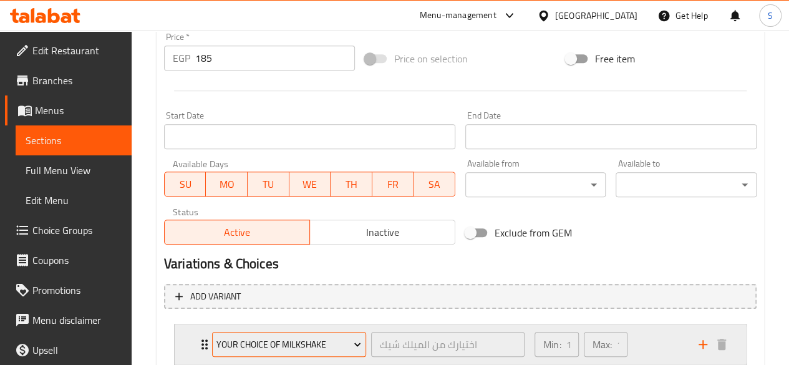
scroll to position [555, 0]
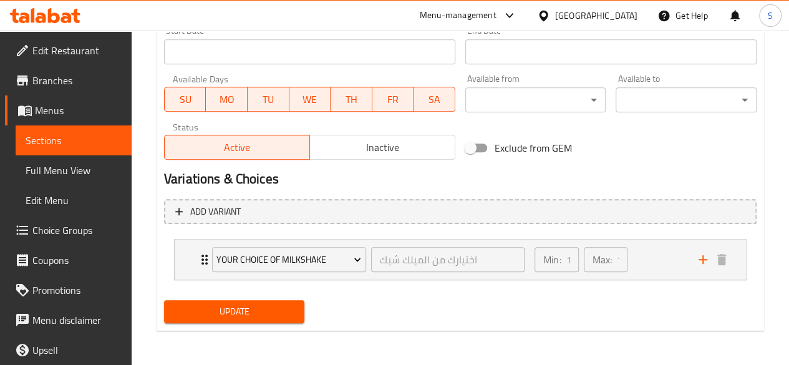
click at [377, 152] on span "Inactive" at bounding box center [382, 148] width 135 height 18
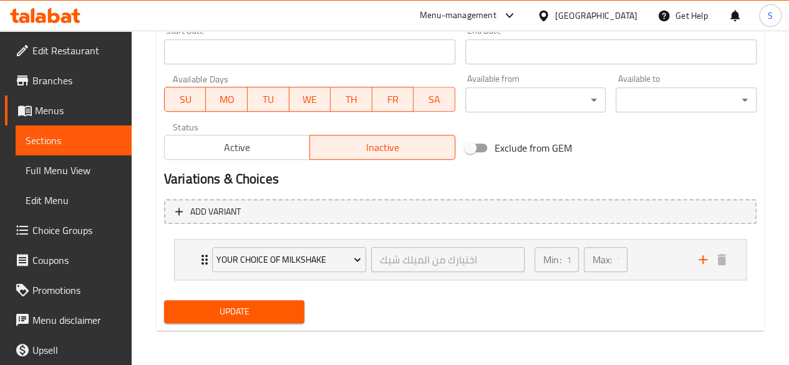
click at [232, 314] on span "Update" at bounding box center [234, 312] width 121 height 16
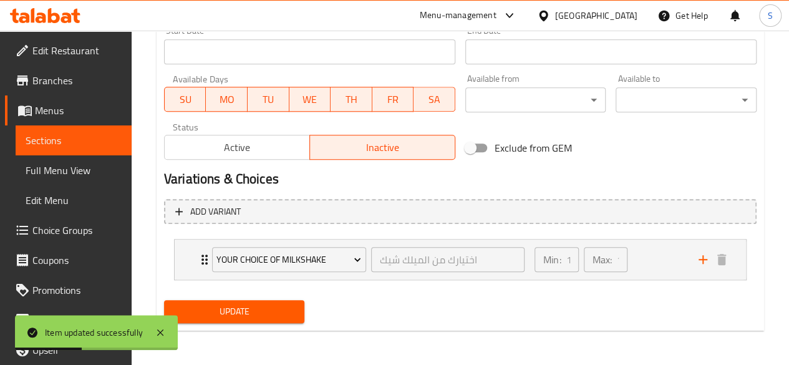
click at [250, 144] on span "Active" at bounding box center [237, 148] width 135 height 18
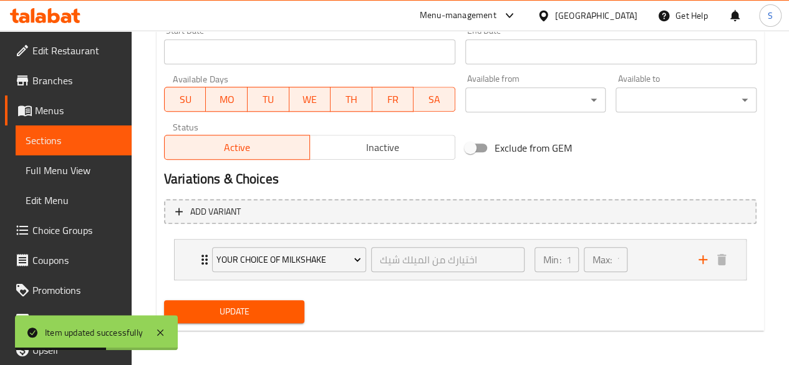
click at [255, 309] on span "Update" at bounding box center [234, 312] width 121 height 16
drag, startPoint x: 59, startPoint y: 150, endPoint x: 65, endPoint y: 149, distance: 6.3
click at [59, 150] on link "Sections" at bounding box center [74, 140] width 116 height 30
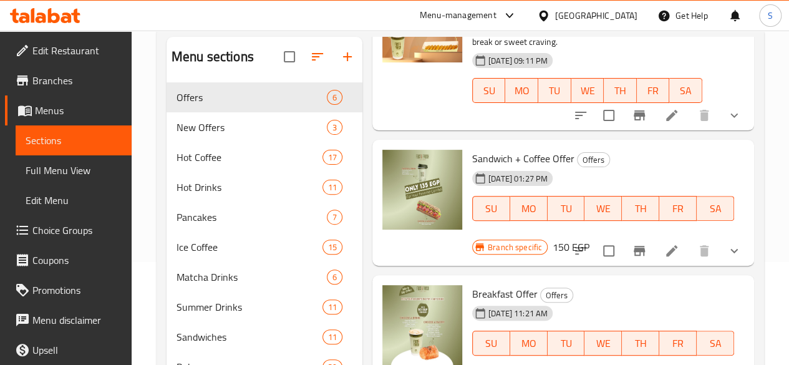
scroll to position [125, 0]
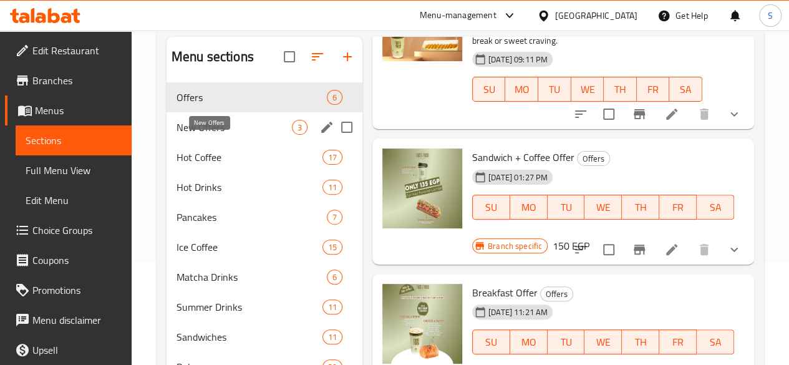
click at [223, 135] on span "New Offers" at bounding box center [234, 127] width 115 height 15
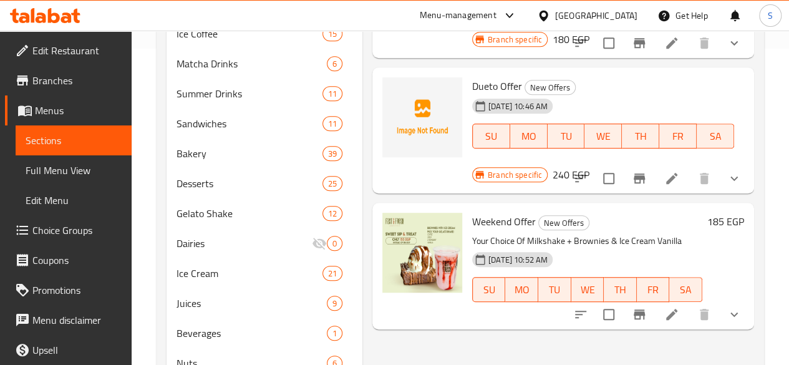
scroll to position [352, 0]
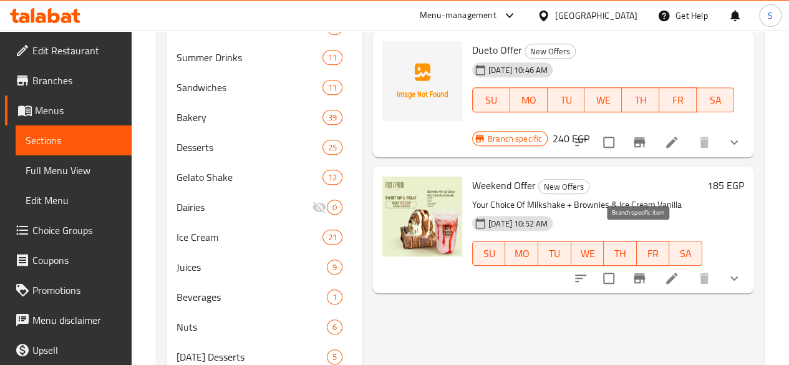
click at [637, 273] on icon "Branch-specific-item" at bounding box center [639, 278] width 11 height 10
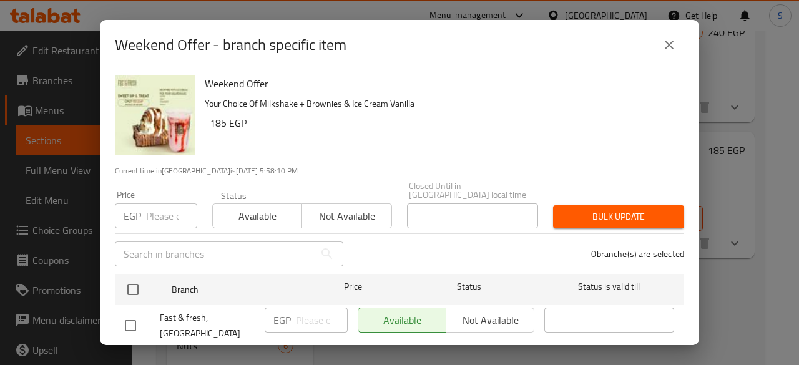
click at [670, 49] on icon "close" at bounding box center [668, 44] width 15 height 15
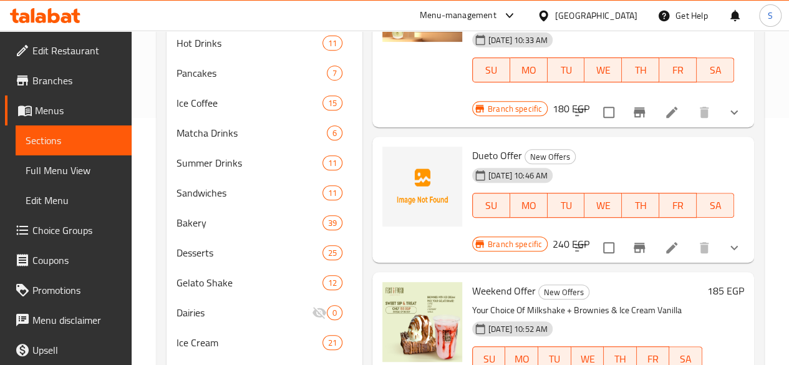
scroll to position [228, 0]
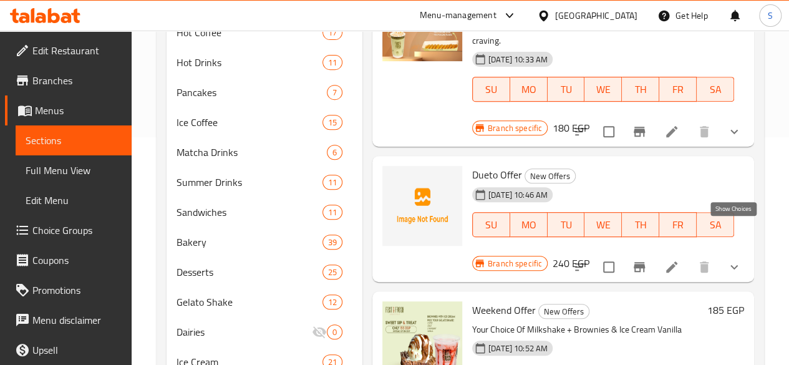
click at [730, 260] on icon "show more" at bounding box center [734, 267] width 15 height 15
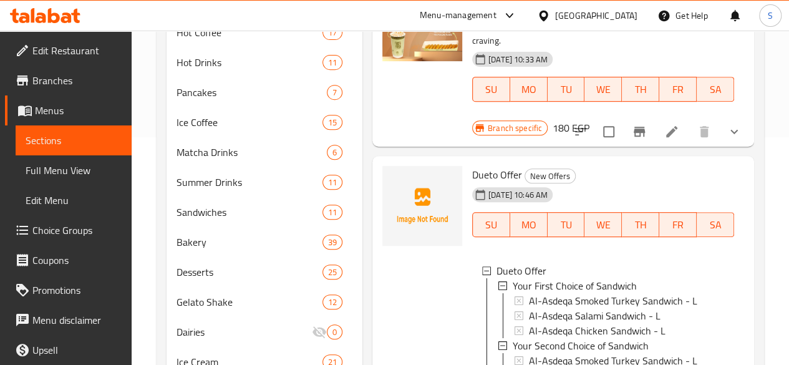
scroll to position [1, 0]
click at [392, 176] on icon "upload picture" at bounding box center [399, 183] width 15 height 15
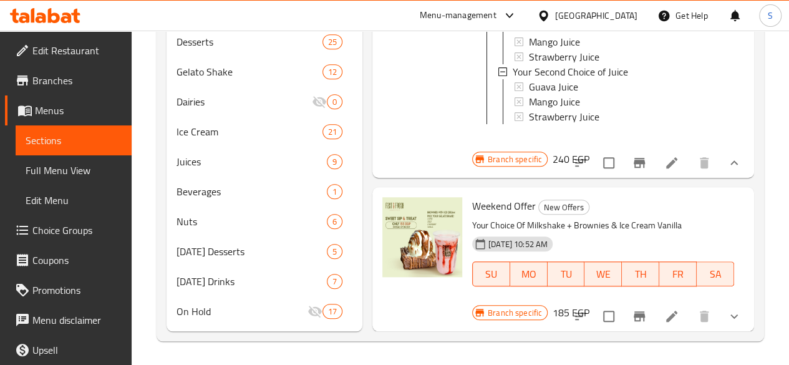
scroll to position [477, 0]
click at [634, 317] on icon "Branch-specific-item" at bounding box center [639, 315] width 11 height 10
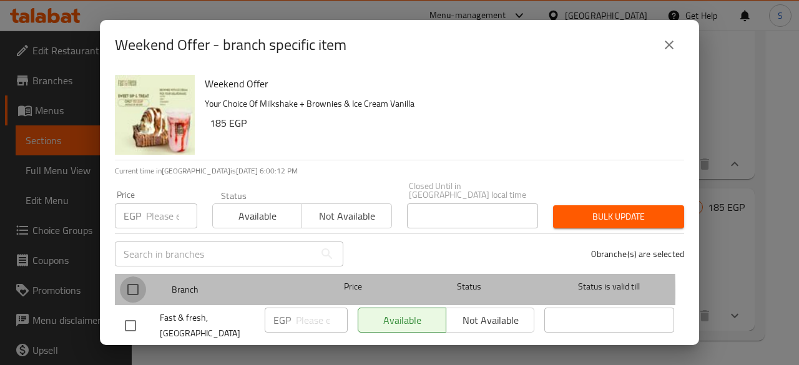
click at [134, 283] on input "checkbox" at bounding box center [133, 289] width 26 height 26
checkbox input "true"
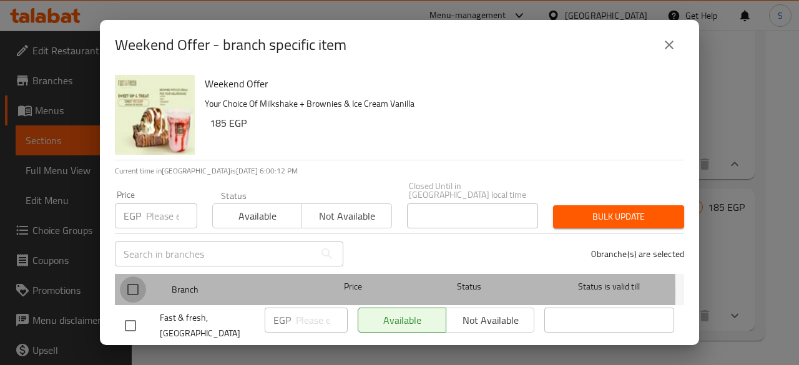
checkbox input "true"
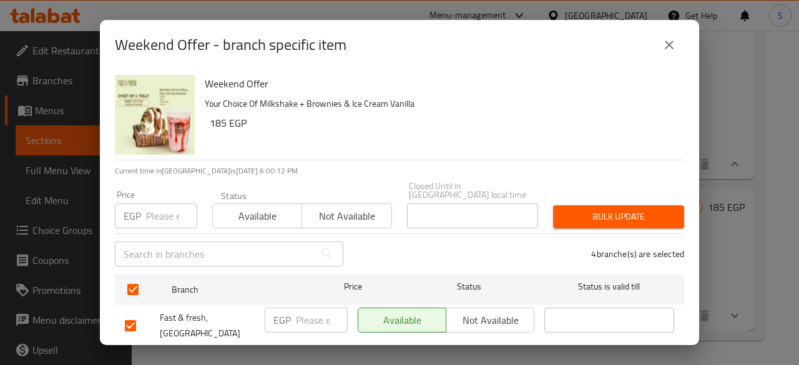
click at [377, 208] on span "Not available" at bounding box center [346, 216] width 79 height 18
click at [584, 209] on span "Bulk update" at bounding box center [618, 217] width 111 height 16
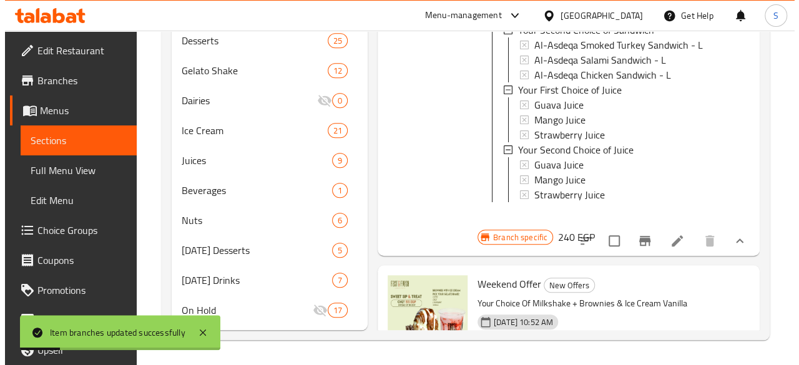
scroll to position [145, 0]
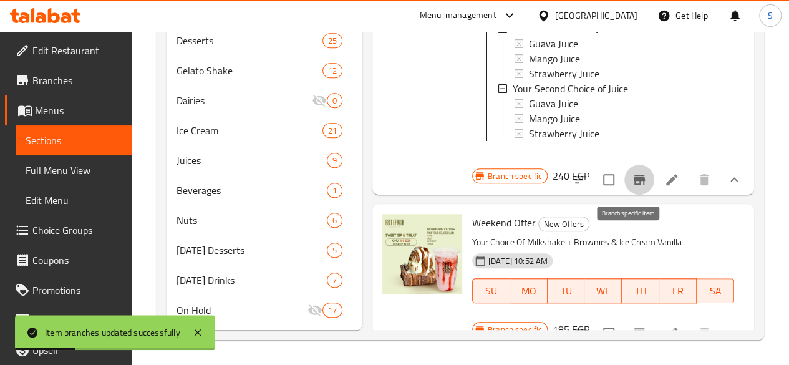
click at [634, 185] on icon "Branch-specific-item" at bounding box center [639, 180] width 11 height 10
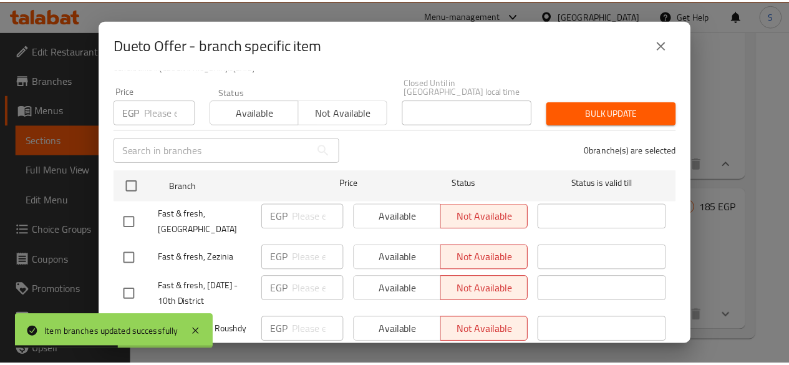
scroll to position [119, 0]
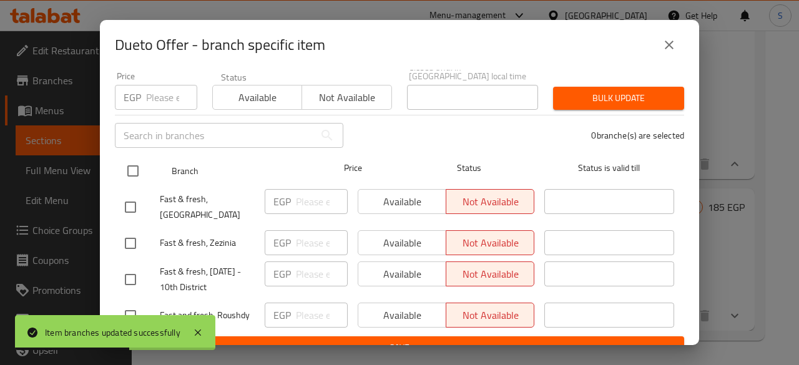
click at [134, 158] on input "checkbox" at bounding box center [133, 171] width 26 height 26
checkbox input "true"
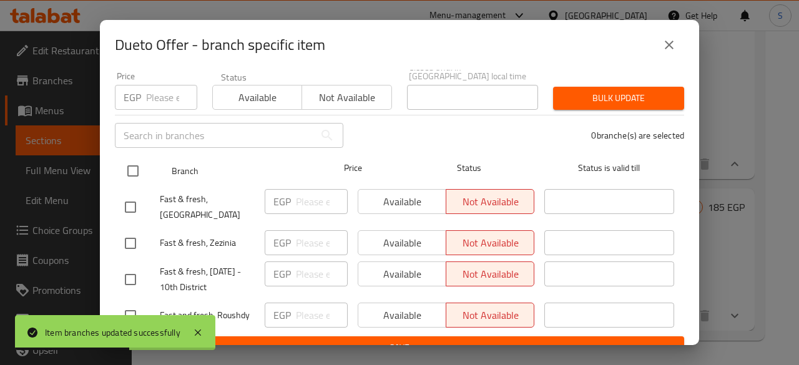
checkbox input "true"
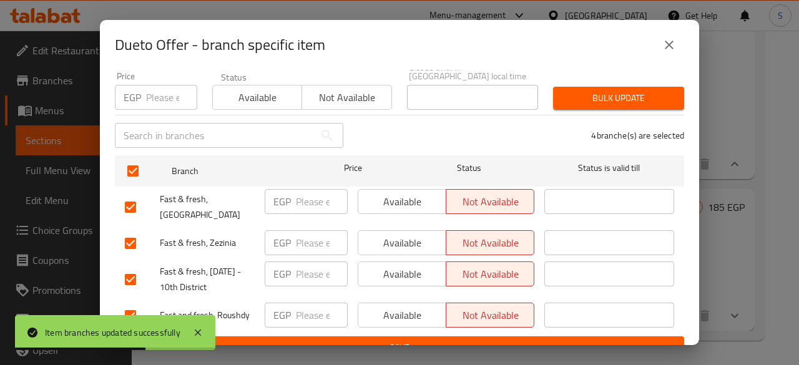
click at [236, 99] on button "Available" at bounding box center [257, 97] width 90 height 25
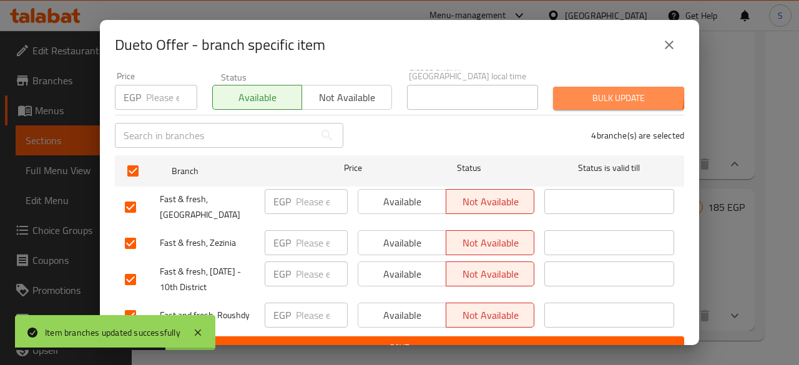
drag, startPoint x: 590, startPoint y: 82, endPoint x: 600, endPoint y: 92, distance: 13.2
click at [590, 90] on span "Bulk update" at bounding box center [618, 98] width 111 height 16
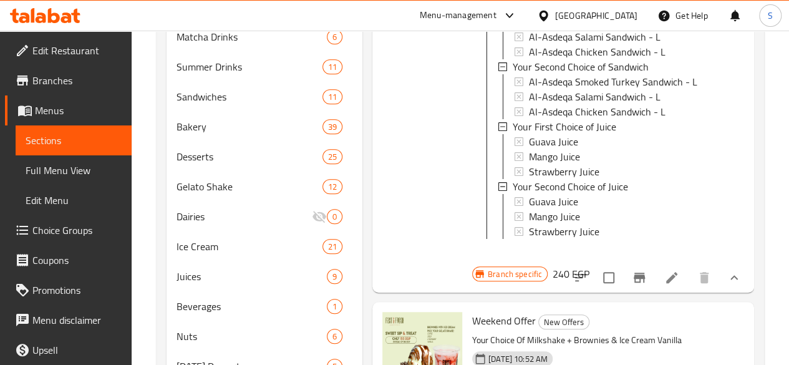
scroll to position [415, 0]
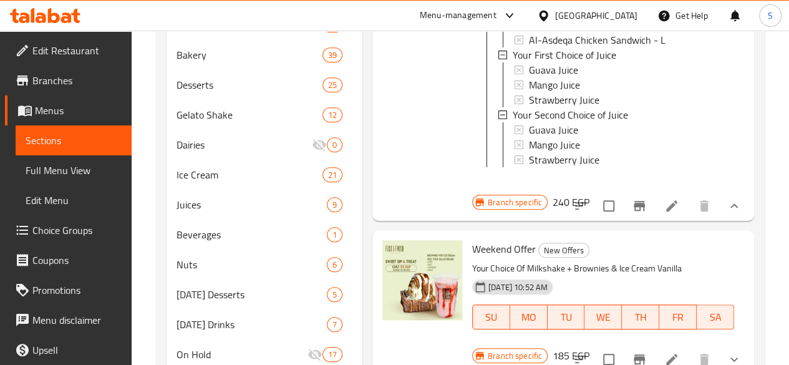
click at [666, 211] on icon at bounding box center [671, 205] width 11 height 11
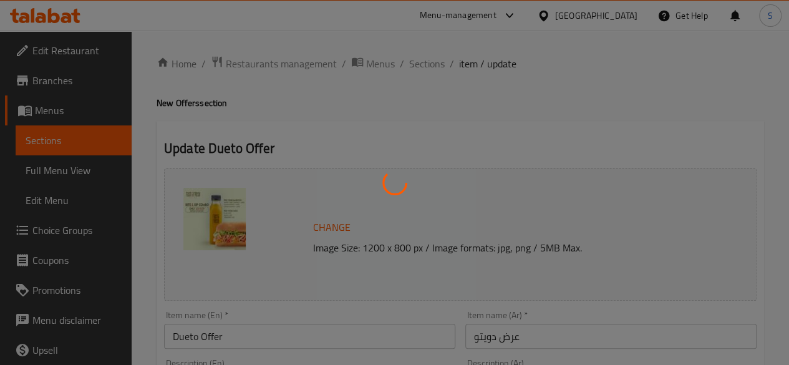
type input "اختيارك الاول من السندويتش"
type input "1"
type input "اختيارك الثاني من السندويتش"
type input "1"
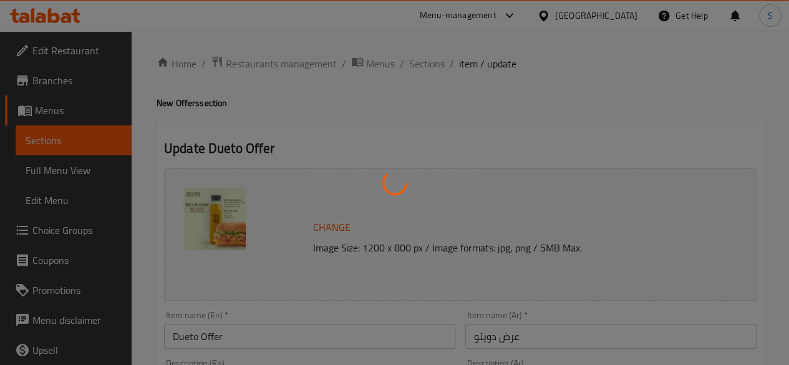
type input "1"
type input "اختيارك الأول من العصير"
type input "1"
type input "اختيارك الثاني من العصير"
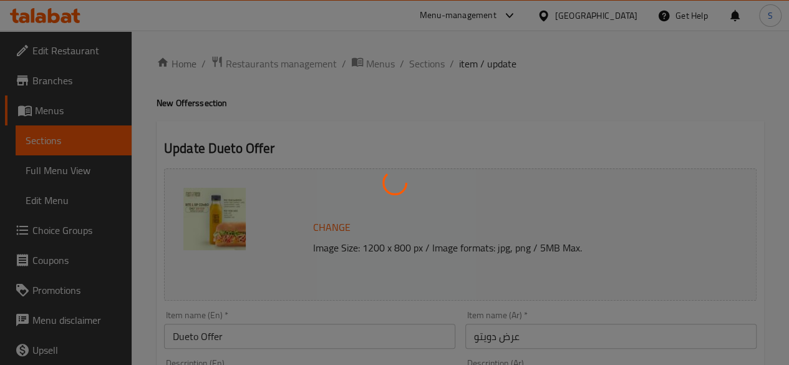
type input "1"
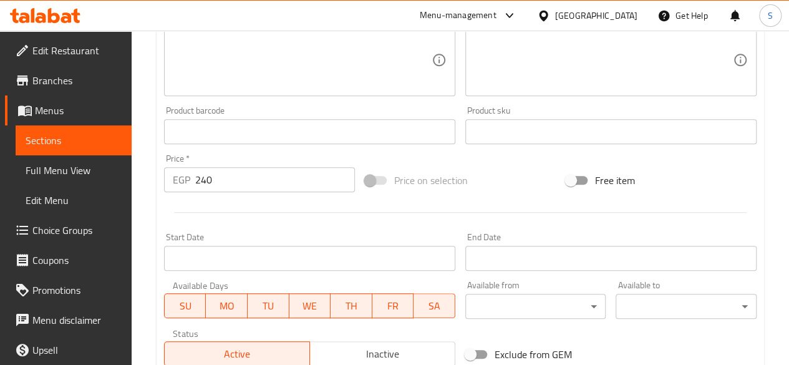
scroll to position [437, 0]
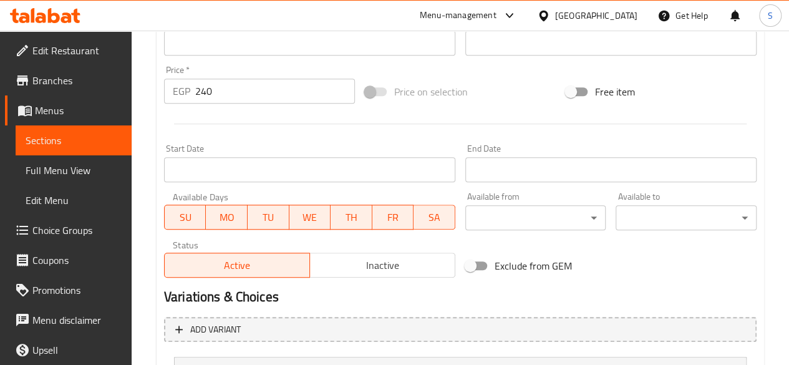
click at [367, 264] on span "Inactive" at bounding box center [382, 265] width 135 height 18
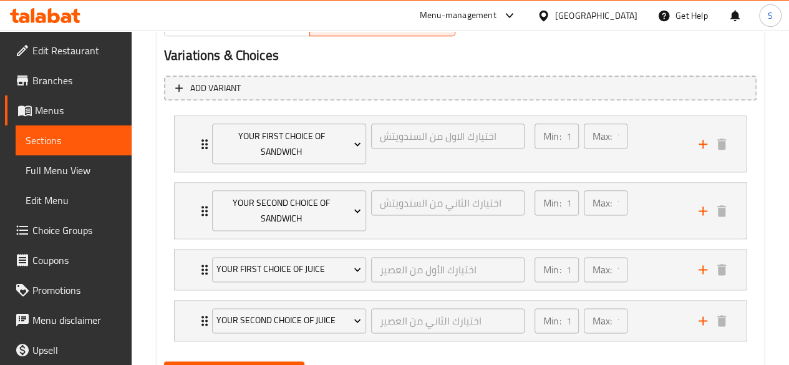
scroll to position [737, 0]
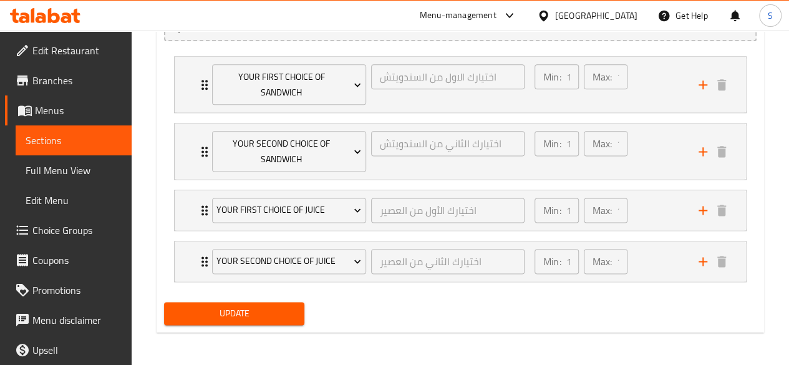
click at [270, 313] on span "Update" at bounding box center [234, 314] width 121 height 16
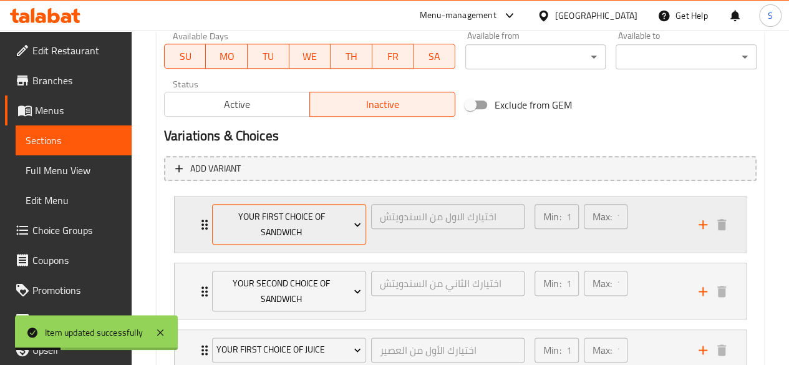
scroll to position [550, 0]
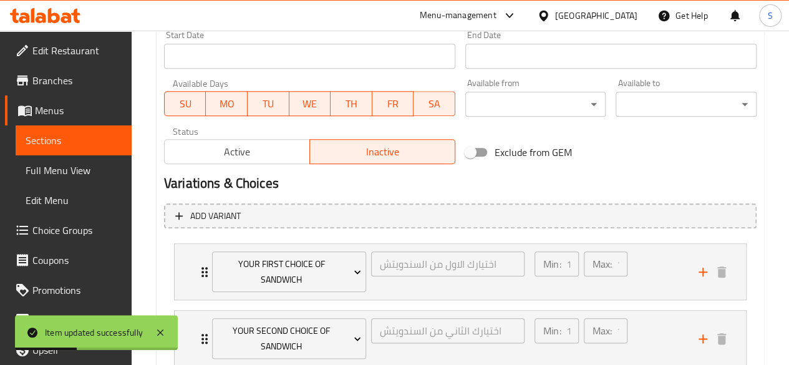
click at [272, 150] on span "Active" at bounding box center [237, 152] width 135 height 18
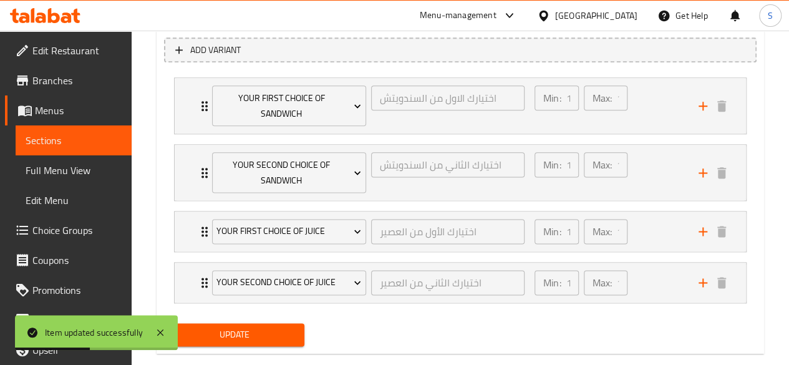
scroll to position [737, 0]
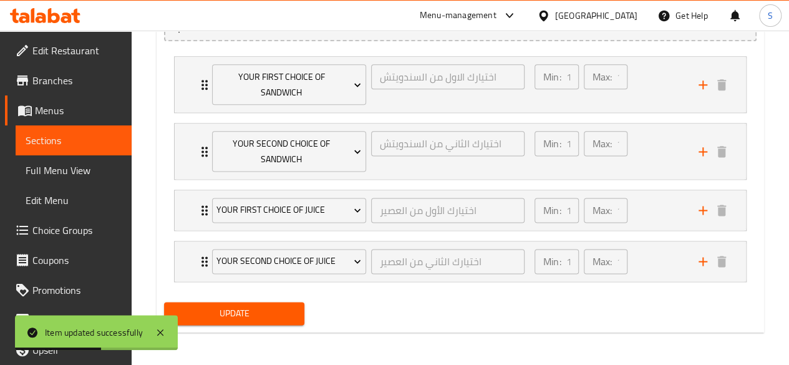
click at [268, 306] on span "Update" at bounding box center [234, 314] width 121 height 16
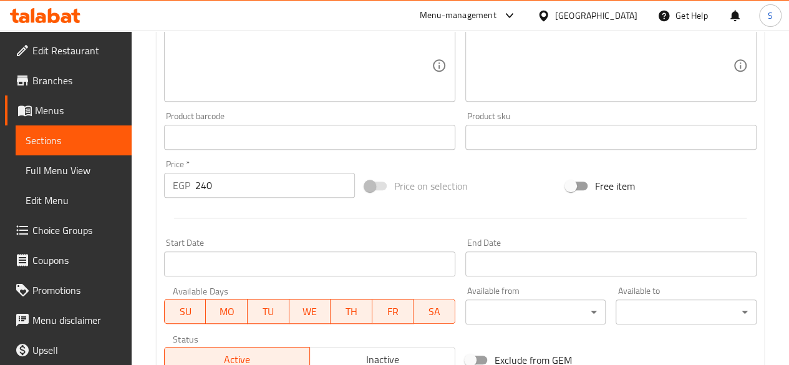
scroll to position [238, 0]
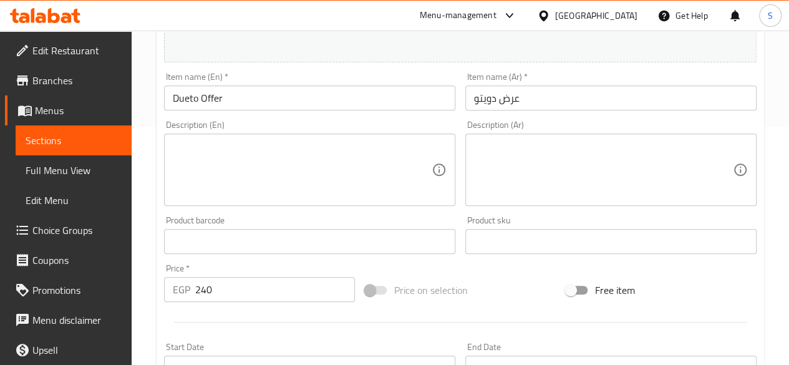
click at [57, 226] on span "Choice Groups" at bounding box center [76, 230] width 89 height 15
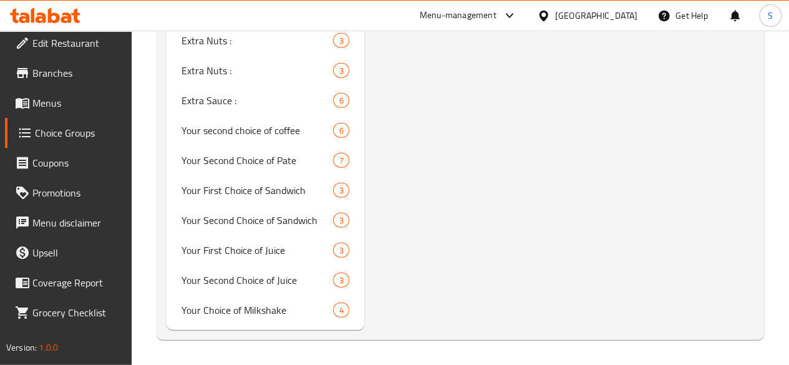
scroll to position [1945, 0]
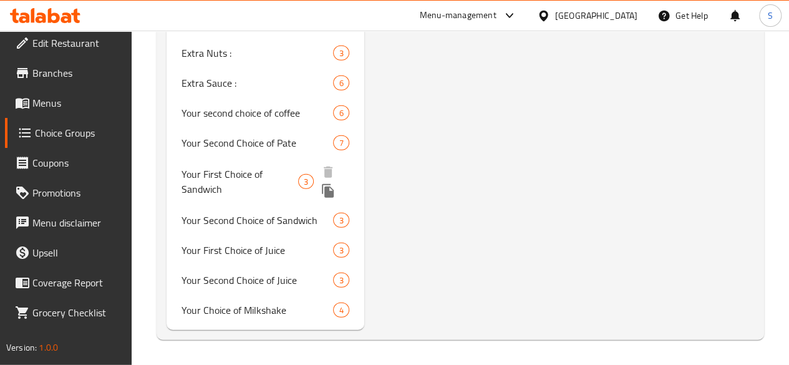
click at [203, 167] on span "Your First Choice of Sandwich" at bounding box center [240, 182] width 117 height 30
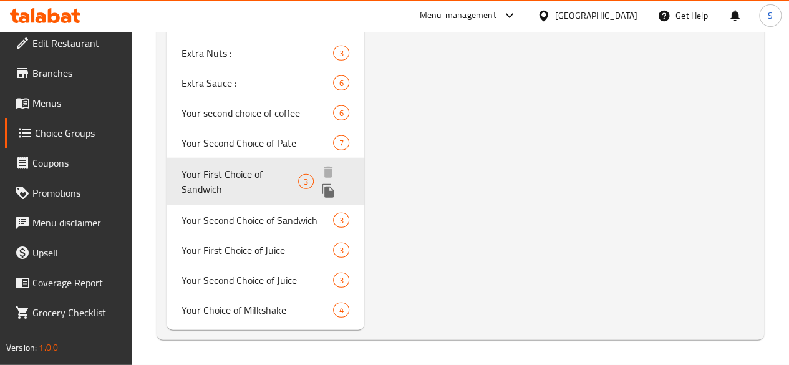
type input "Your First Choice of Sandwich"
type input "اختيارك الاول من السندويتش"
type input "1"
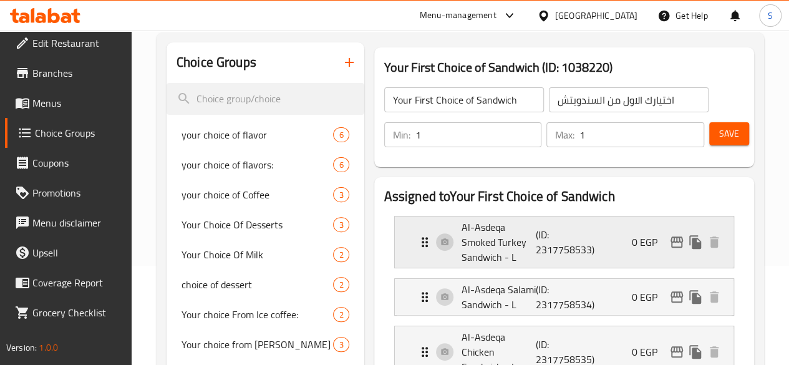
scroll to position [74, 0]
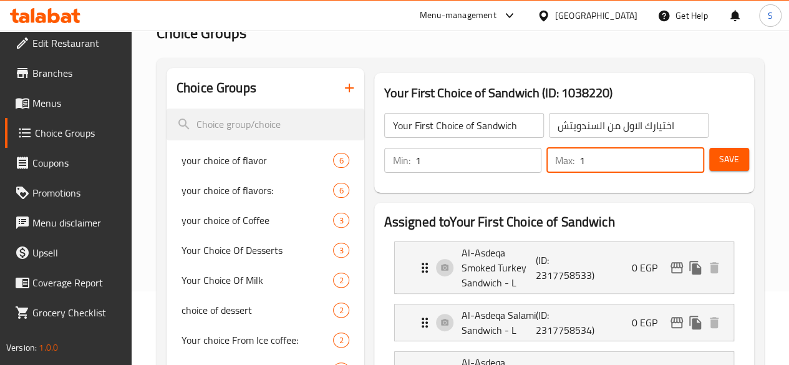
drag, startPoint x: 565, startPoint y: 162, endPoint x: 518, endPoint y: 157, distance: 47.1
click at [544, 157] on div "Max: 1 ​" at bounding box center [625, 160] width 163 height 30
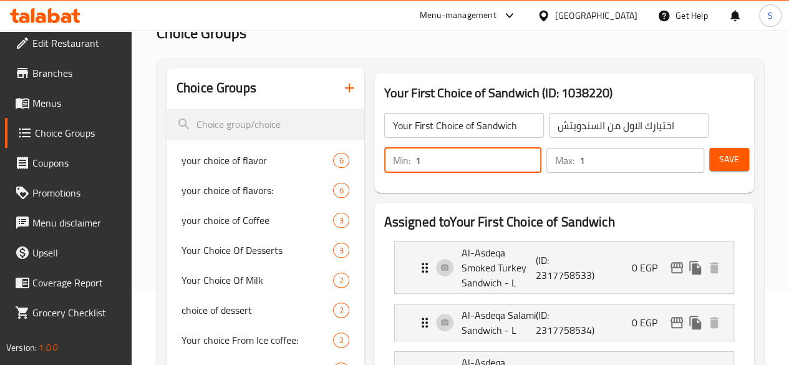
drag, startPoint x: 382, startPoint y: 160, endPoint x: 348, endPoint y: 162, distance: 33.7
click at [384, 162] on div "Min: 1 ​" at bounding box center [463, 160] width 158 height 25
type input "2"
drag, startPoint x: 581, startPoint y: 159, endPoint x: 510, endPoint y: 160, distance: 70.5
click at [510, 160] on div "Min: 2 ​ Max: 1 ​" at bounding box center [544, 160] width 330 height 35
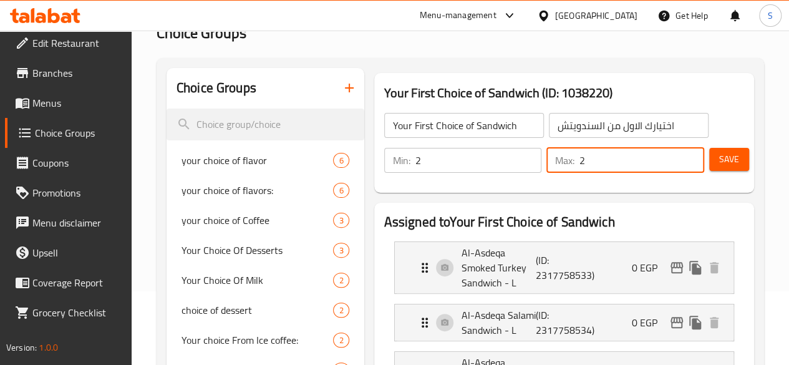
type input "2"
click at [721, 161] on span "Save" at bounding box center [729, 160] width 20 height 16
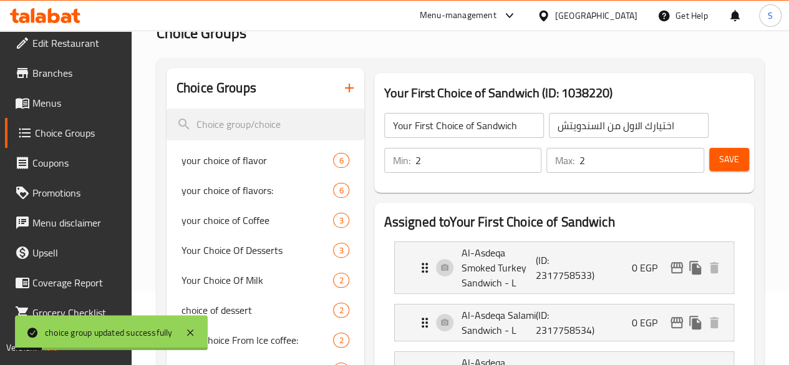
click at [736, 161] on button "Save" at bounding box center [729, 159] width 40 height 23
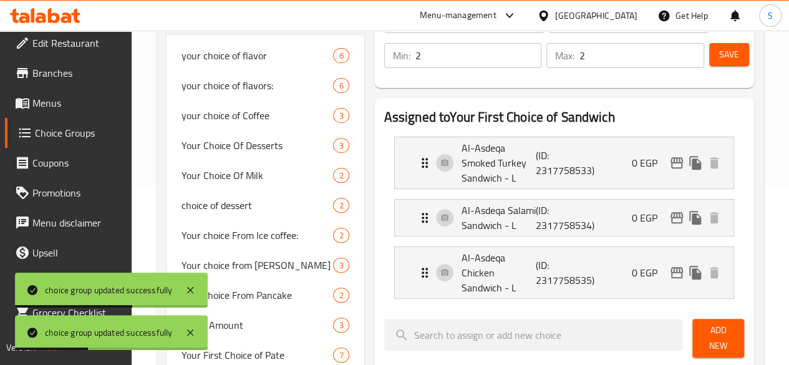
scroll to position [198, 0]
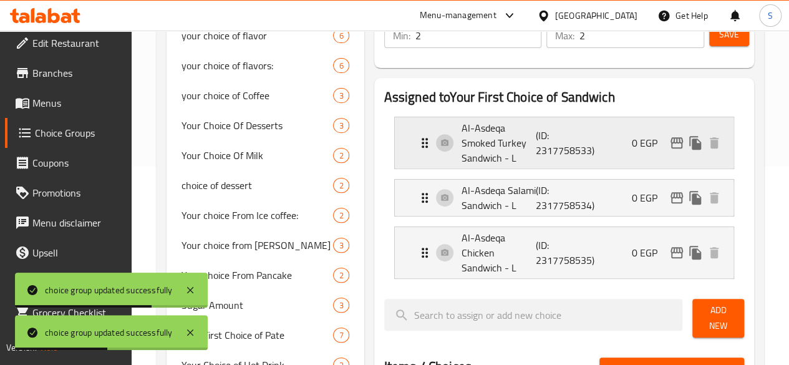
click at [563, 138] on div "Al-Asdeqa Smoked Turkey Sandwich - L (ID: 2317758533) 0 EGP" at bounding box center [567, 142] width 301 height 51
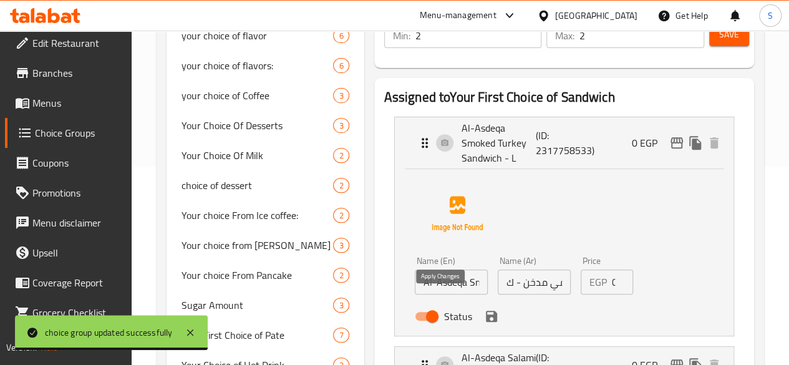
click at [484, 309] on icon "save" at bounding box center [491, 316] width 15 height 15
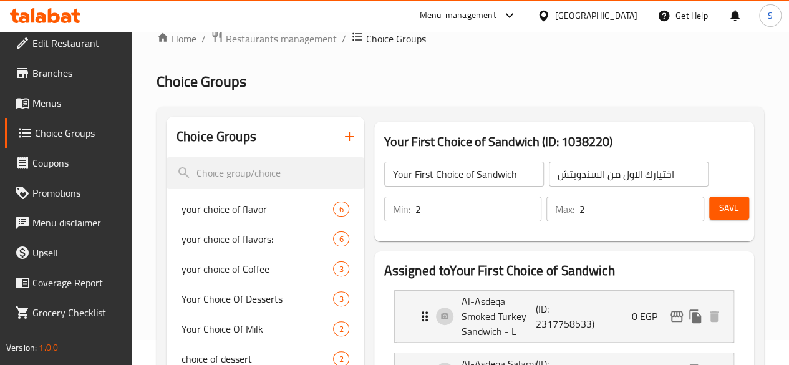
scroll to position [11, 0]
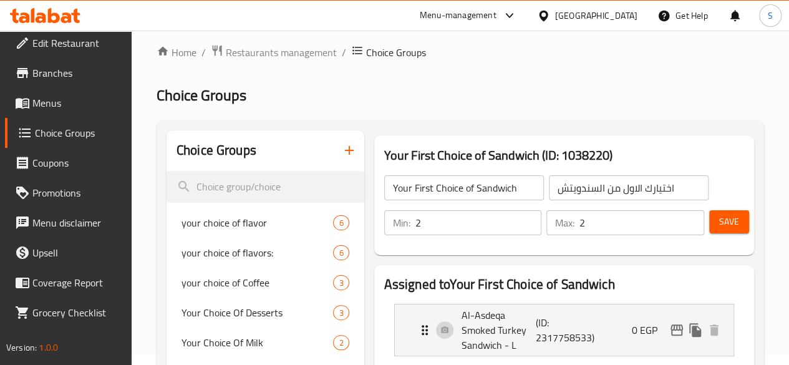
drag, startPoint x: 339, startPoint y: 225, endPoint x: 331, endPoint y: 225, distance: 8.1
click at [379, 225] on div "Min: 2 ​ Max: 2 ​" at bounding box center [544, 222] width 330 height 35
type input "1"
drag, startPoint x: 558, startPoint y: 220, endPoint x: 528, endPoint y: 221, distance: 30.0
click at [547, 221] on div "Max: 2 ​" at bounding box center [626, 222] width 158 height 25
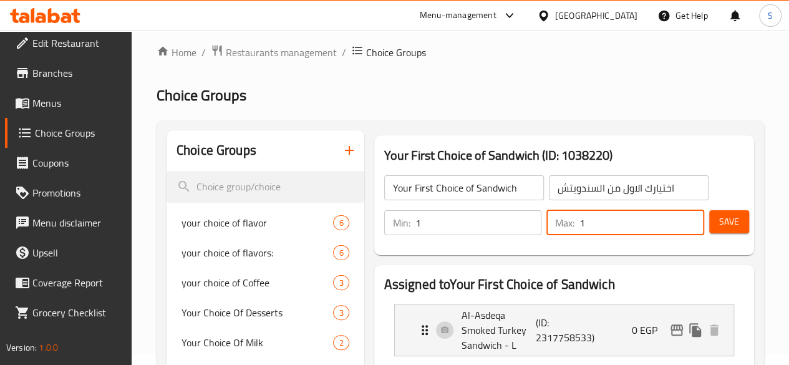
type input "1"
click at [732, 220] on span "Save" at bounding box center [729, 222] width 20 height 16
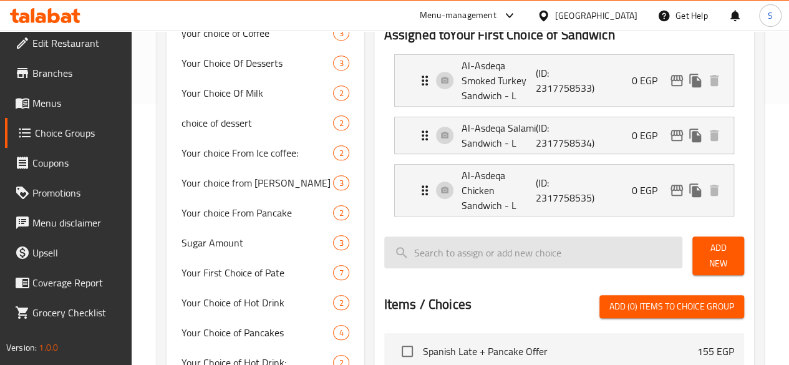
scroll to position [0, 0]
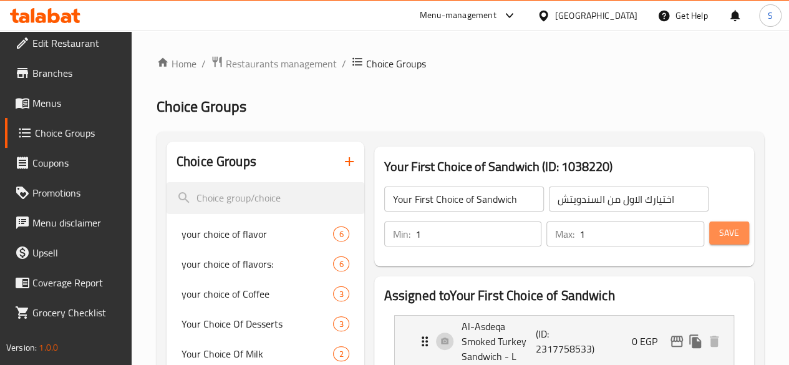
click at [734, 233] on span "Save" at bounding box center [729, 233] width 20 height 16
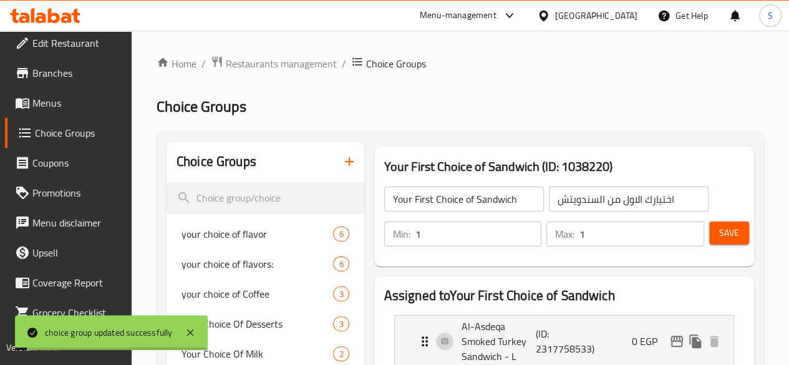
click at [729, 236] on span "Save" at bounding box center [729, 233] width 20 height 16
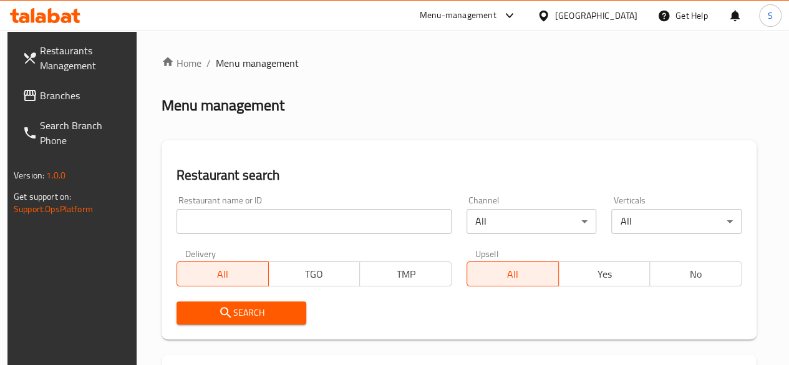
click at [223, 228] on input "search" at bounding box center [314, 221] width 275 height 25
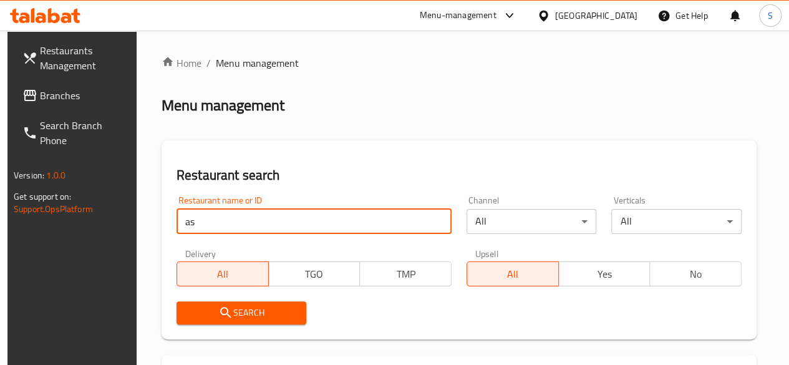
drag, startPoint x: 200, startPoint y: 220, endPoint x: 145, endPoint y: 220, distance: 54.9
type input "fast & fresh"
click button "Search" at bounding box center [242, 312] width 130 height 23
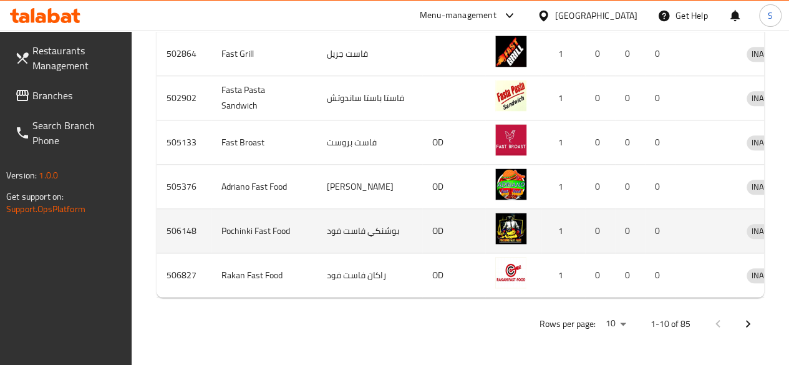
scroll to position [661, 0]
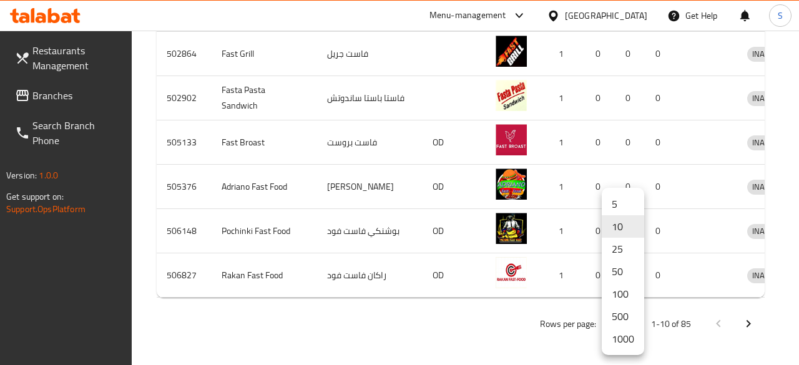
click at [620, 320] on li "500" at bounding box center [622, 316] width 42 height 22
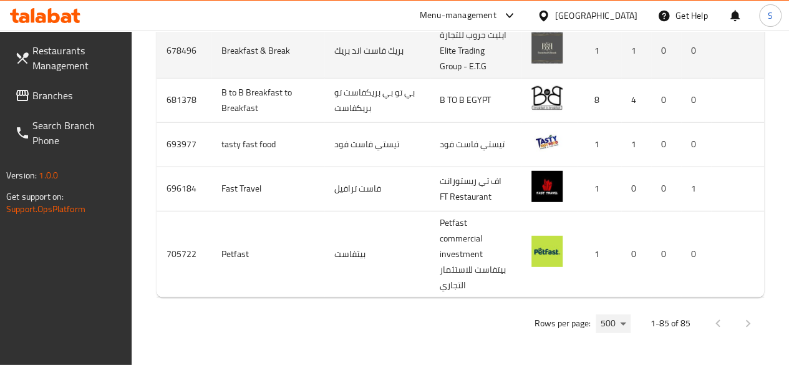
scroll to position [4264, 0]
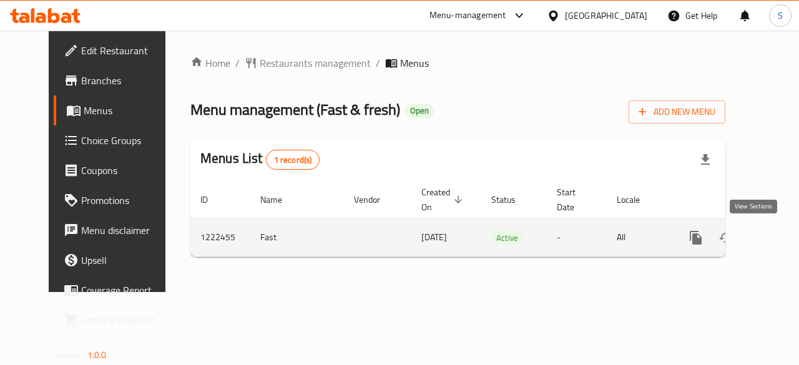
click at [778, 236] on icon "enhanced table" at bounding box center [785, 237] width 15 height 15
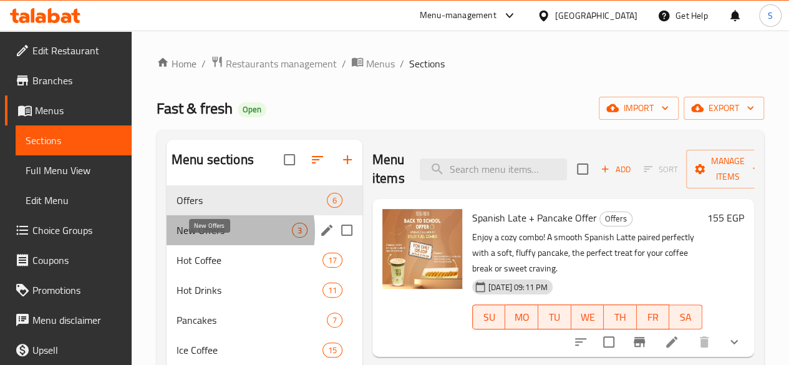
click at [216, 238] on span "New Offers" at bounding box center [234, 230] width 115 height 15
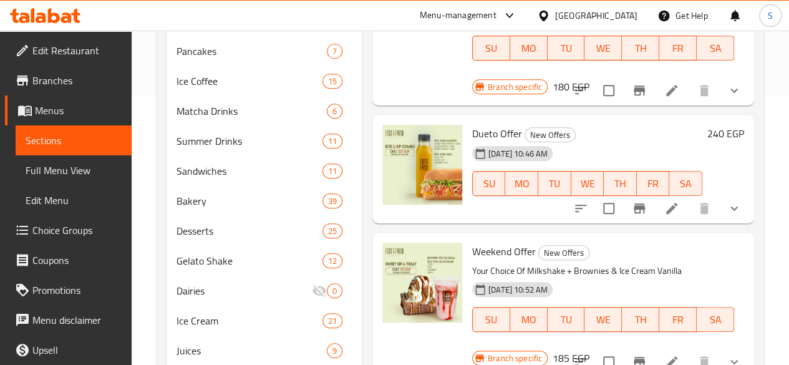
scroll to position [250, 0]
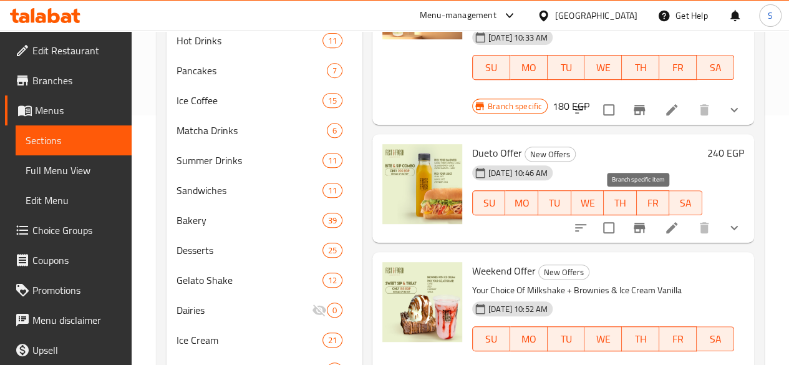
click at [642, 223] on icon "Branch-specific-item" at bounding box center [639, 228] width 11 height 10
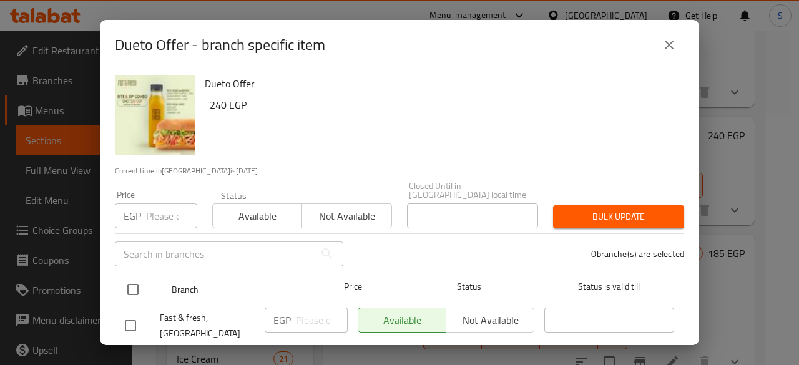
click at [136, 280] on input "checkbox" at bounding box center [133, 289] width 26 height 26
checkbox input "true"
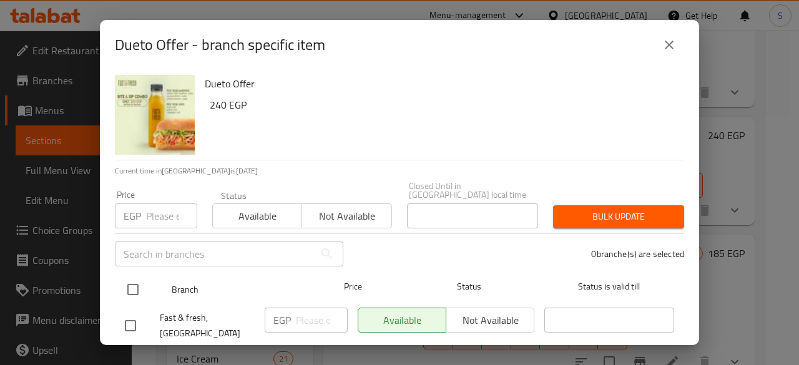
checkbox input "true"
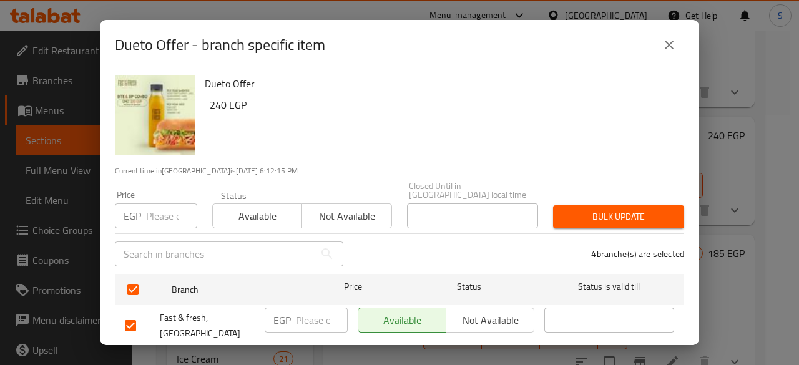
click at [348, 210] on span "Not available" at bounding box center [346, 216] width 79 height 18
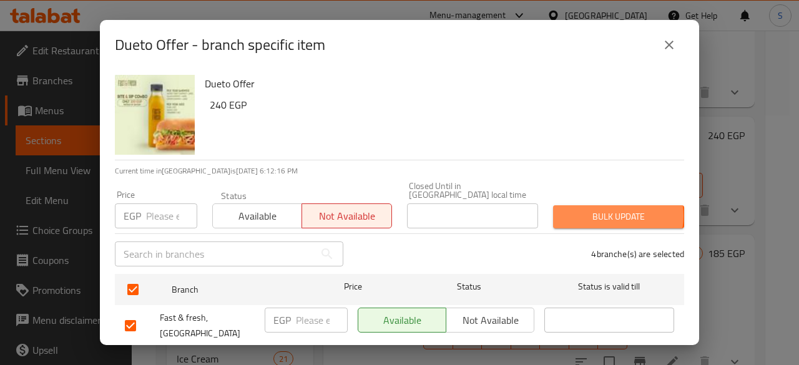
click at [603, 209] on span "Bulk update" at bounding box center [618, 217] width 111 height 16
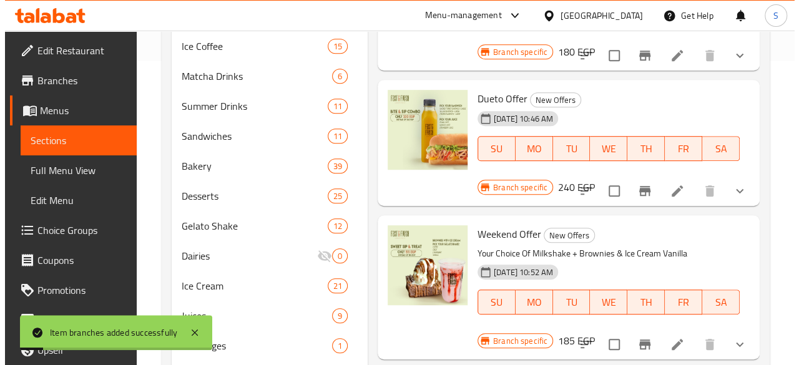
scroll to position [374, 0]
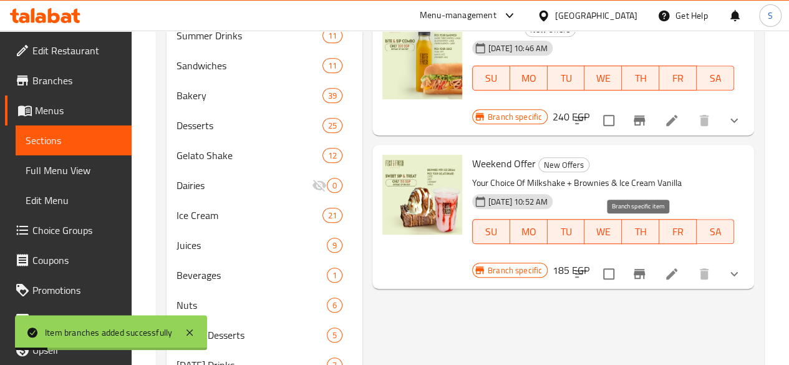
click at [643, 269] on icon "Branch-specific-item" at bounding box center [639, 274] width 11 height 10
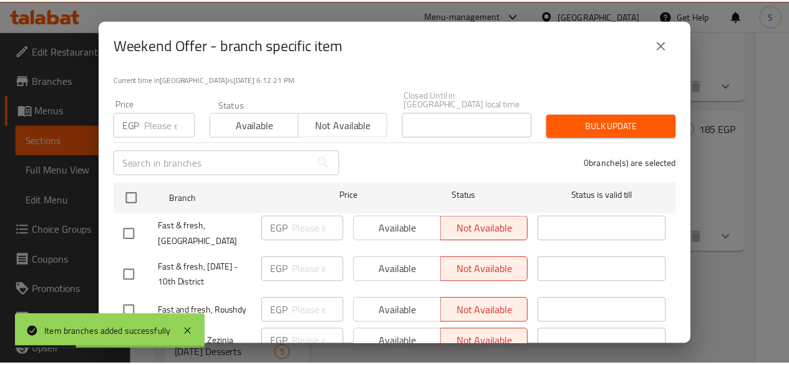
scroll to position [119, 0]
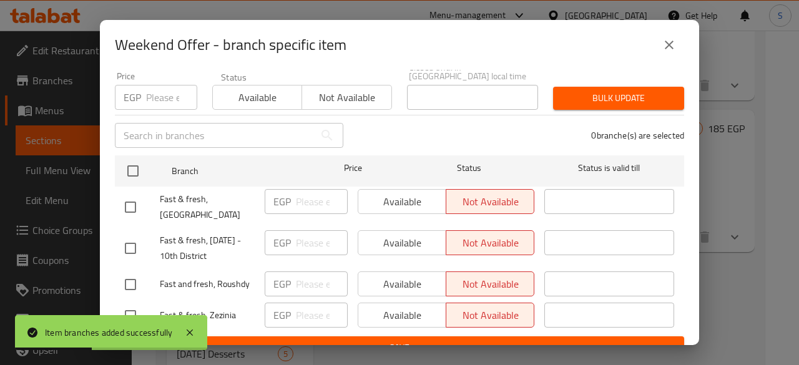
click at [670, 42] on icon "close" at bounding box center [668, 44] width 15 height 15
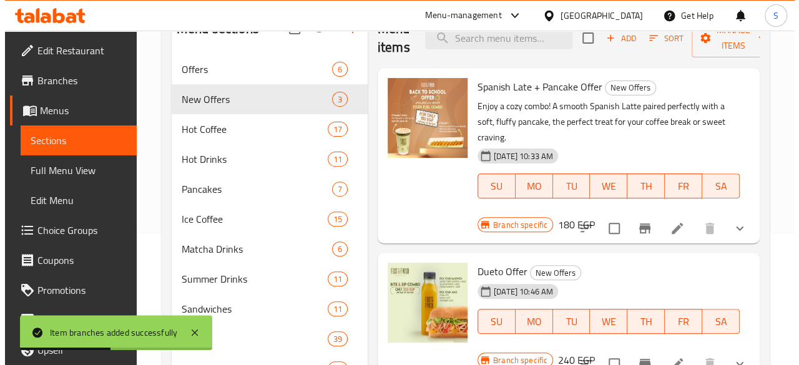
scroll to position [125, 0]
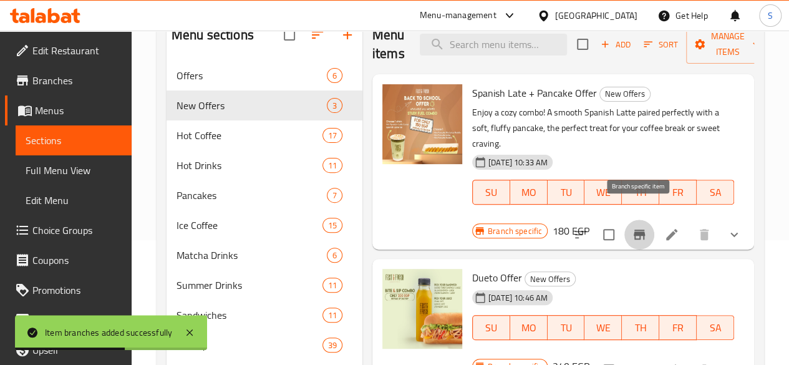
click at [636, 227] on icon "Branch-specific-item" at bounding box center [639, 234] width 15 height 15
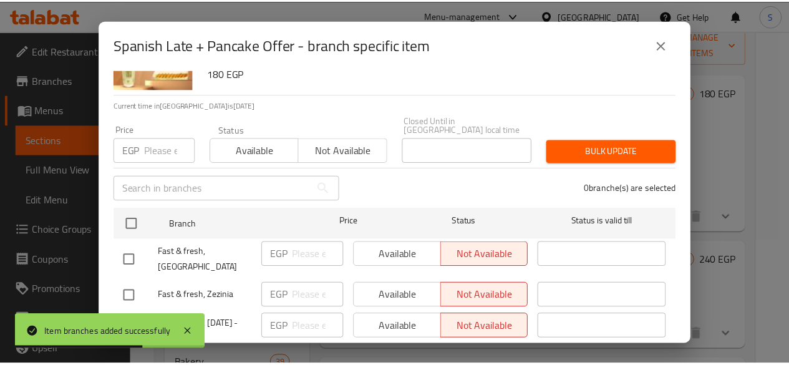
scroll to position [119, 0]
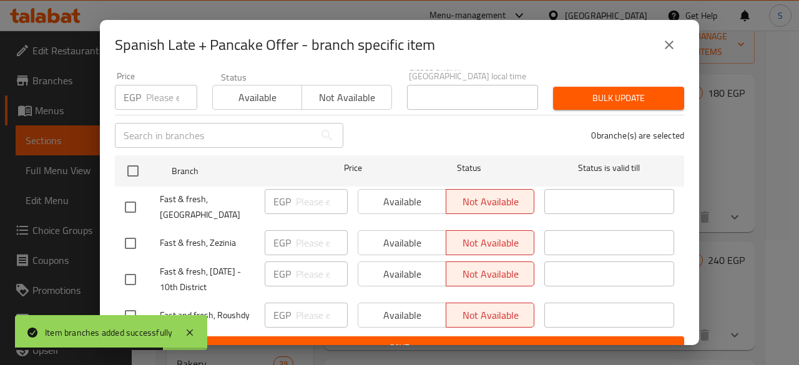
click at [668, 46] on icon "close" at bounding box center [668, 45] width 9 height 9
